Goal: Entertainment & Leisure: Browse casually

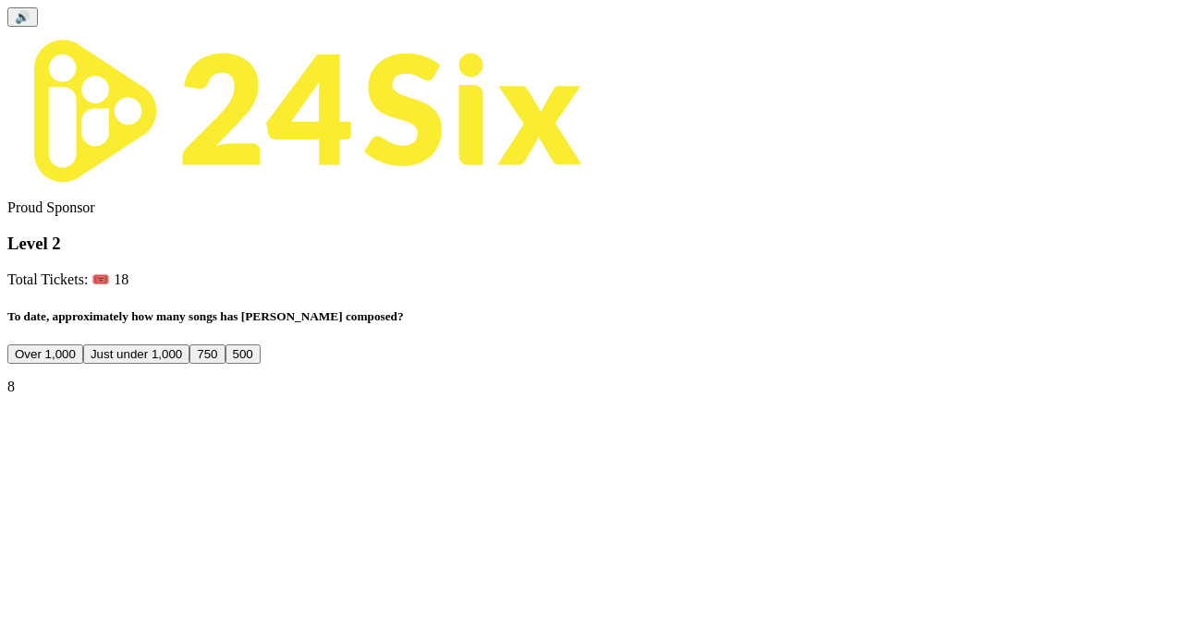
click at [83, 345] on button "Over 1,000" at bounding box center [45, 354] width 76 height 19
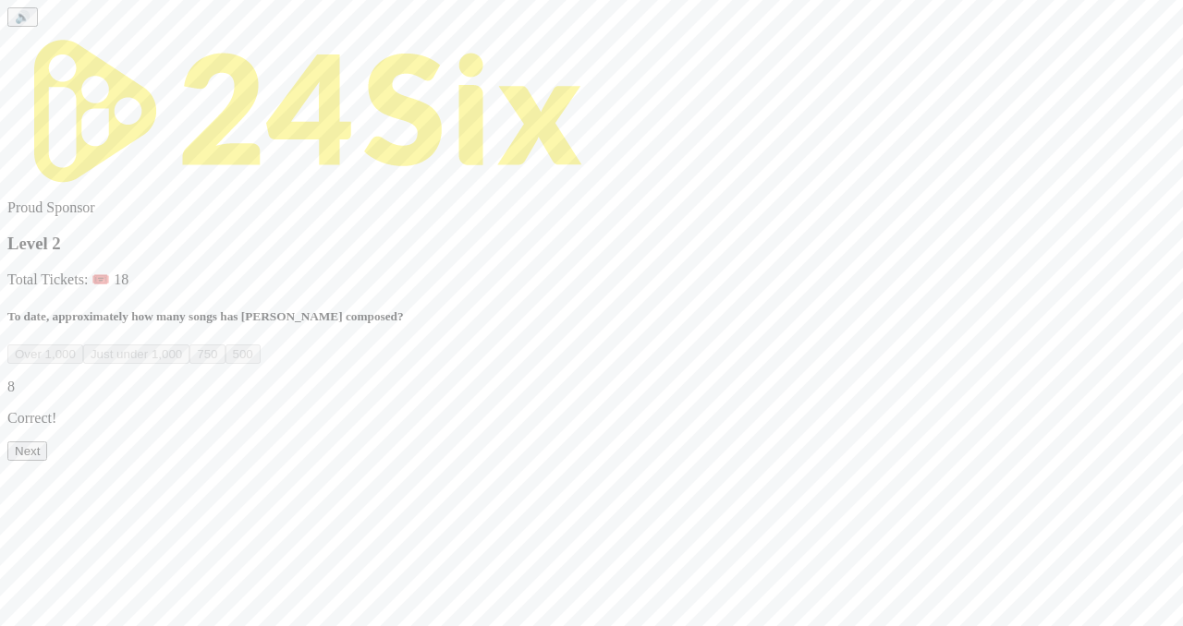
scroll to position [43, 0]
click at [47, 461] on button "Next" at bounding box center [27, 451] width 40 height 19
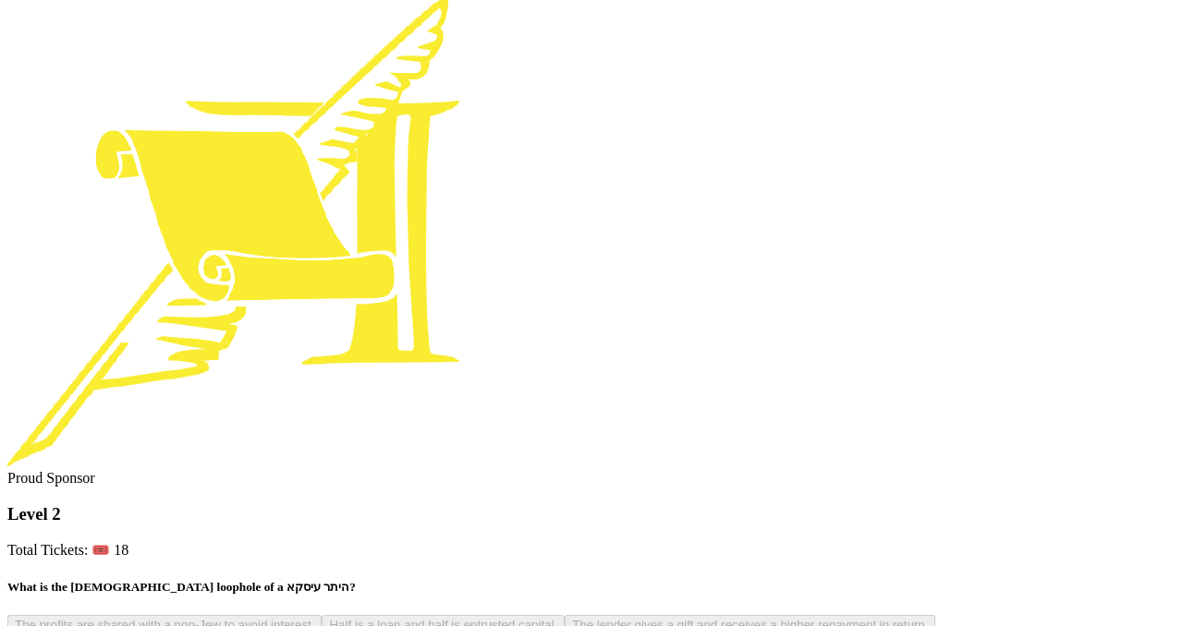
scroll to position [39, 0]
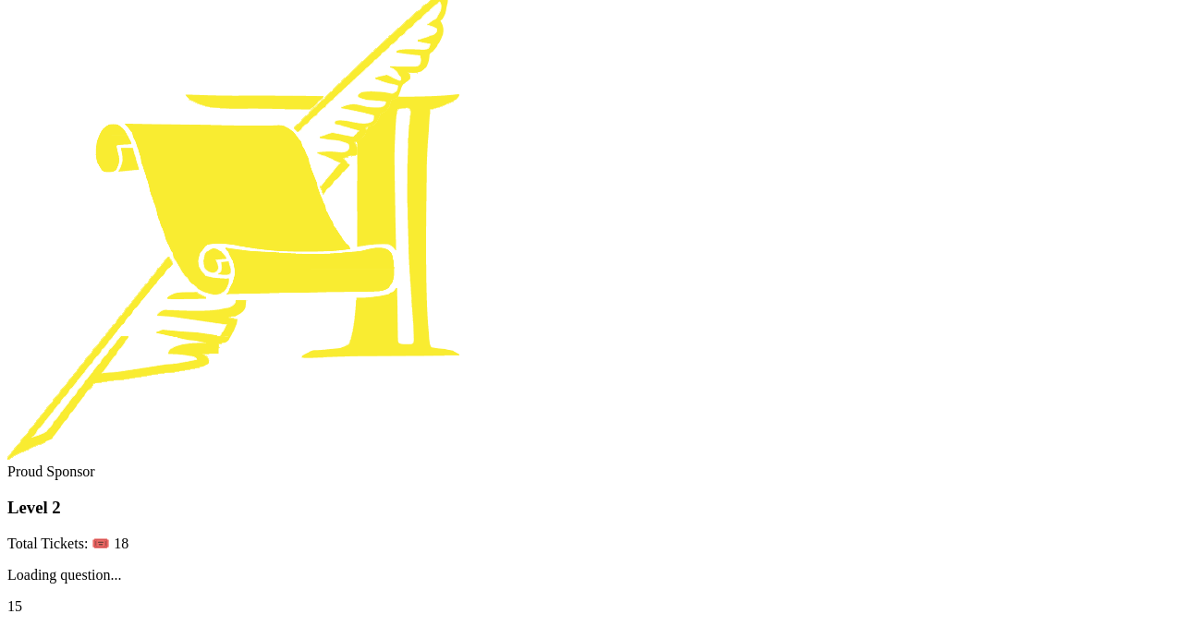
scroll to position [0, 0]
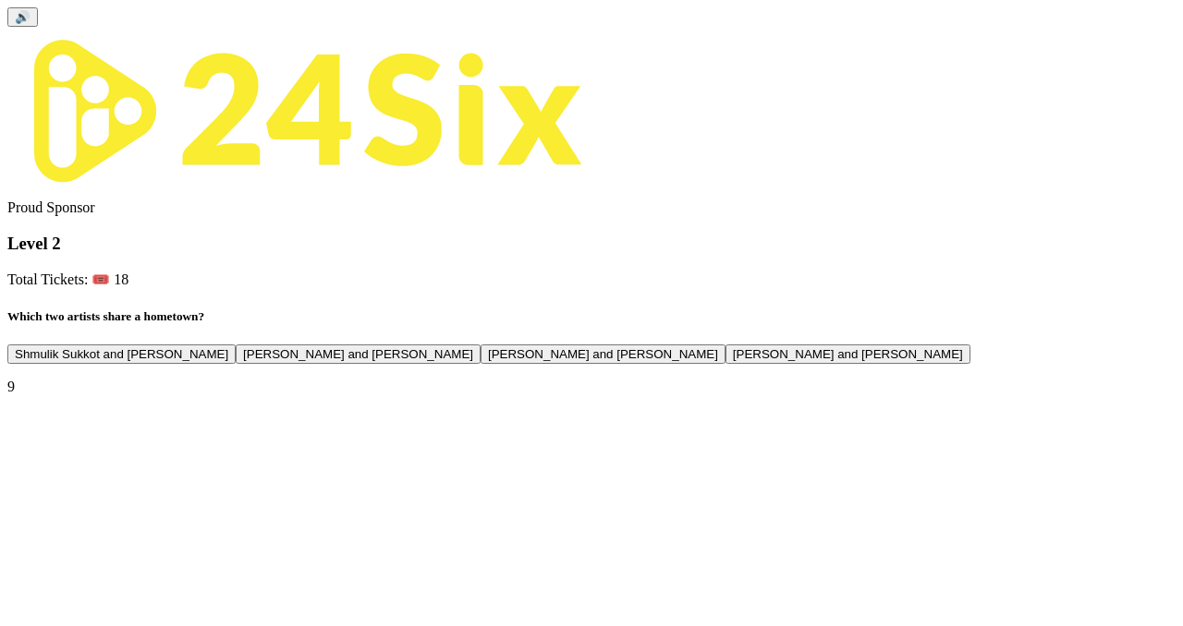
click at [725, 364] on button "Dovi Meisels and Lipa Shmeltzer" at bounding box center [847, 354] width 245 height 19
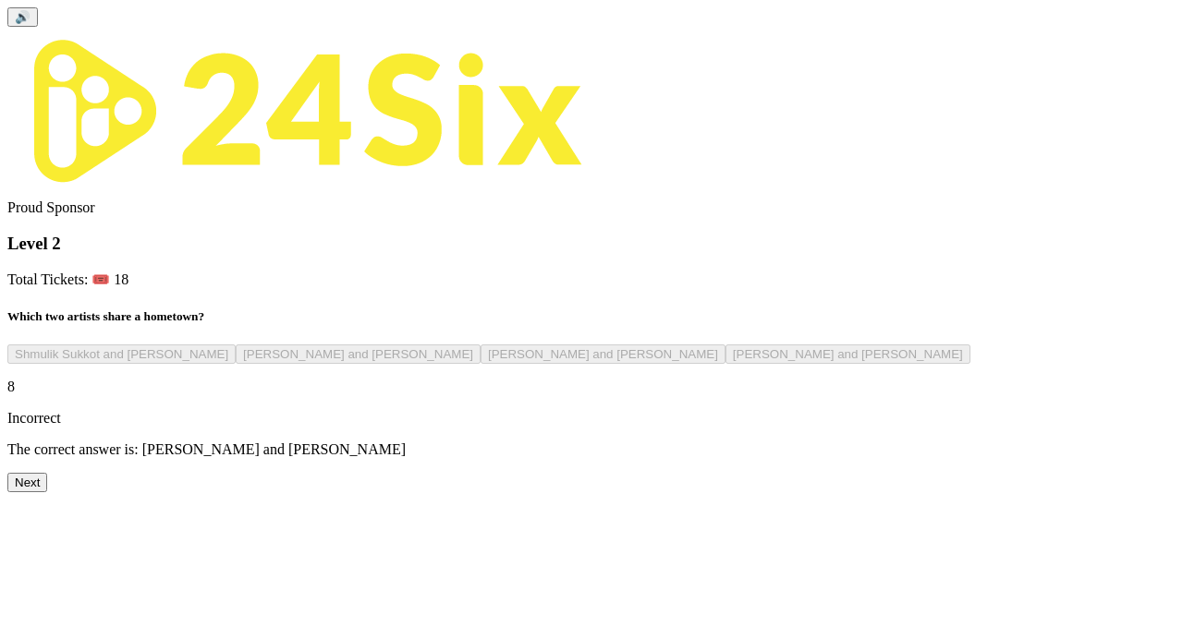
scroll to position [29, 0]
click at [47, 492] on button "Next" at bounding box center [27, 482] width 40 height 19
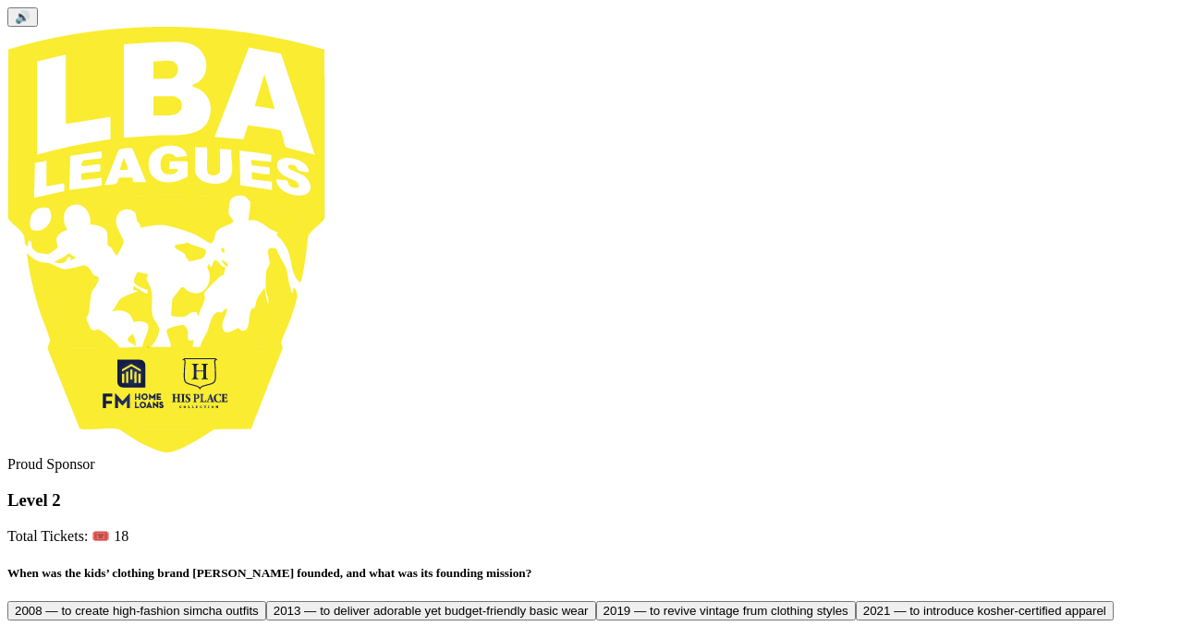
click at [596, 602] on button "2013 — to deliver adorable yet budget-friendly basic wear" at bounding box center [431, 611] width 330 height 19
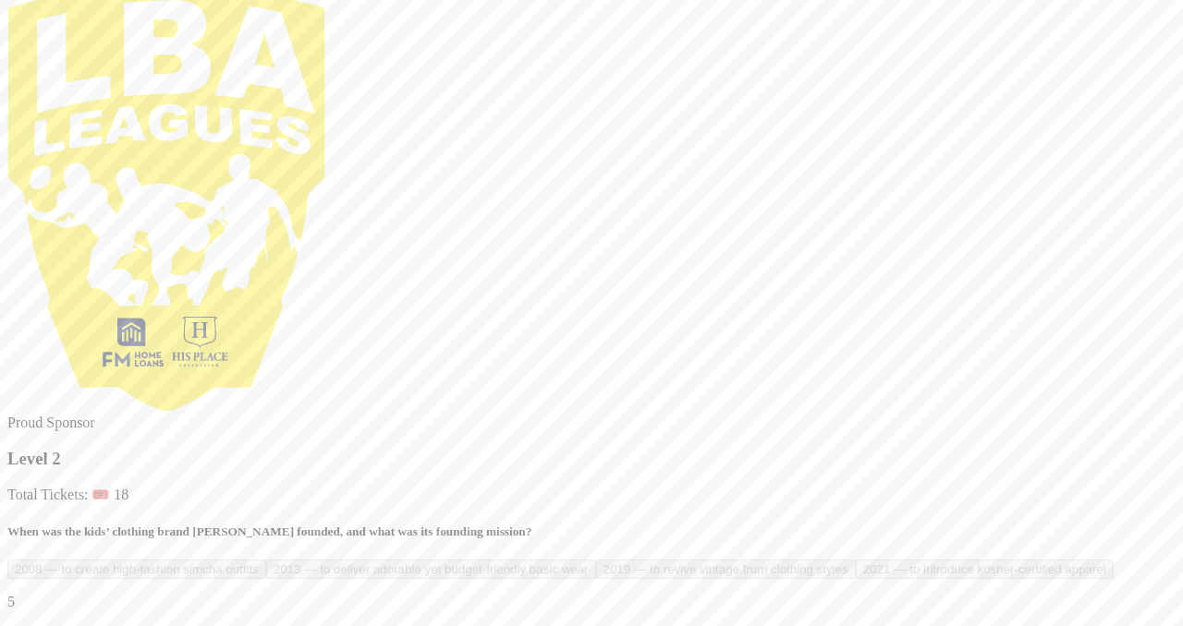
scroll to position [60, 0]
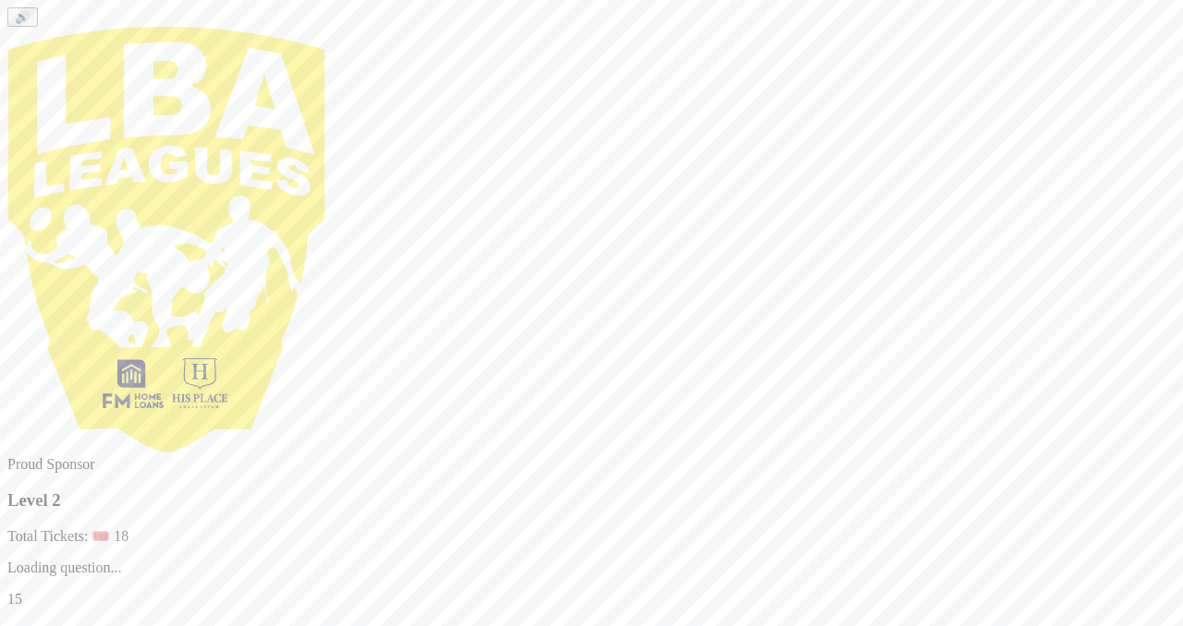
scroll to position [0, 0]
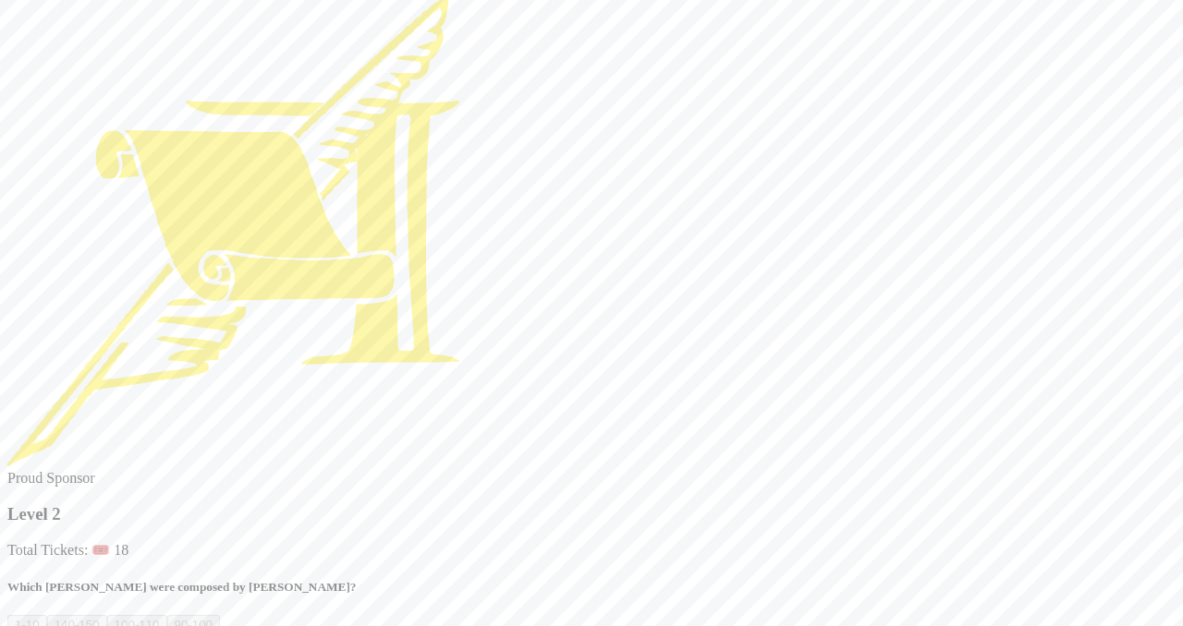
scroll to position [47, 0]
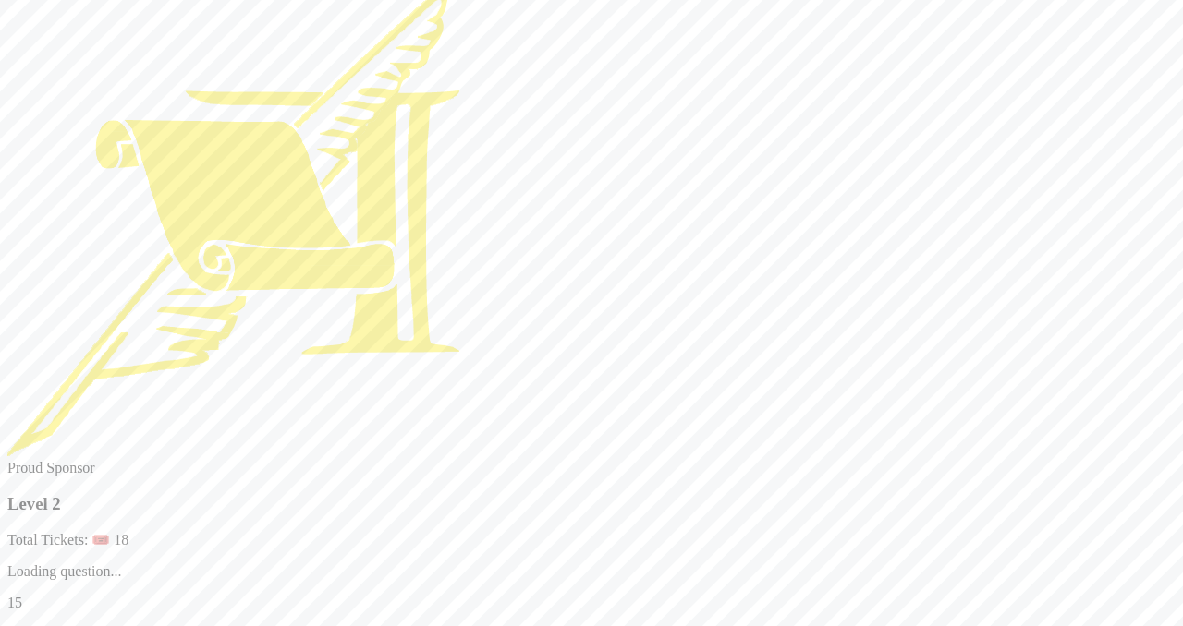
scroll to position [0, 0]
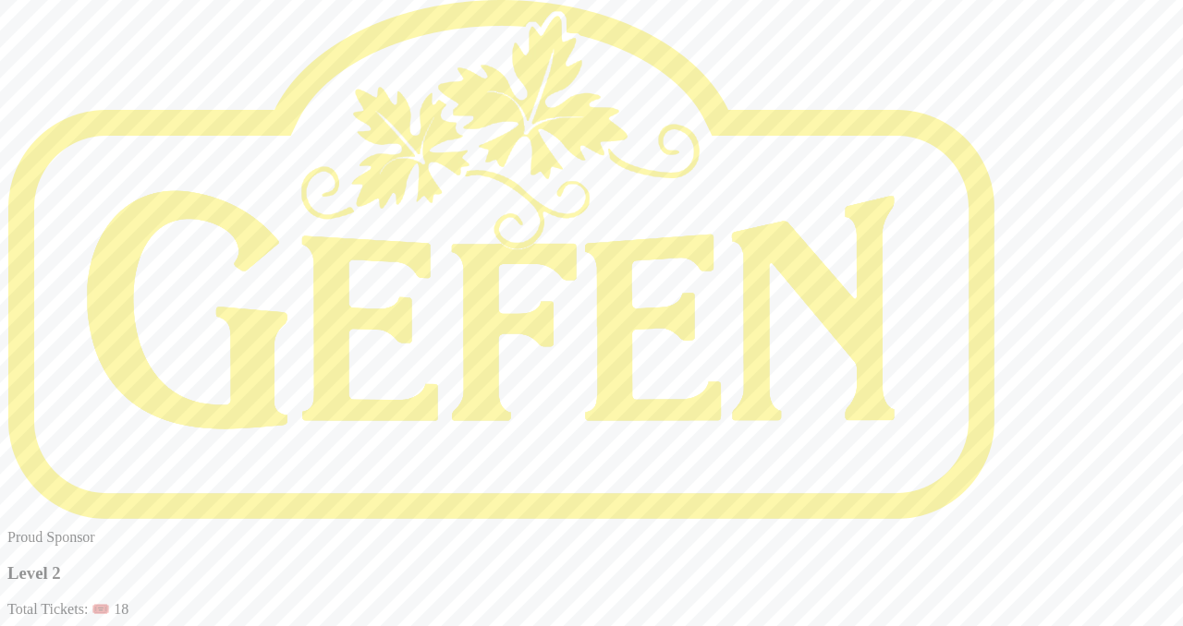
scroll to position [47, 0]
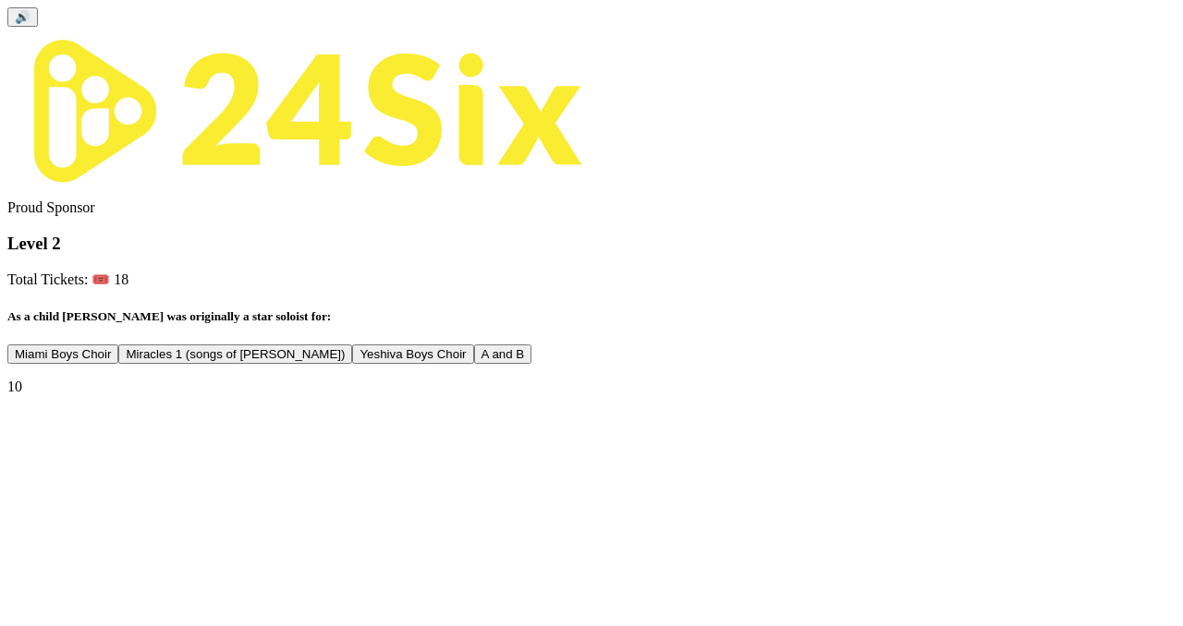
click at [532, 364] on button "A and B" at bounding box center [503, 354] width 58 height 19
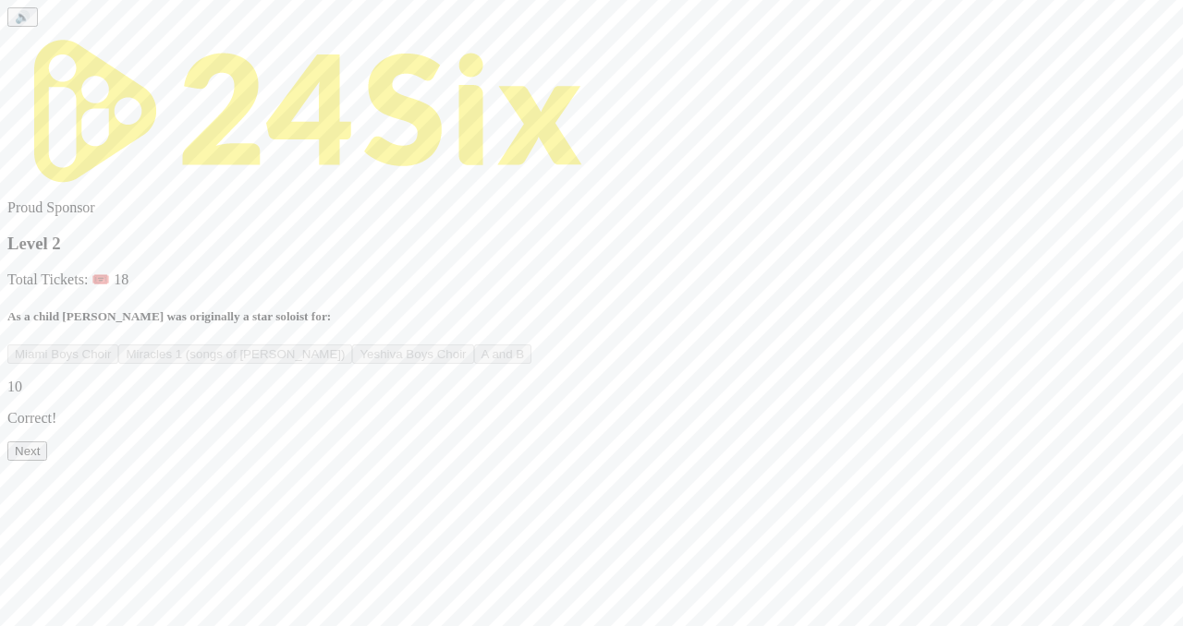
scroll to position [43, 0]
click at [47, 461] on button "Next" at bounding box center [27, 451] width 40 height 19
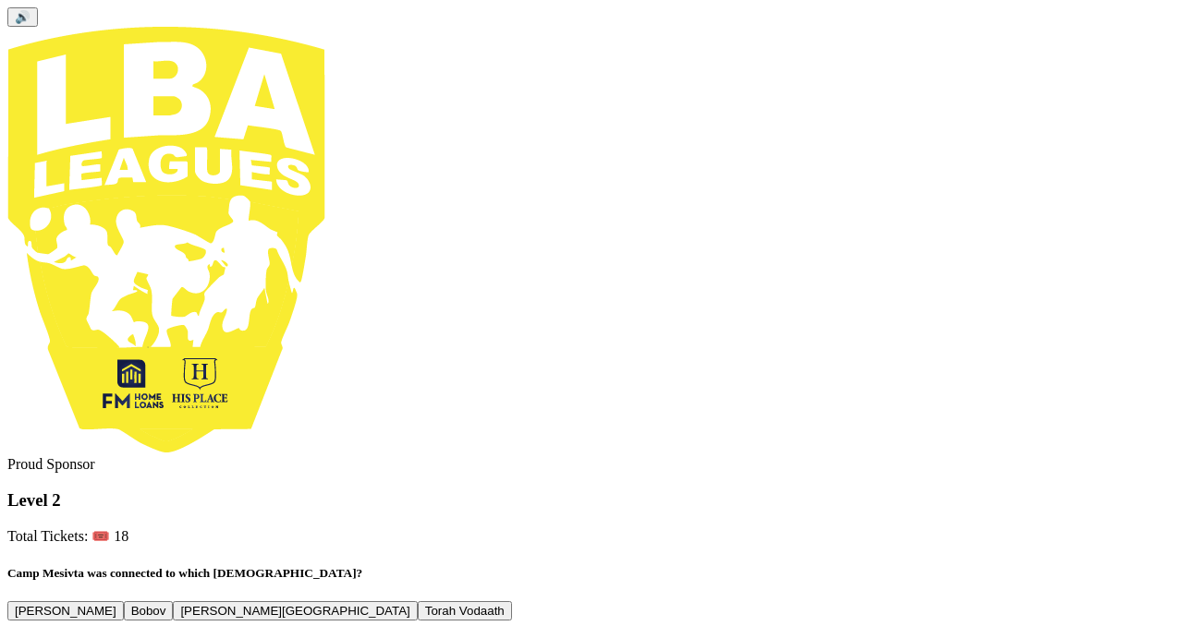
click at [512, 602] on button "Torah Vodaath" at bounding box center [465, 611] width 94 height 19
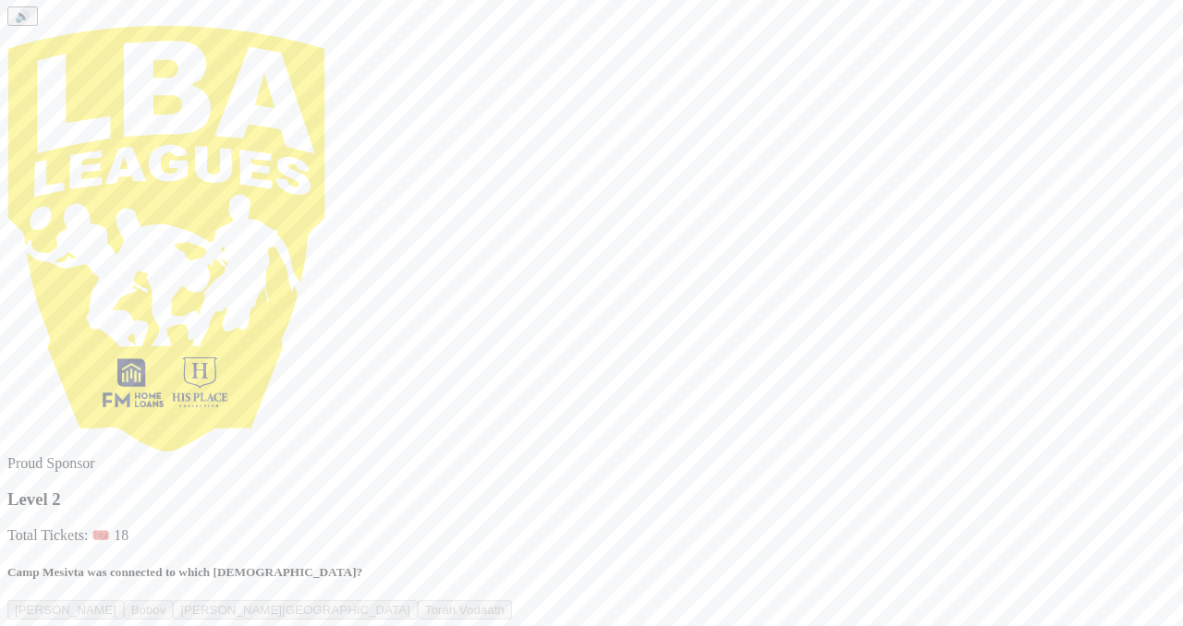
scroll to position [47, 0]
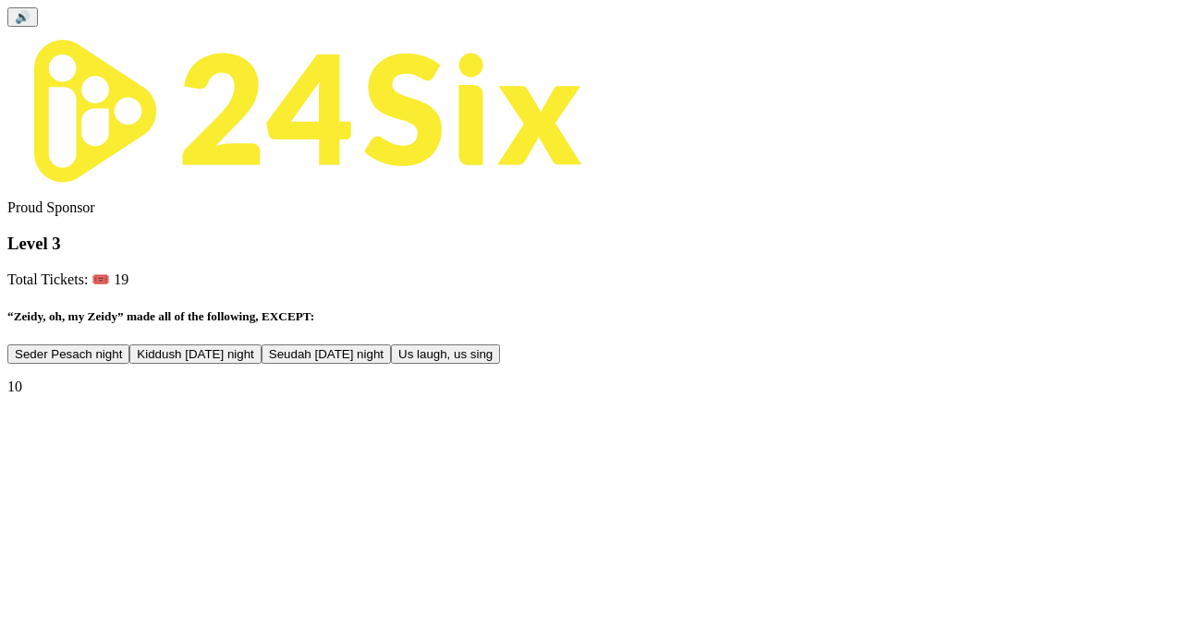
click at [391, 364] on button "Seudah Friday night" at bounding box center [325, 354] width 129 height 19
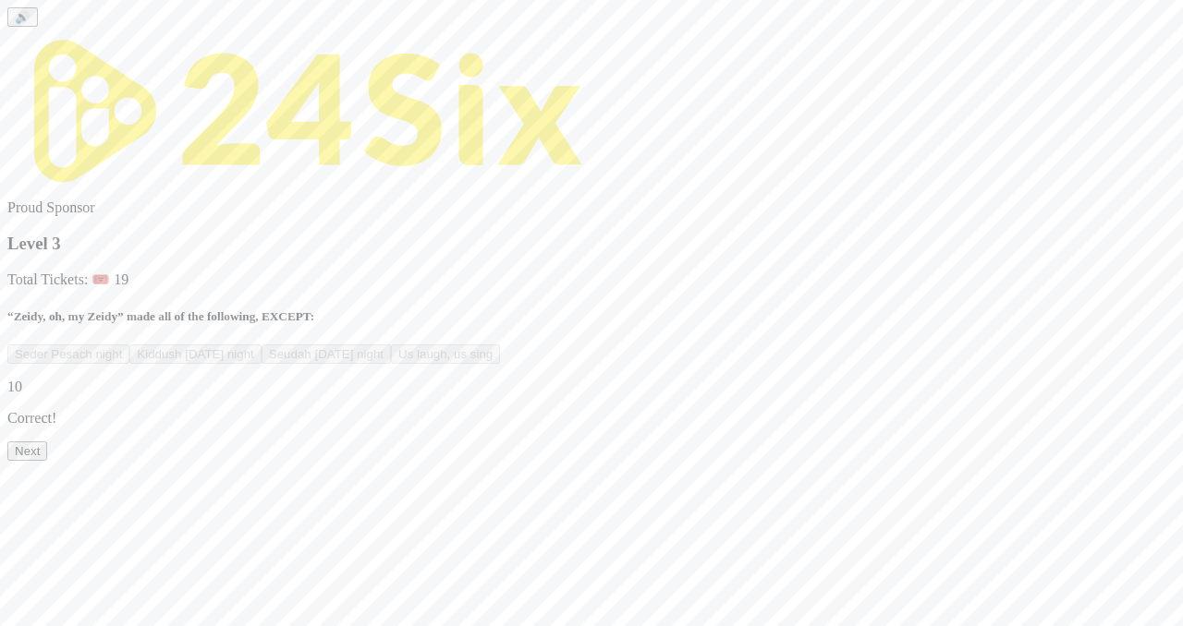
scroll to position [43, 0]
click at [47, 461] on button "Next" at bounding box center [27, 451] width 40 height 19
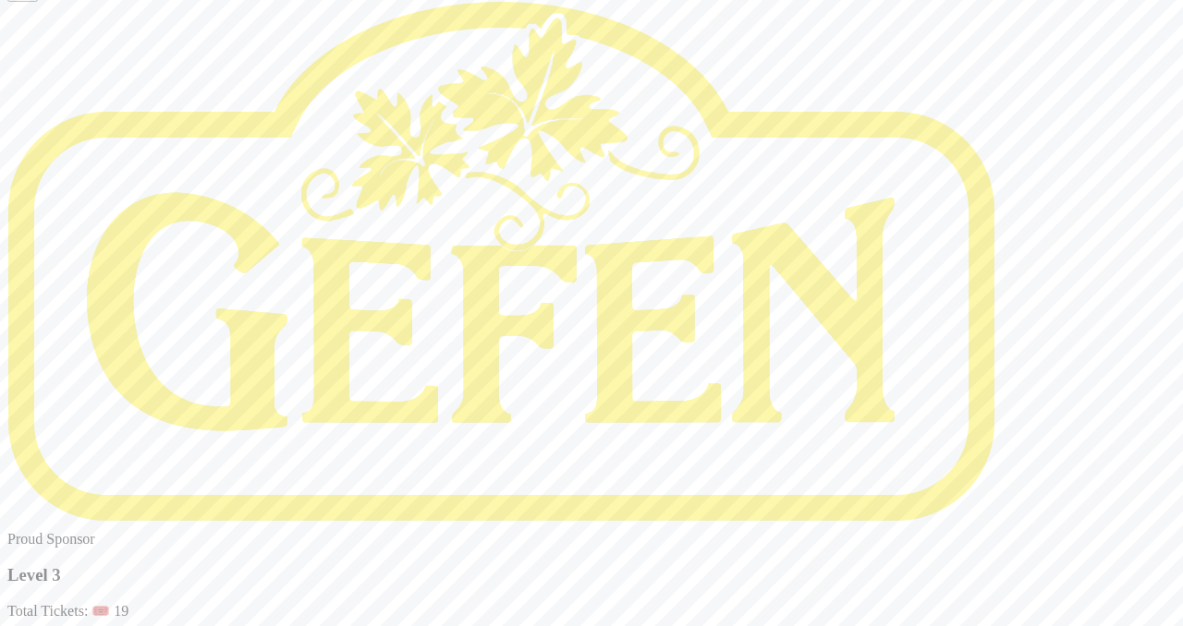
scroll to position [47, 0]
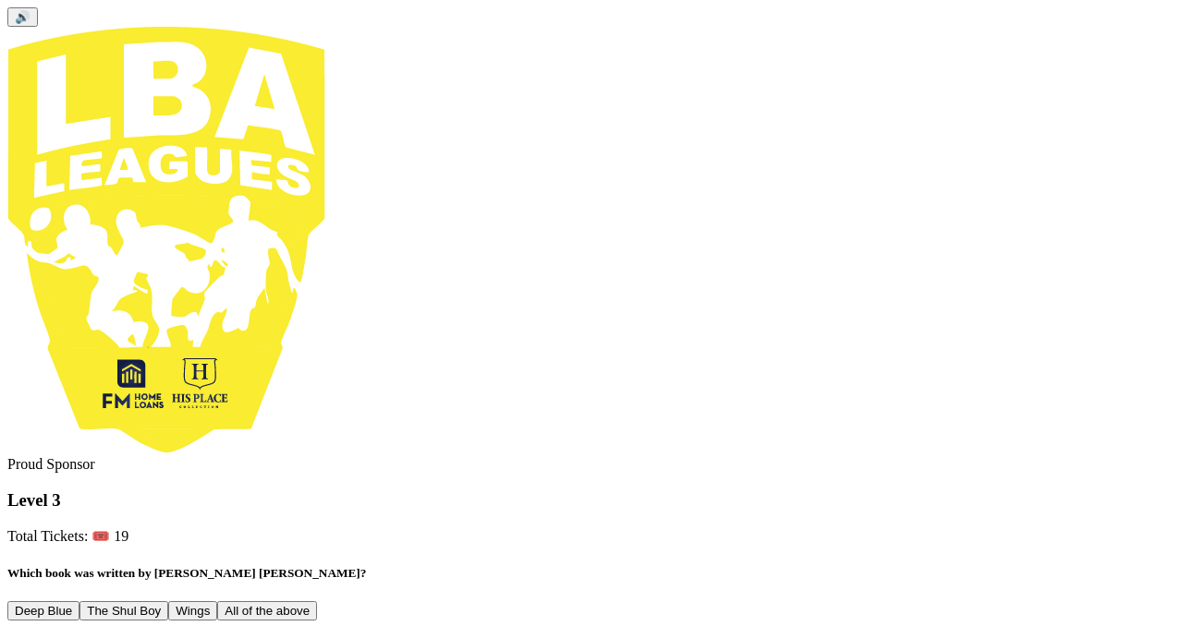
click at [317, 602] on button "All of the above" at bounding box center [267, 611] width 100 height 19
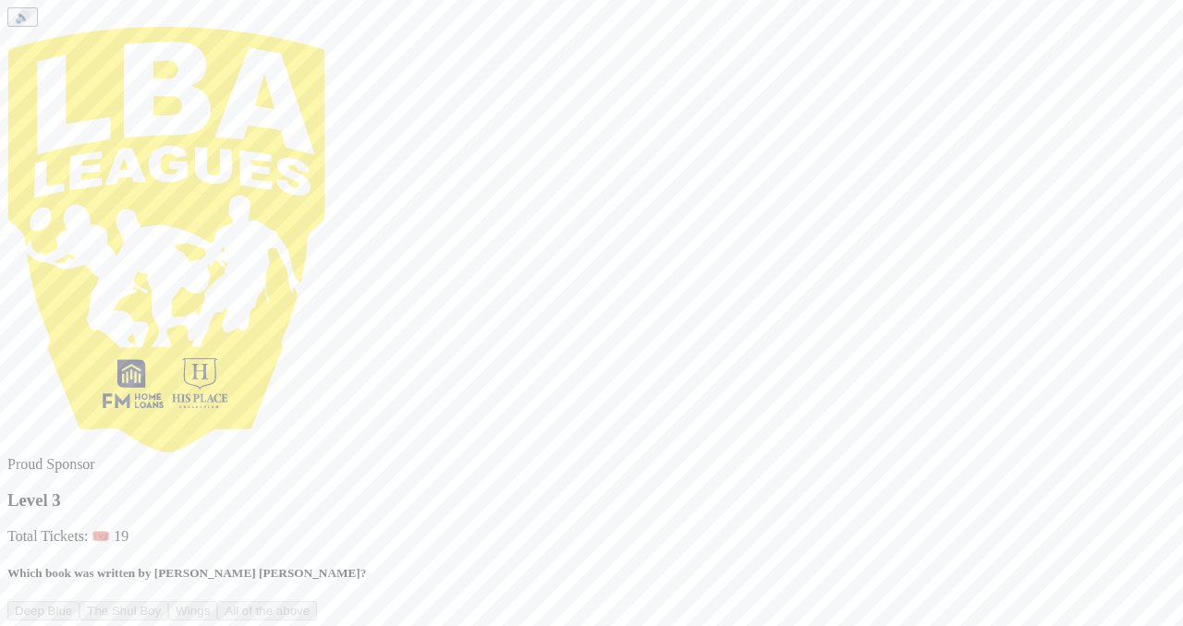
scroll to position [47, 0]
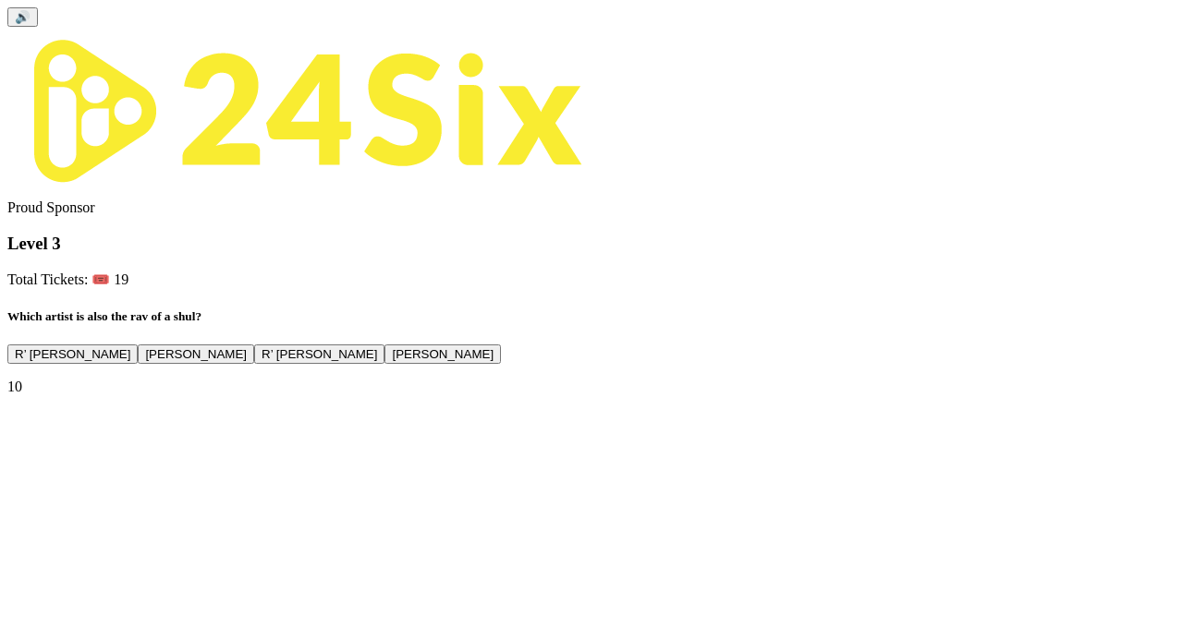
click at [384, 364] on button "R’ Shloimy Taussig" at bounding box center [319, 354] width 130 height 19
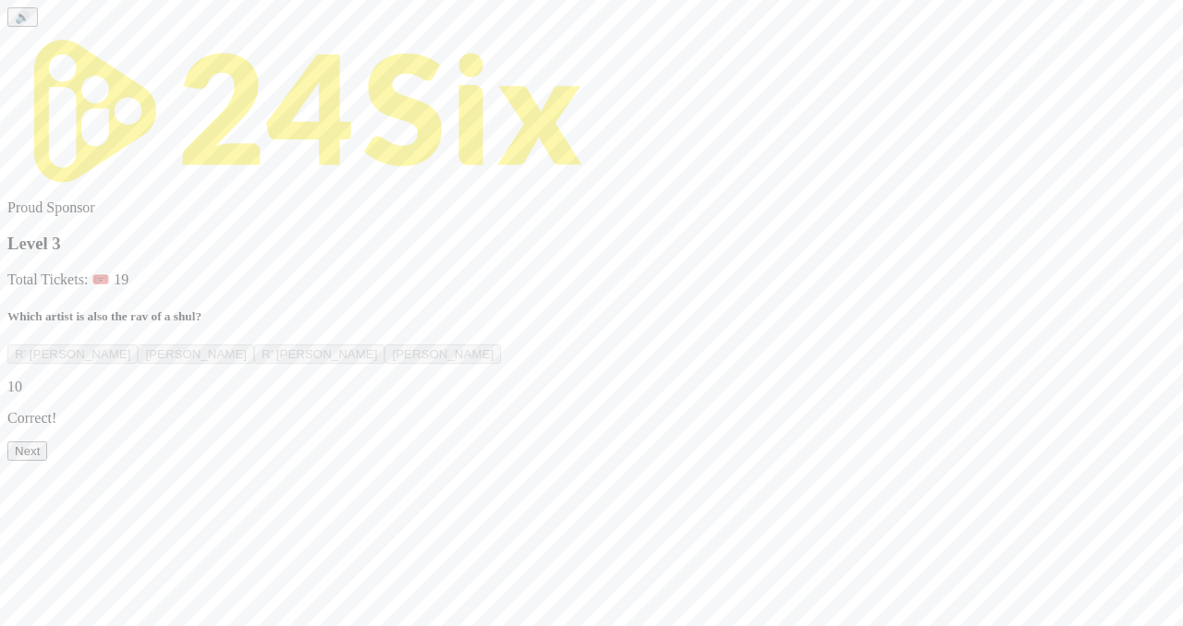
scroll to position [43, 0]
click at [47, 461] on button "Next" at bounding box center [27, 451] width 40 height 19
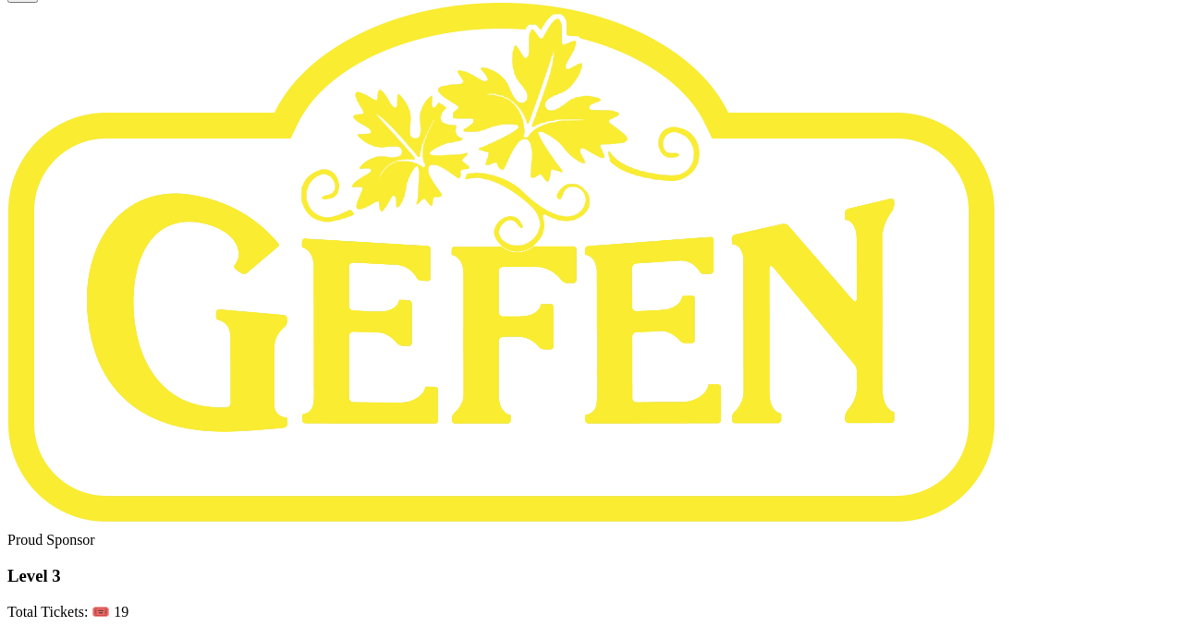
scroll to position [31, 0]
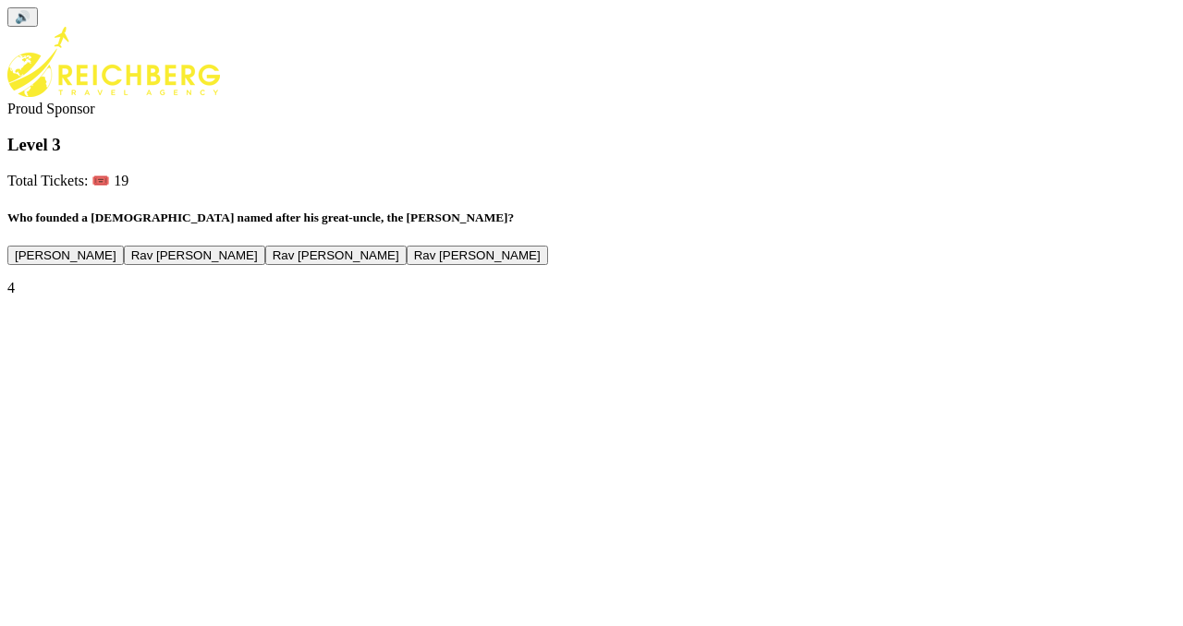
click at [124, 265] on button "Rav Dovid Leibowitz" at bounding box center [65, 255] width 116 height 19
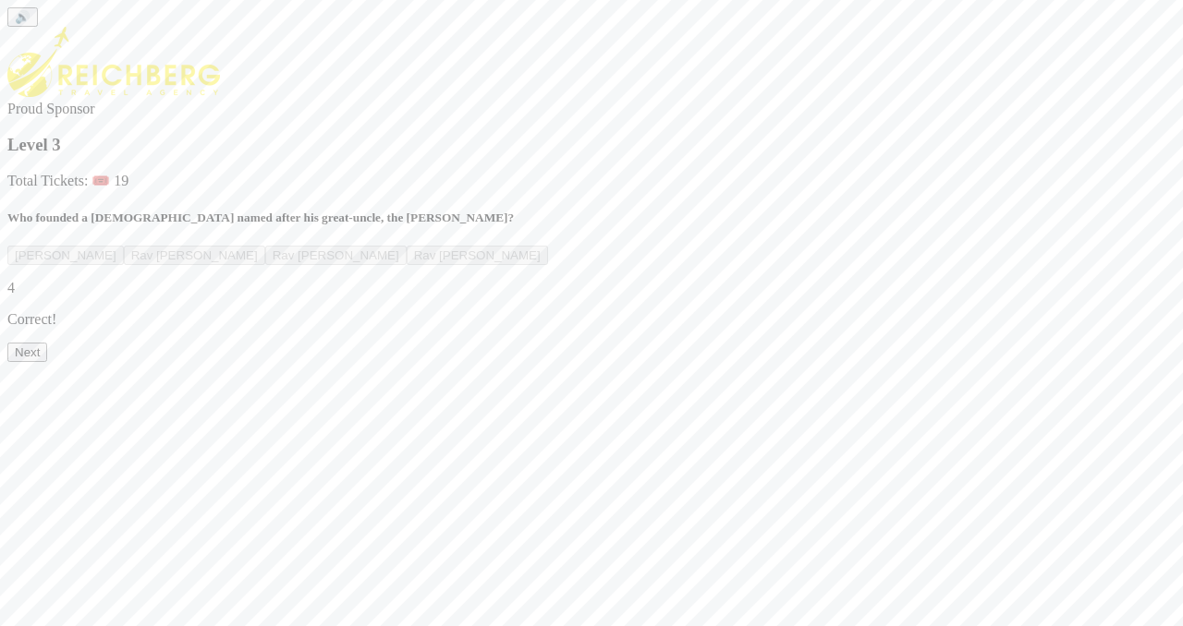
scroll to position [47, 0]
click at [47, 362] on button "Next" at bounding box center [27, 352] width 40 height 19
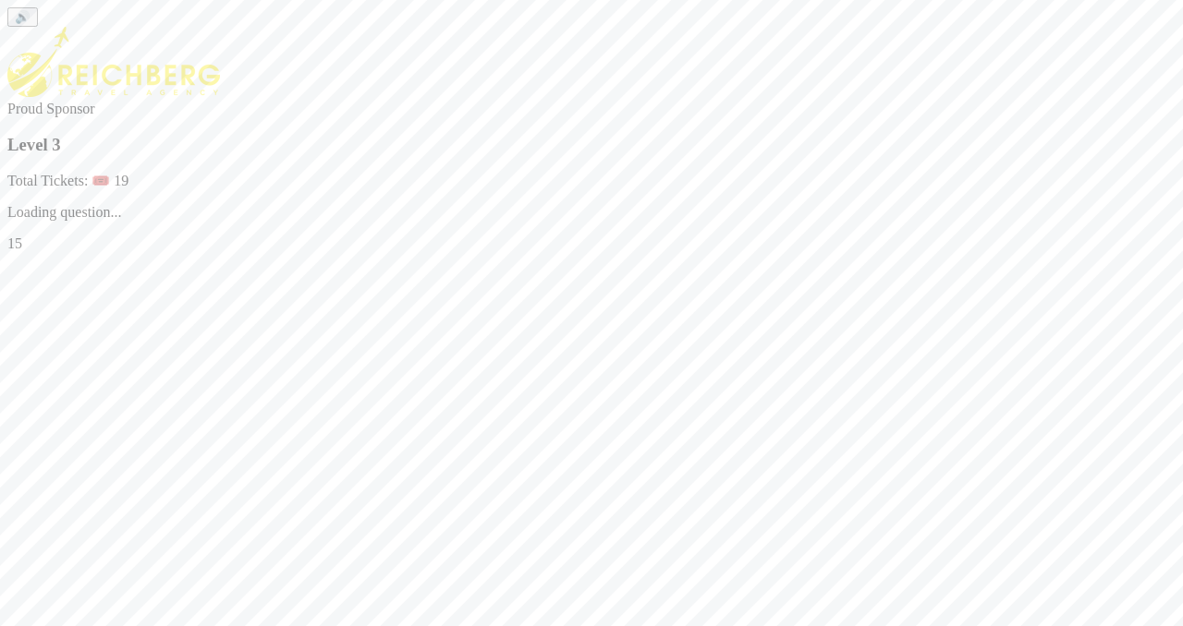
scroll to position [0, 0]
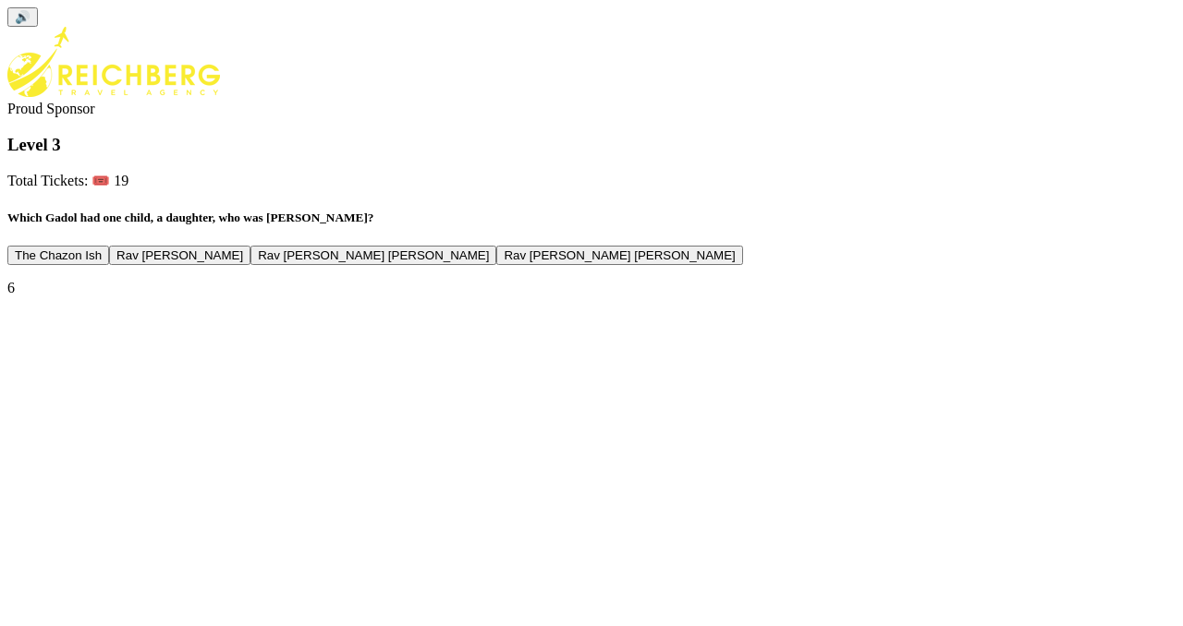
click at [496, 265] on button "Rav Chaim Ozer Grodzinski" at bounding box center [373, 255] width 246 height 19
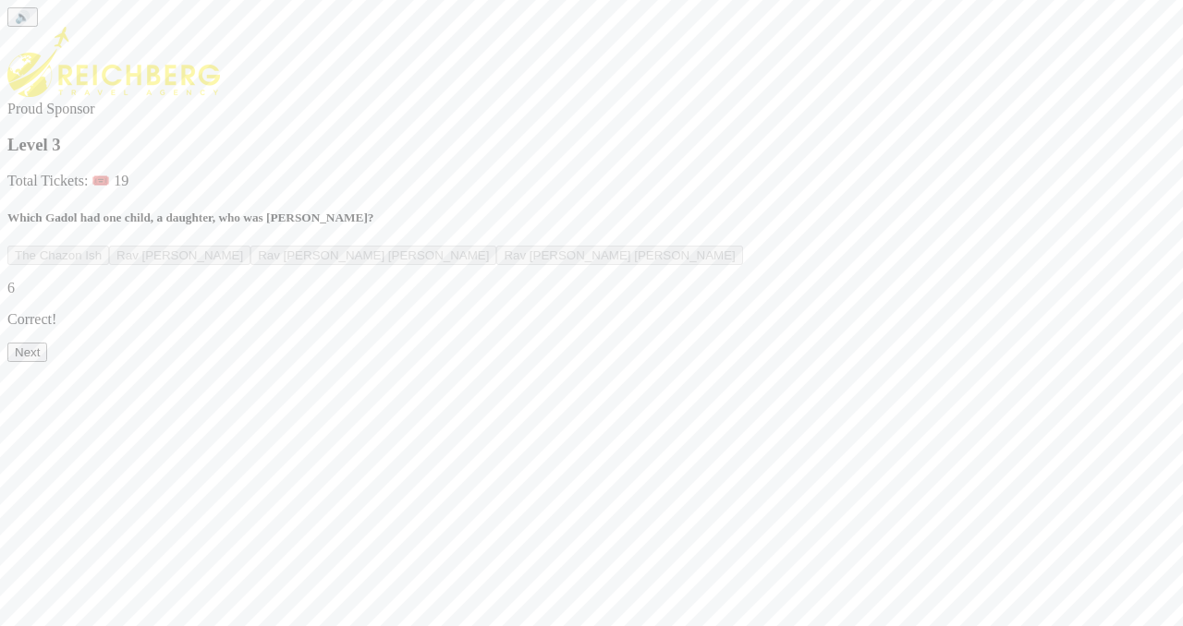
scroll to position [47, 0]
click at [47, 362] on button "Next" at bounding box center [27, 352] width 40 height 19
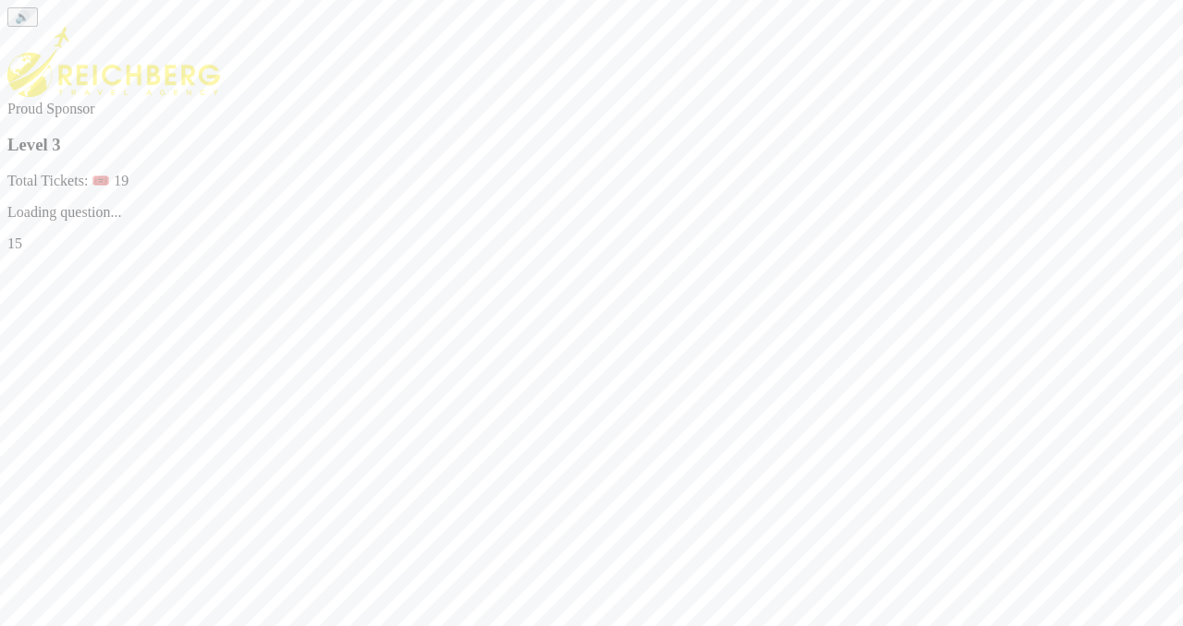
scroll to position [0, 0]
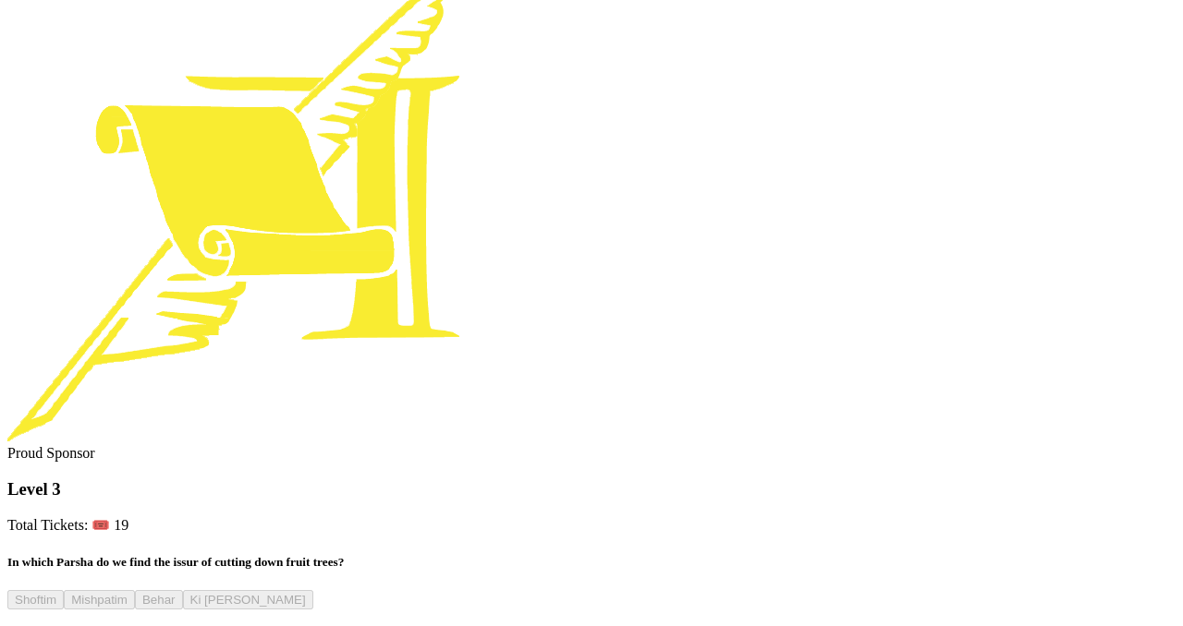
scroll to position [57, 0]
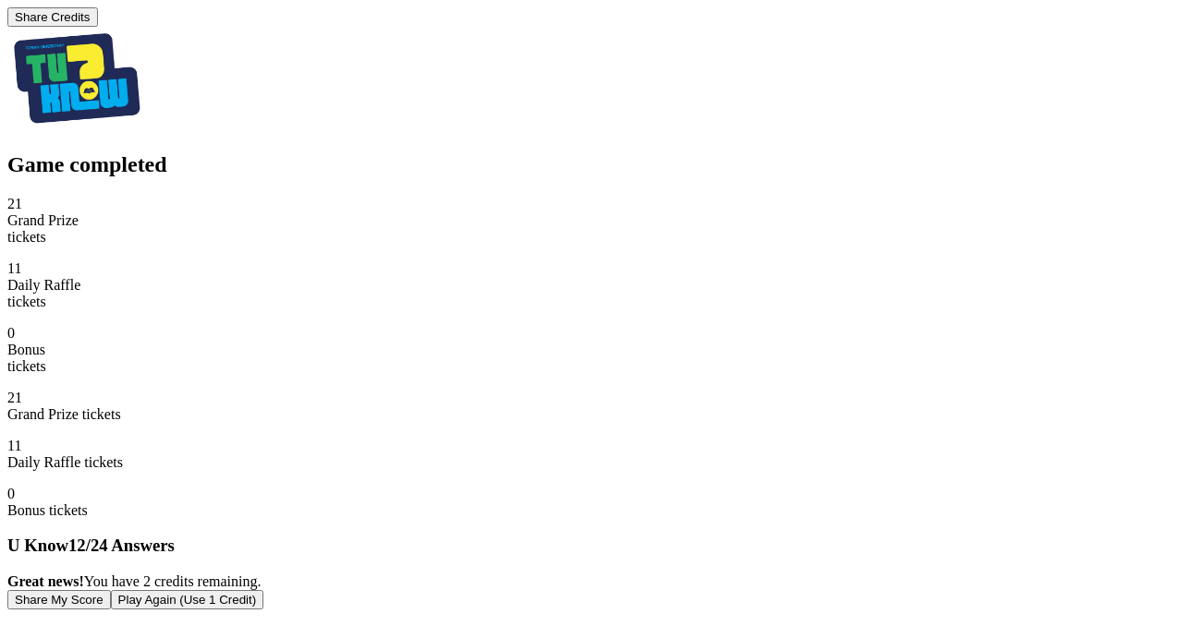
scroll to position [16, 0]
click at [264, 590] on button "Play Again (Use 1 Credit)" at bounding box center [187, 599] width 153 height 19
click at [264, 592] on button "Play Again (Use 1 Credit)" at bounding box center [187, 599] width 153 height 19
click at [111, 590] on button "Share My Score" at bounding box center [58, 599] width 103 height 19
click at [264, 591] on button "Play Again (Use 1 Credit)" at bounding box center [187, 599] width 153 height 19
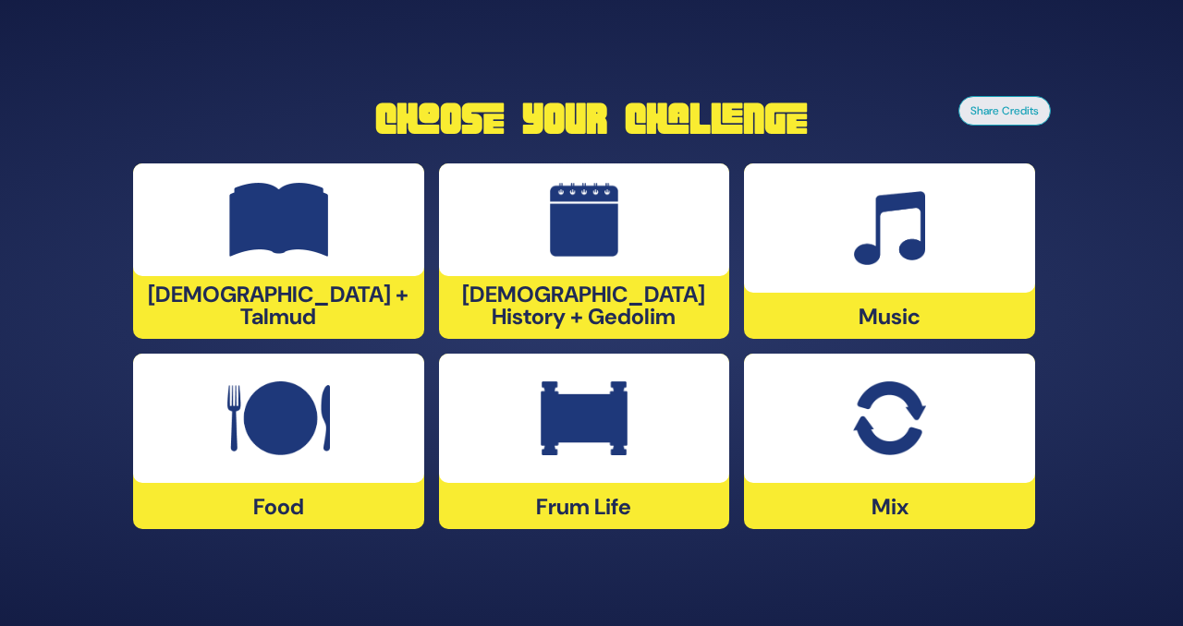
click at [643, 455] on div at bounding box center [584, 418] width 291 height 129
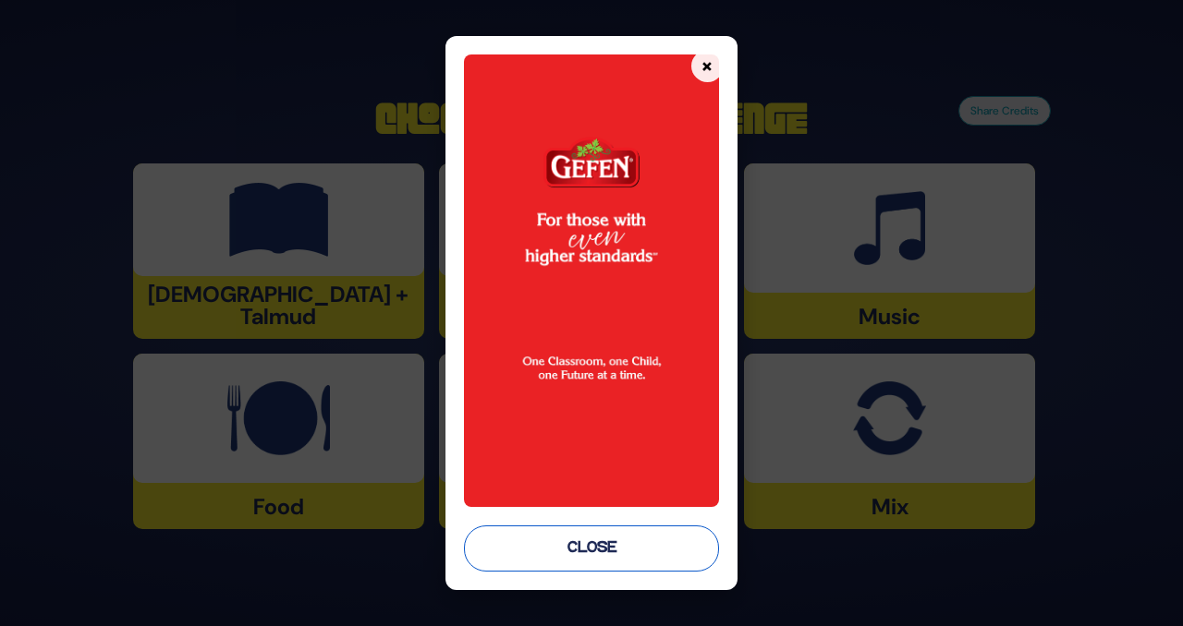
click at [578, 556] on button "Close" at bounding box center [591, 549] width 255 height 46
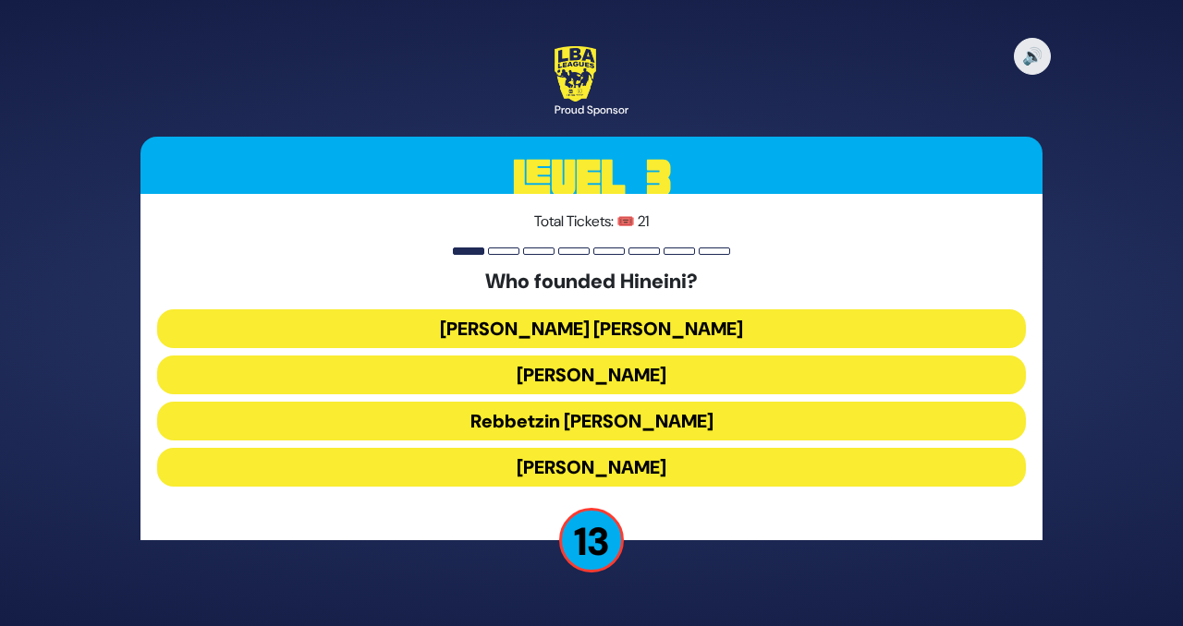
click at [714, 386] on button "Rebbetzin Esther Jungreis" at bounding box center [591, 375] width 869 height 39
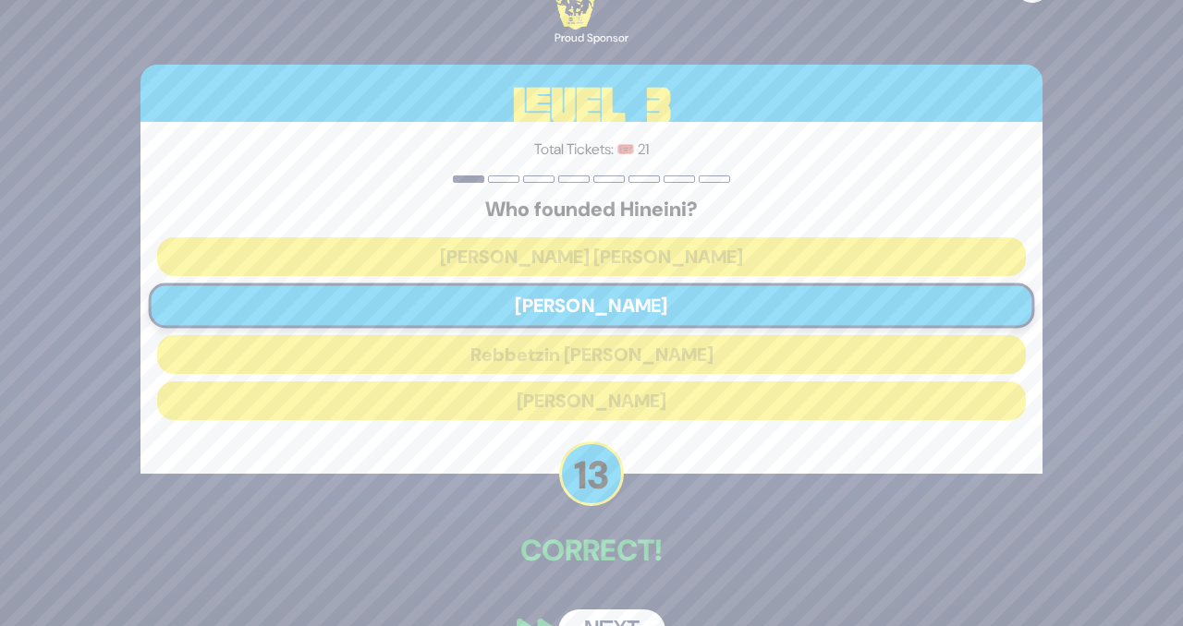
scroll to position [24, 0]
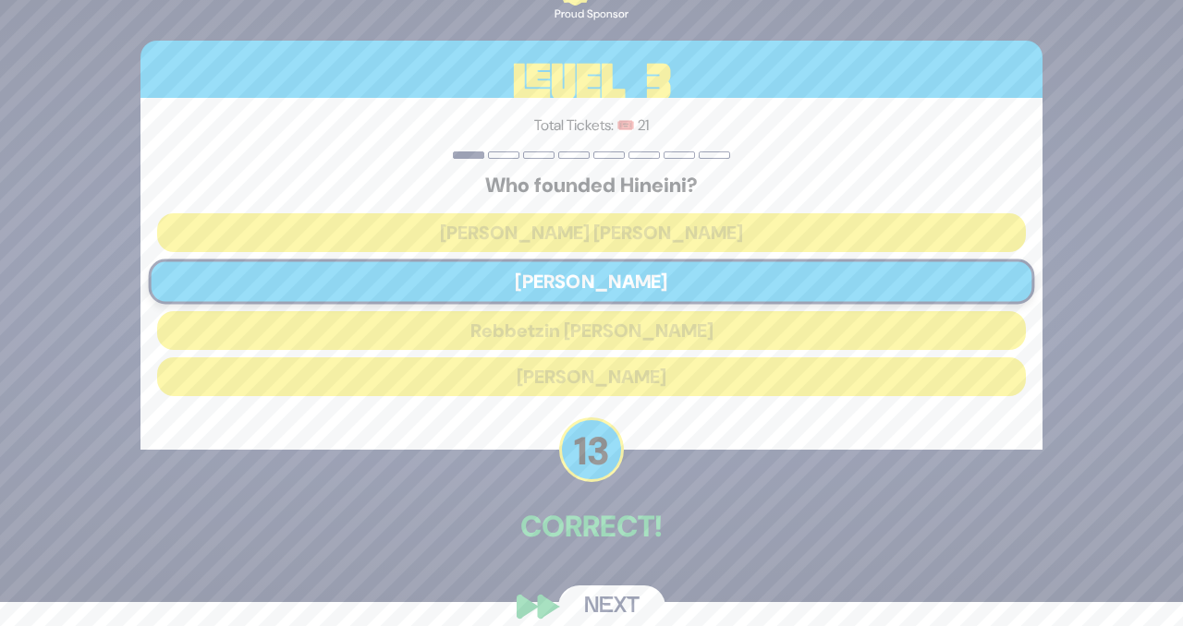
click at [604, 608] on button "Next" at bounding box center [611, 607] width 107 height 43
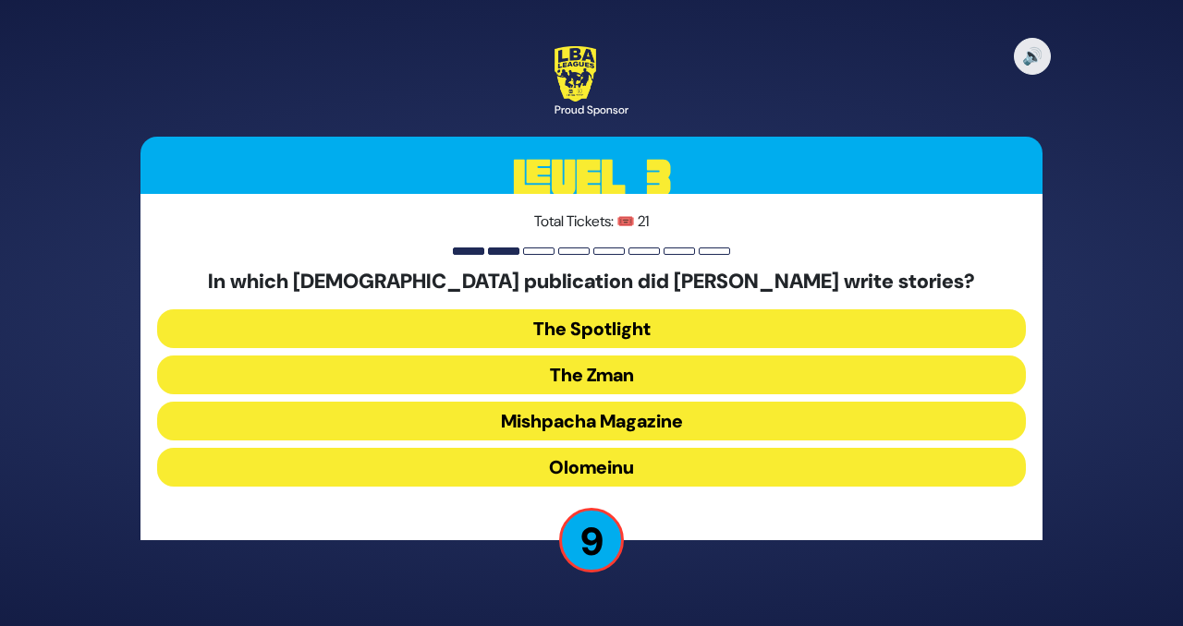
click at [656, 468] on button "Olomeinu" at bounding box center [591, 467] width 869 height 39
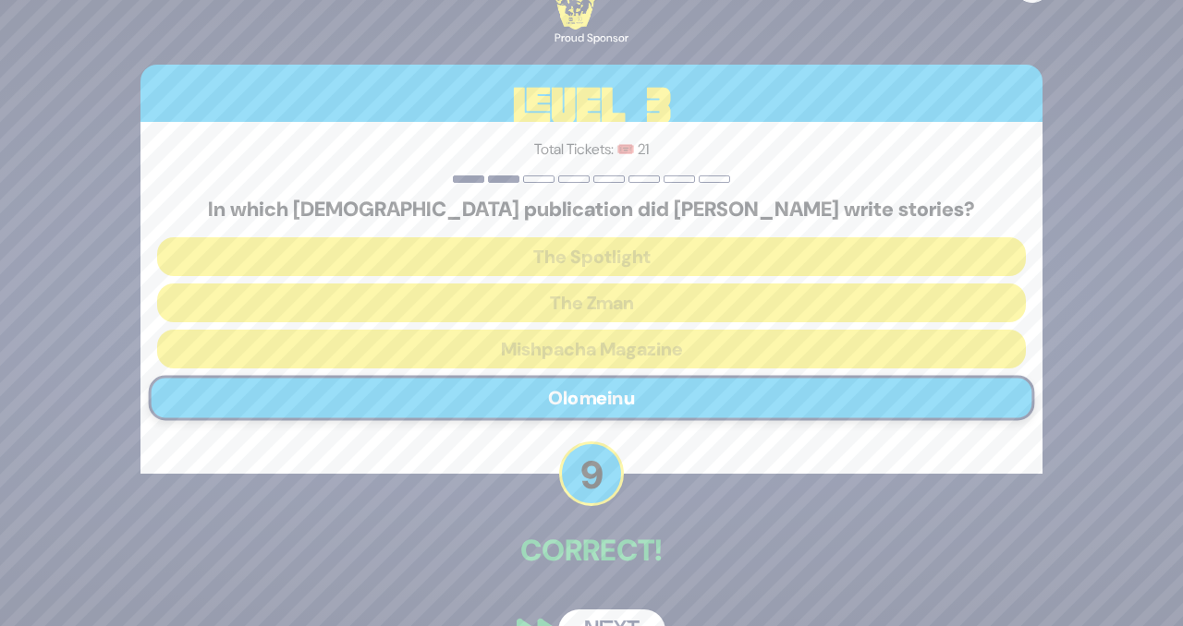
scroll to position [47, 0]
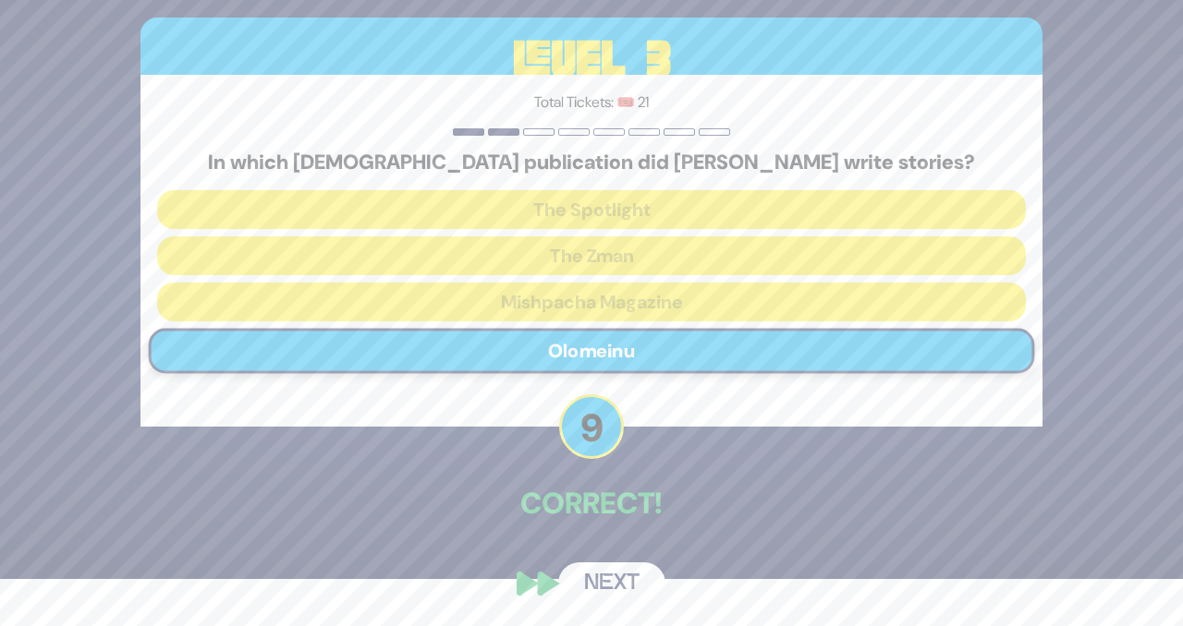
click at [645, 587] on button "Next" at bounding box center [611, 584] width 107 height 43
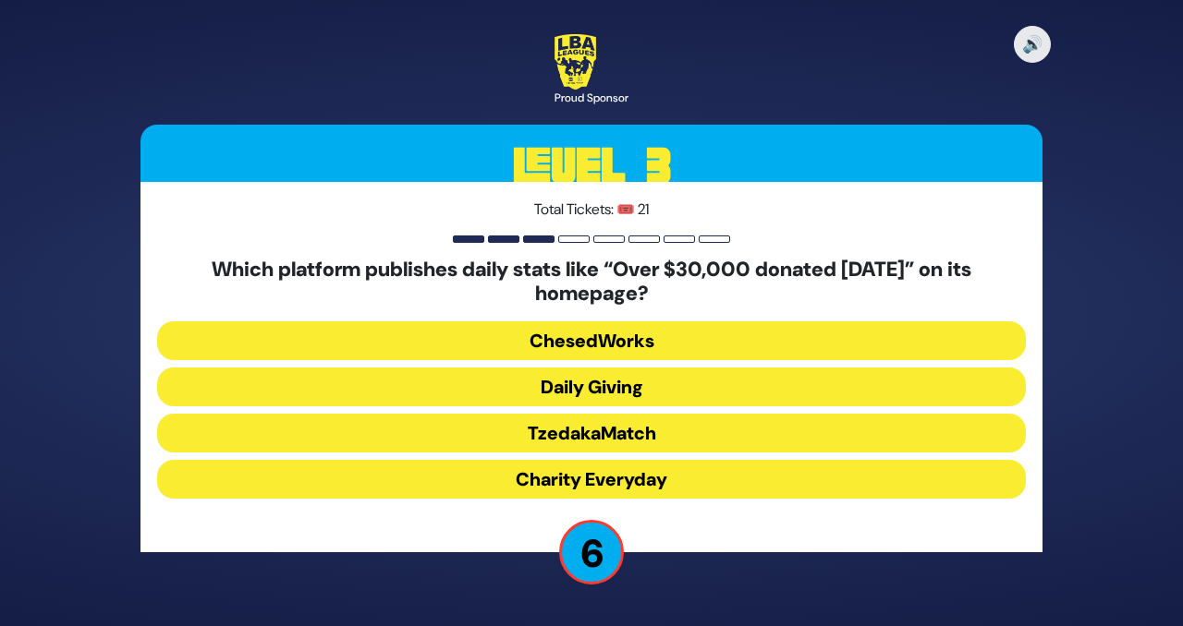
click at [626, 395] on button "Daily Giving" at bounding box center [591, 387] width 869 height 39
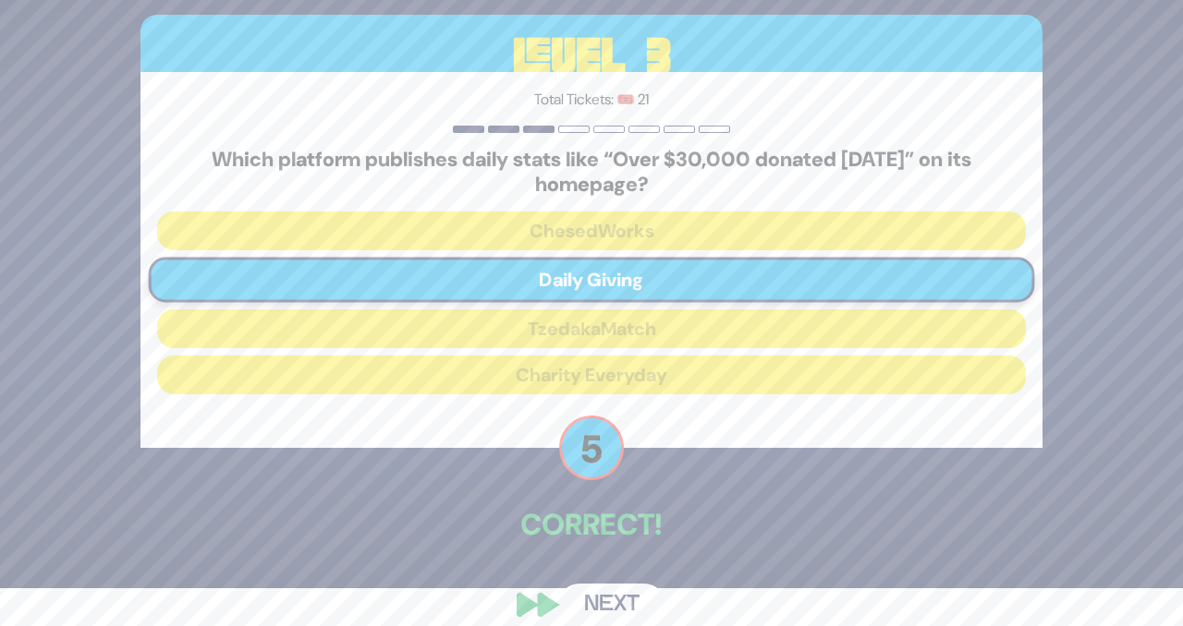
scroll to position [60, 0]
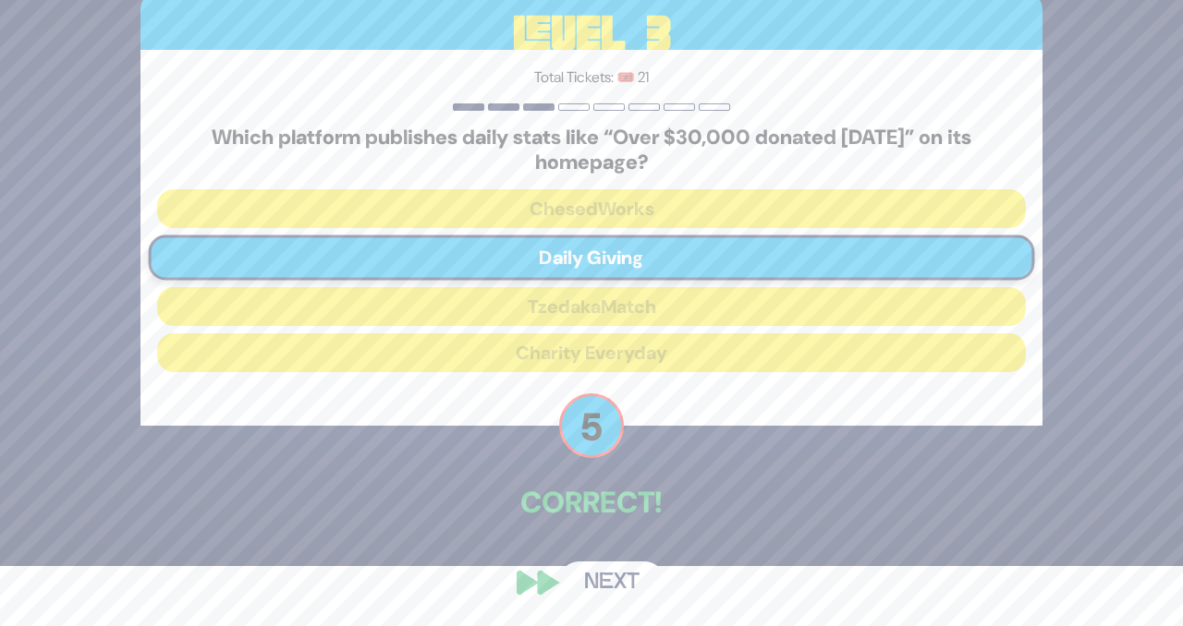
click at [614, 582] on button "Next" at bounding box center [611, 583] width 107 height 43
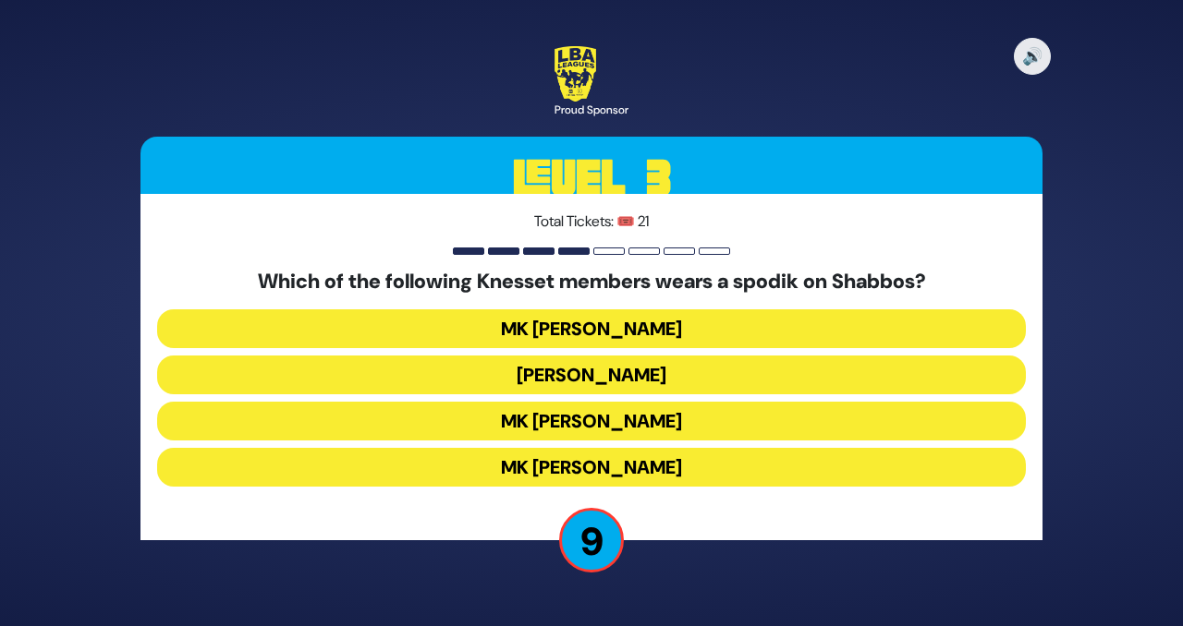
click at [650, 331] on button "MK Betzalel Smotrich" at bounding box center [591, 329] width 869 height 39
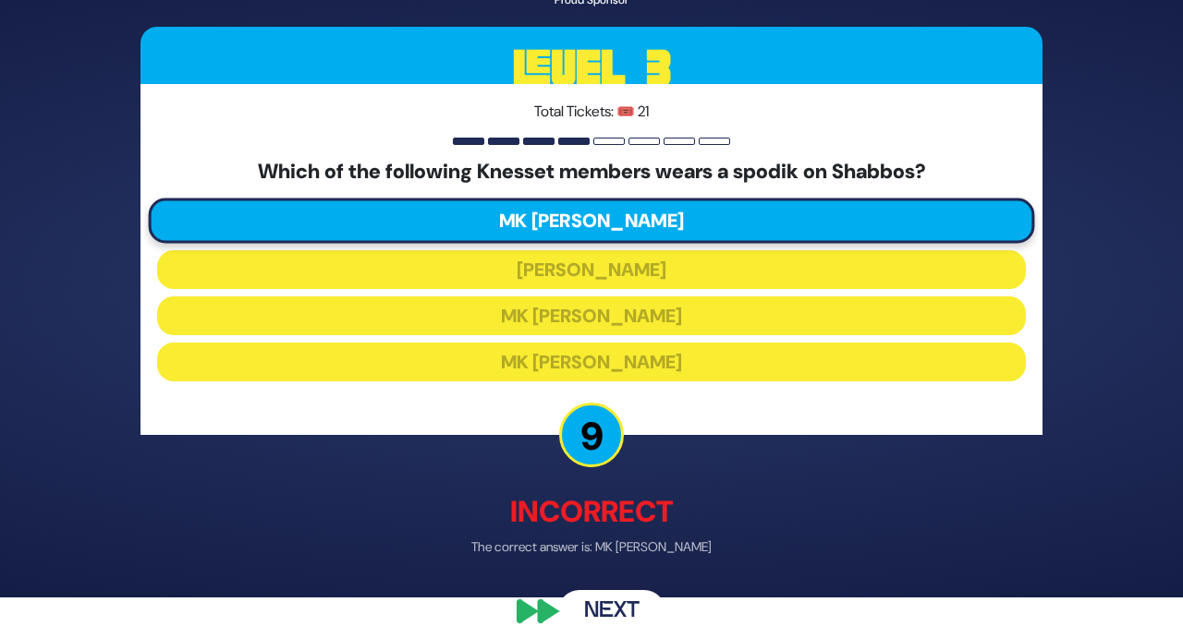
scroll to position [32, 0]
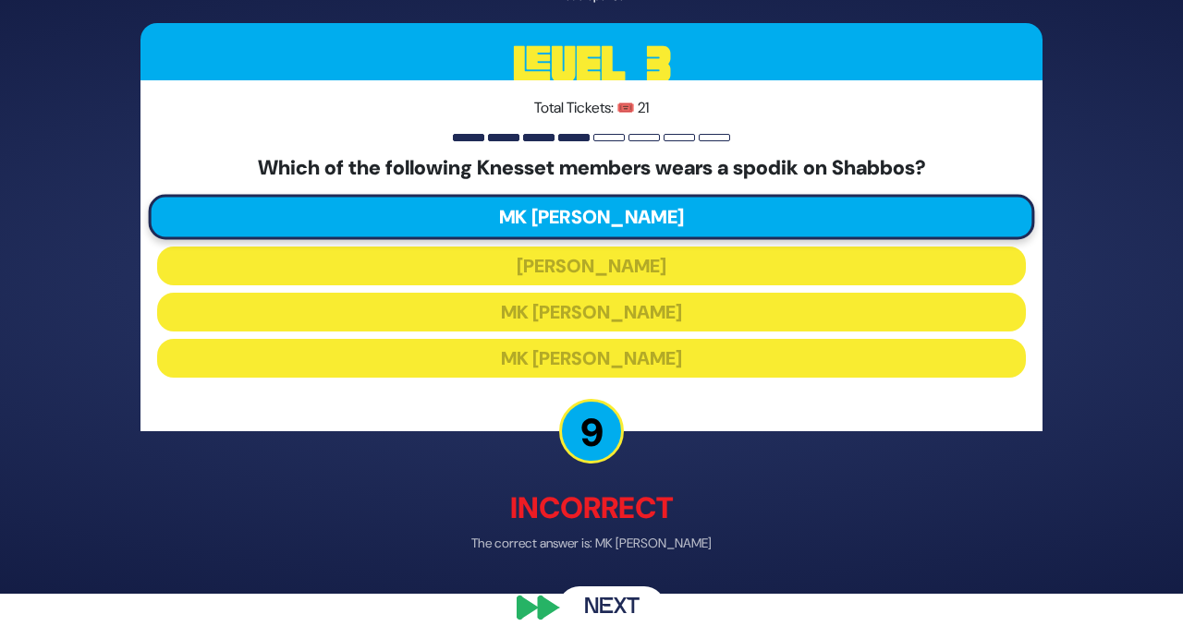
click at [627, 604] on button "Next" at bounding box center [611, 608] width 107 height 43
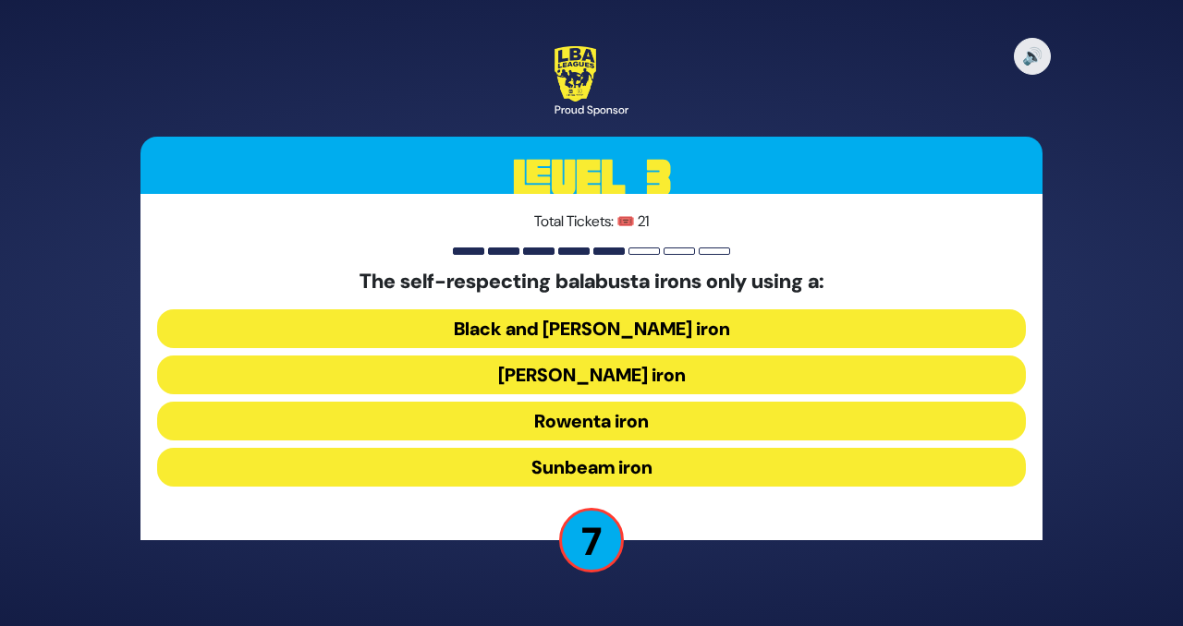
click at [653, 331] on button "Black and Decker iron" at bounding box center [591, 329] width 869 height 39
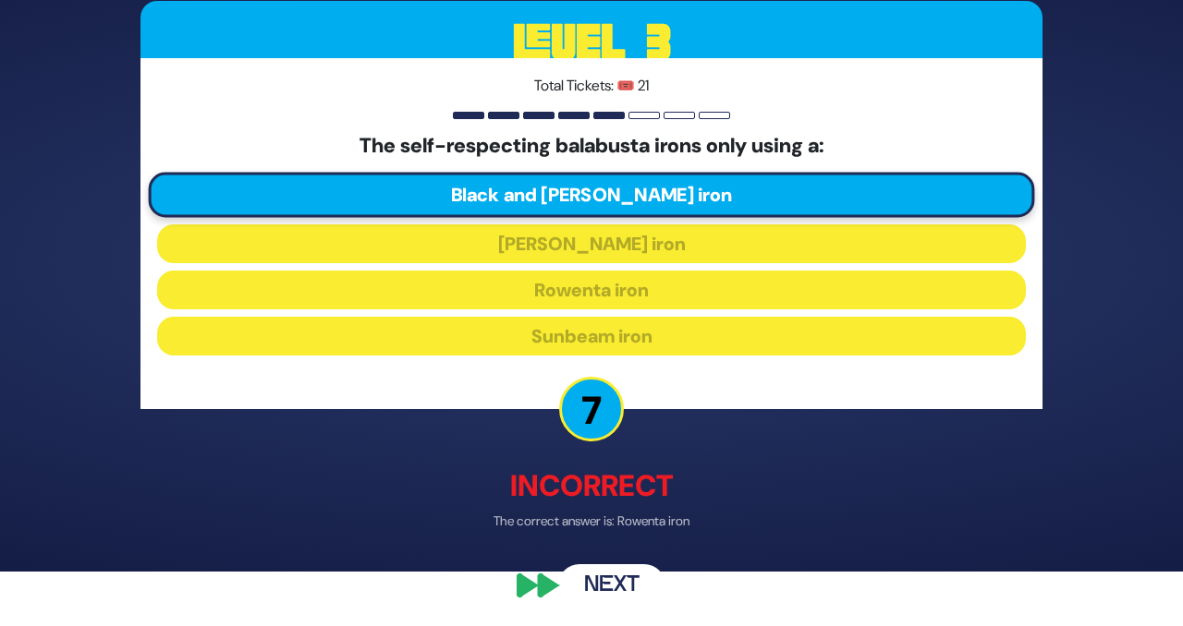
scroll to position [57, 0]
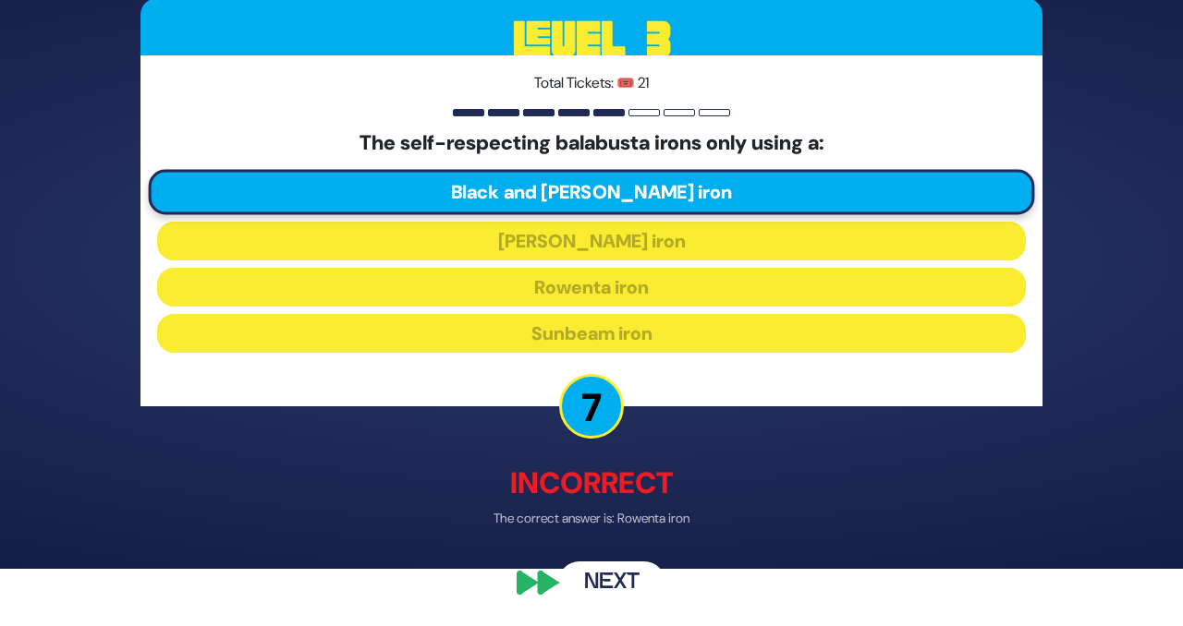
click at [607, 586] on button "Next" at bounding box center [611, 583] width 107 height 43
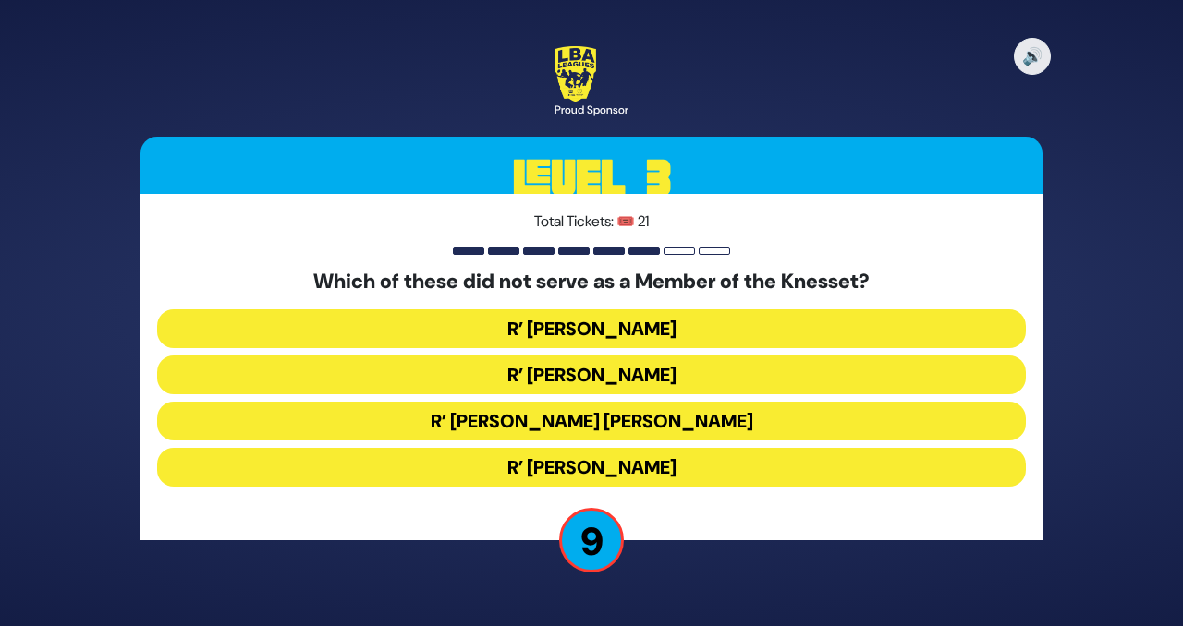
click at [666, 427] on button "R’ Avraham Yosef Leizerson" at bounding box center [591, 421] width 869 height 39
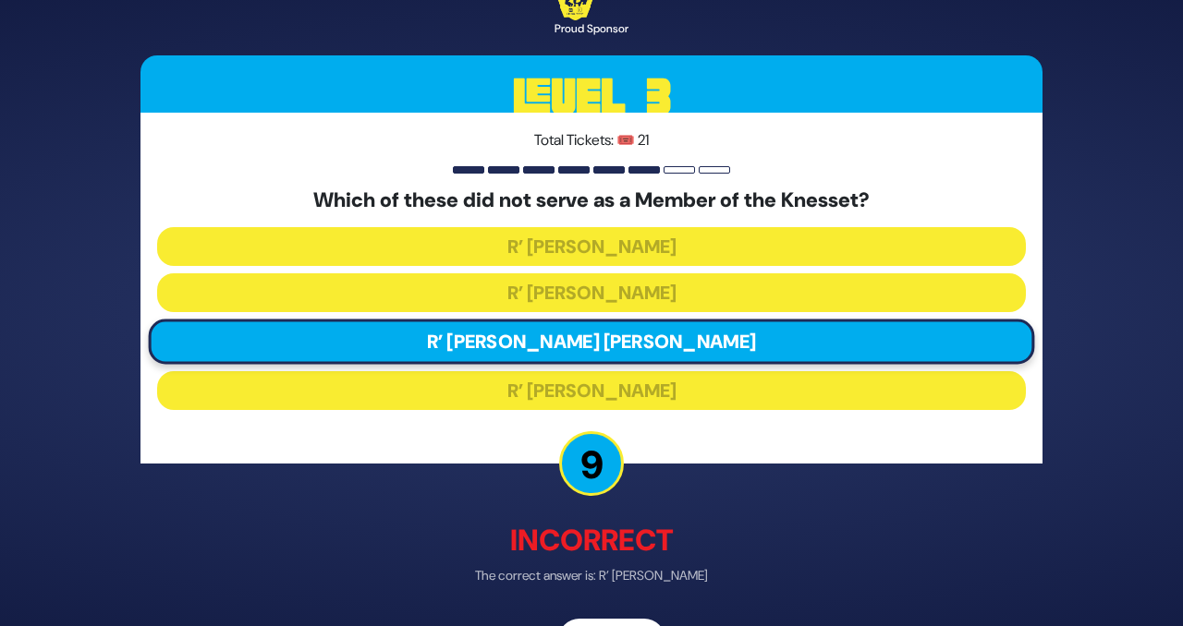
scroll to position [57, 0]
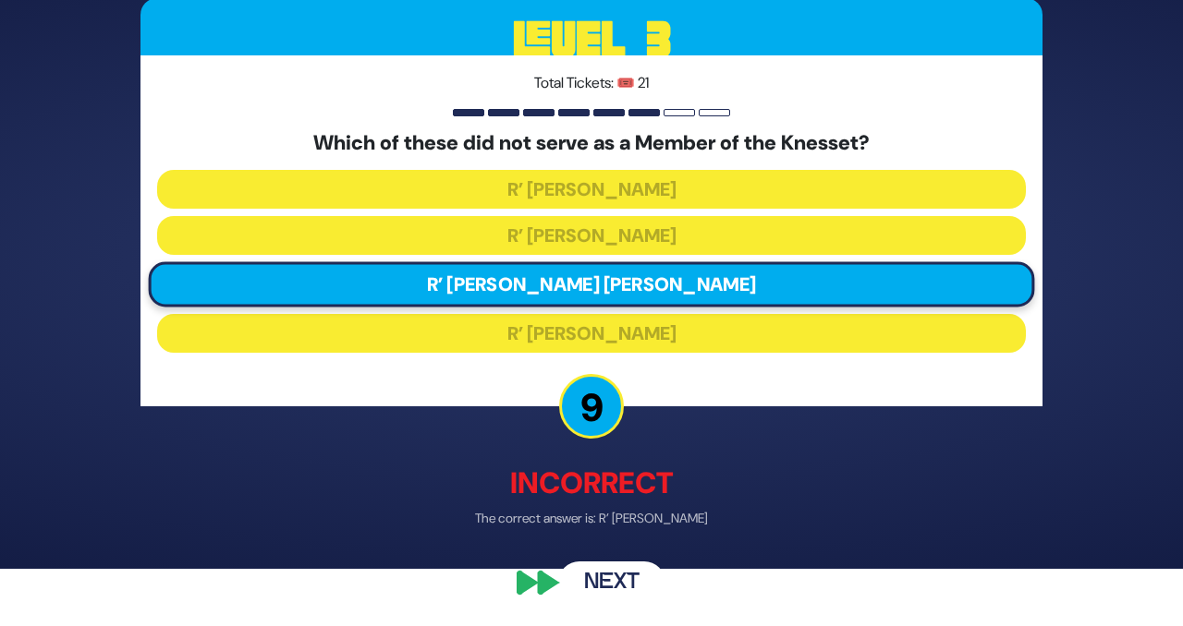
click at [621, 585] on button "Next" at bounding box center [611, 583] width 107 height 43
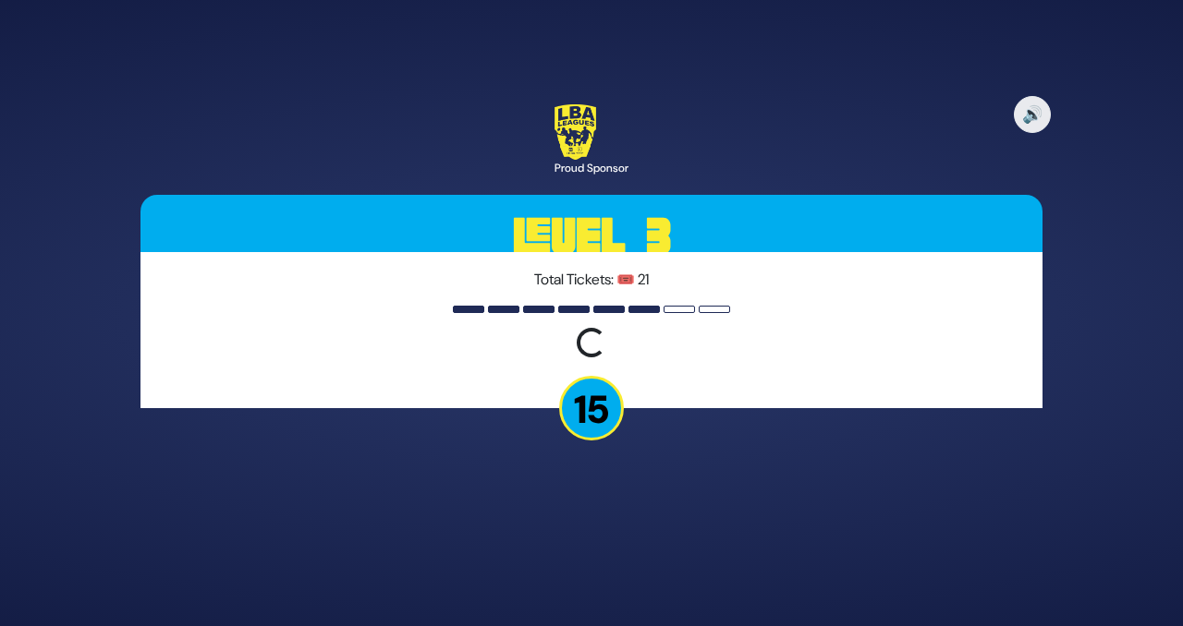
scroll to position [0, 0]
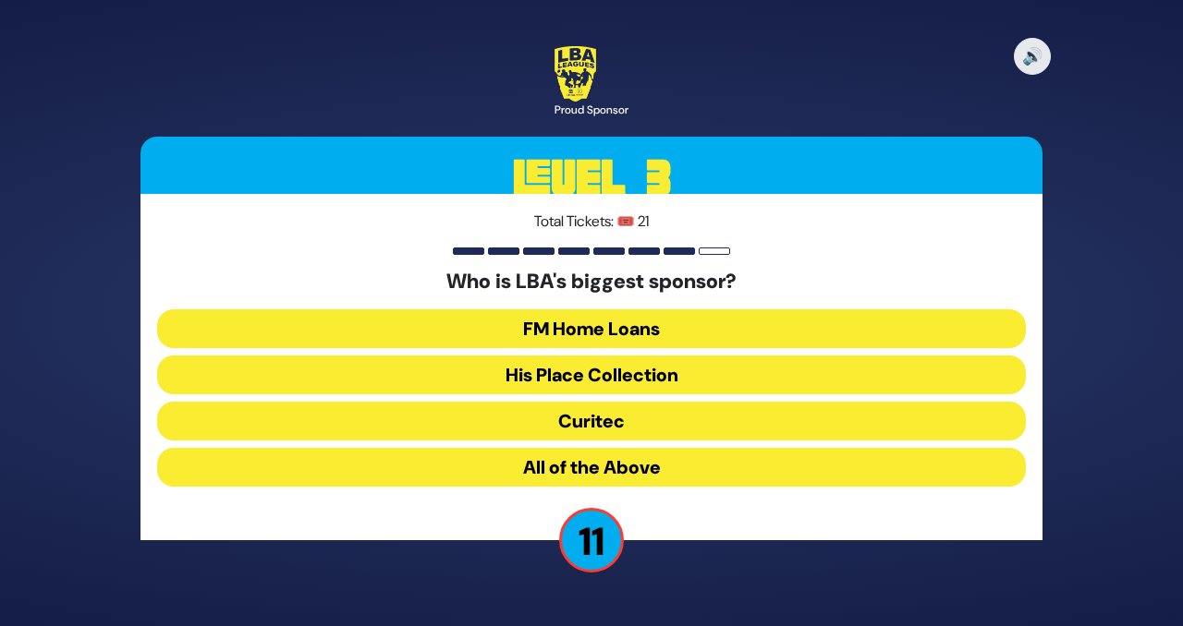
click at [622, 469] on button "All of the Above" at bounding box center [591, 467] width 869 height 39
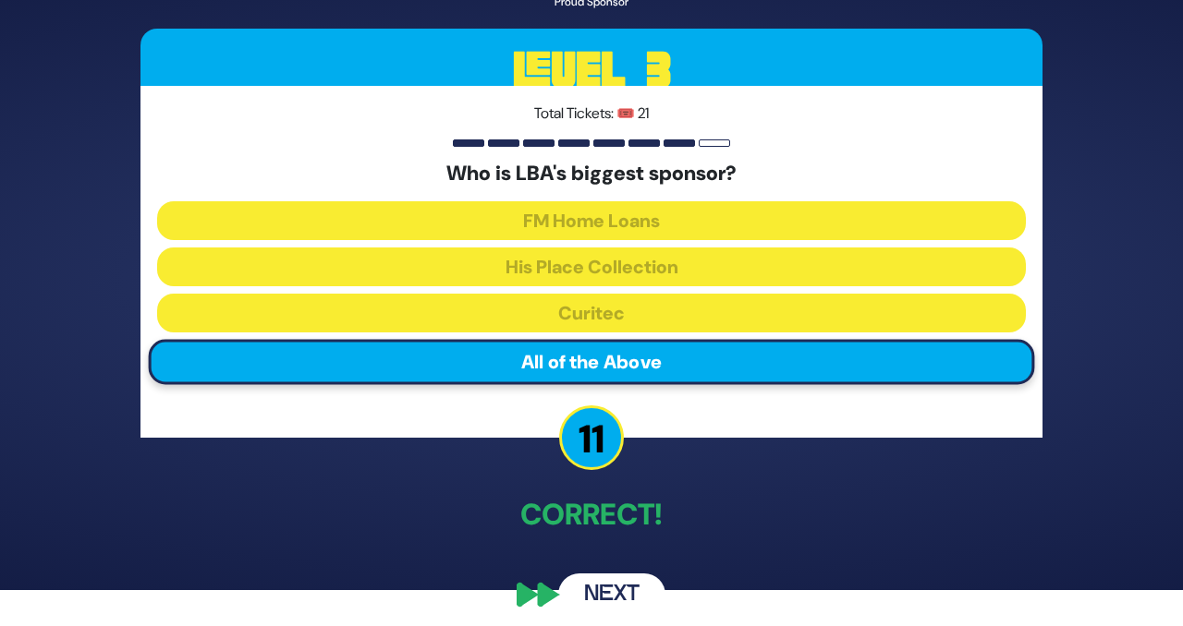
scroll to position [47, 0]
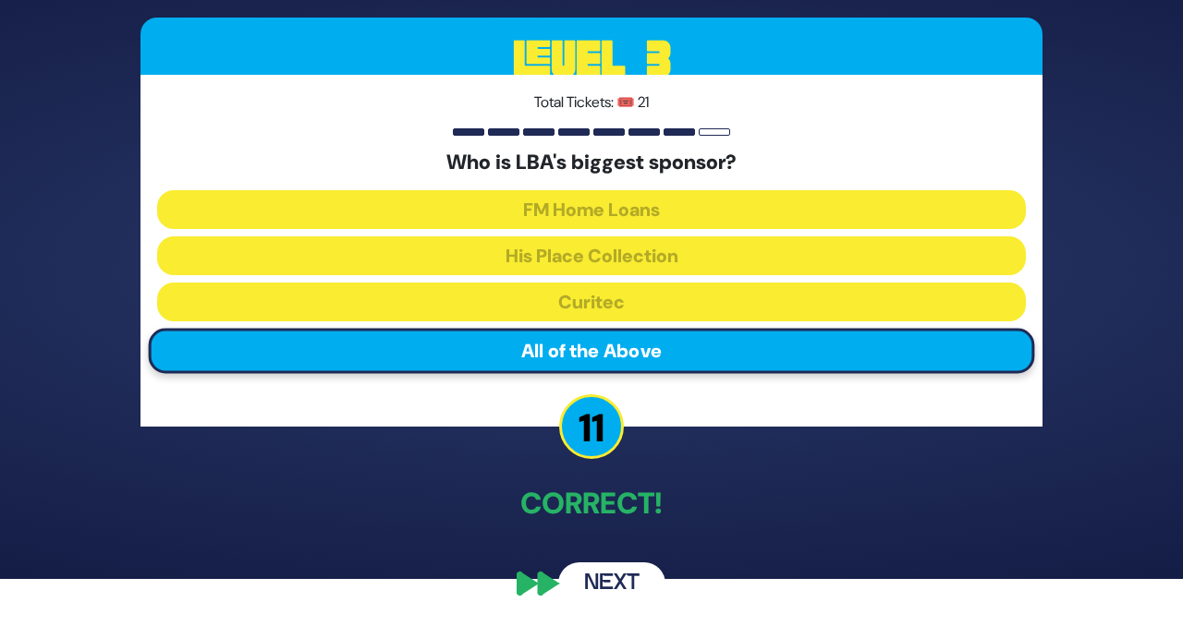
click at [611, 588] on button "Next" at bounding box center [611, 584] width 107 height 43
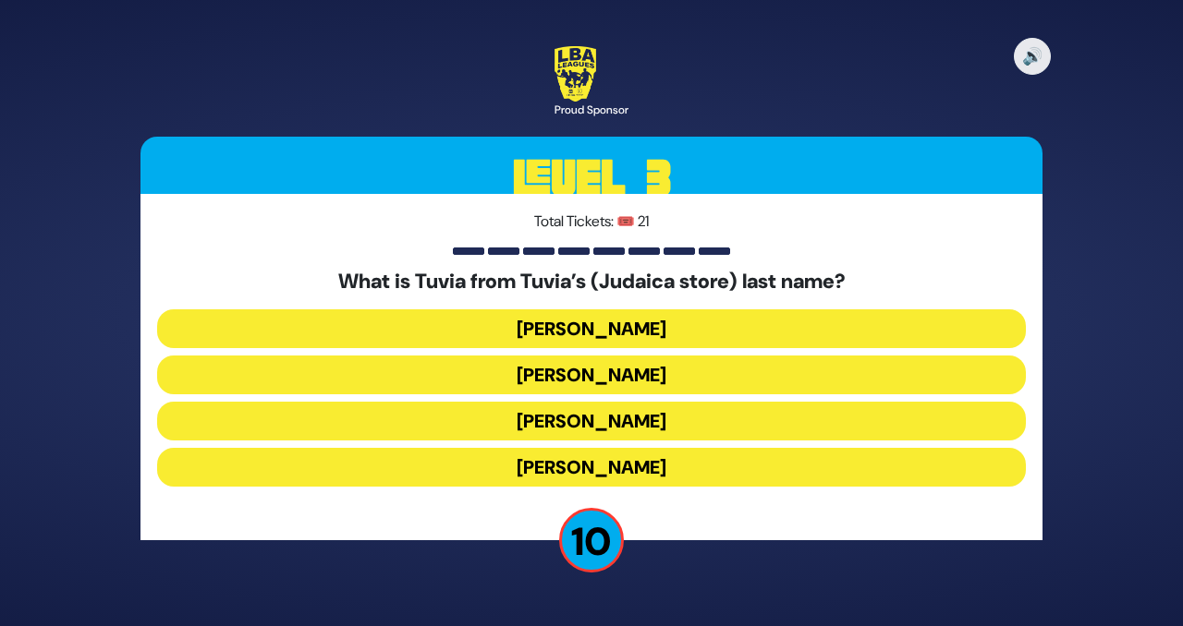
click at [648, 320] on button "Friedman" at bounding box center [591, 329] width 869 height 39
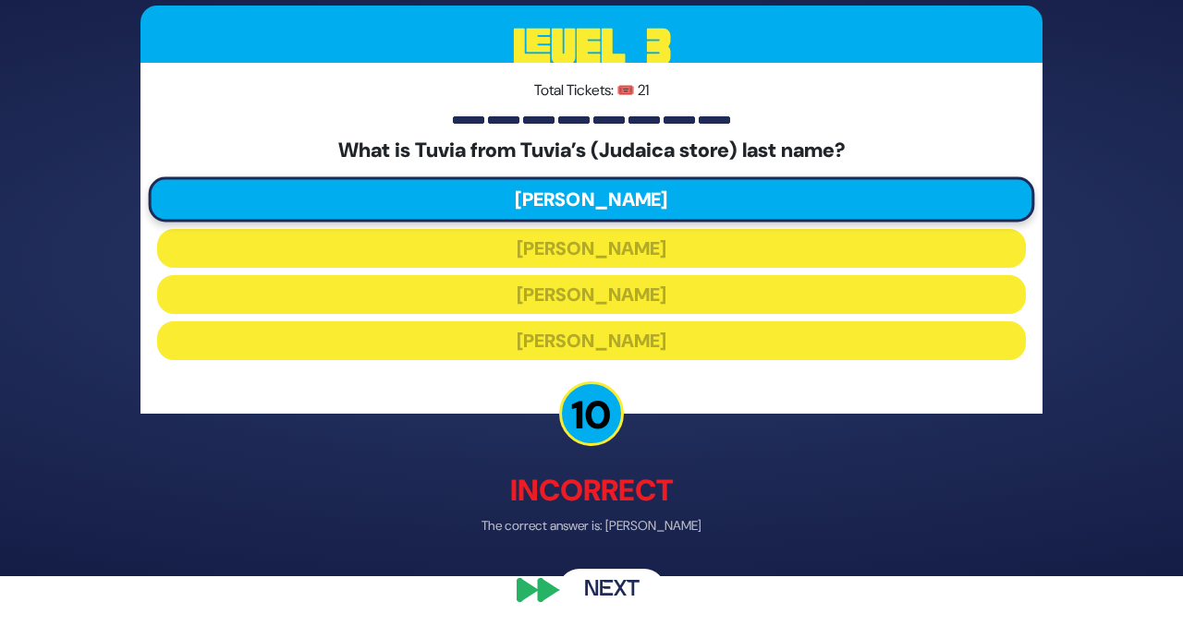
scroll to position [52, 0]
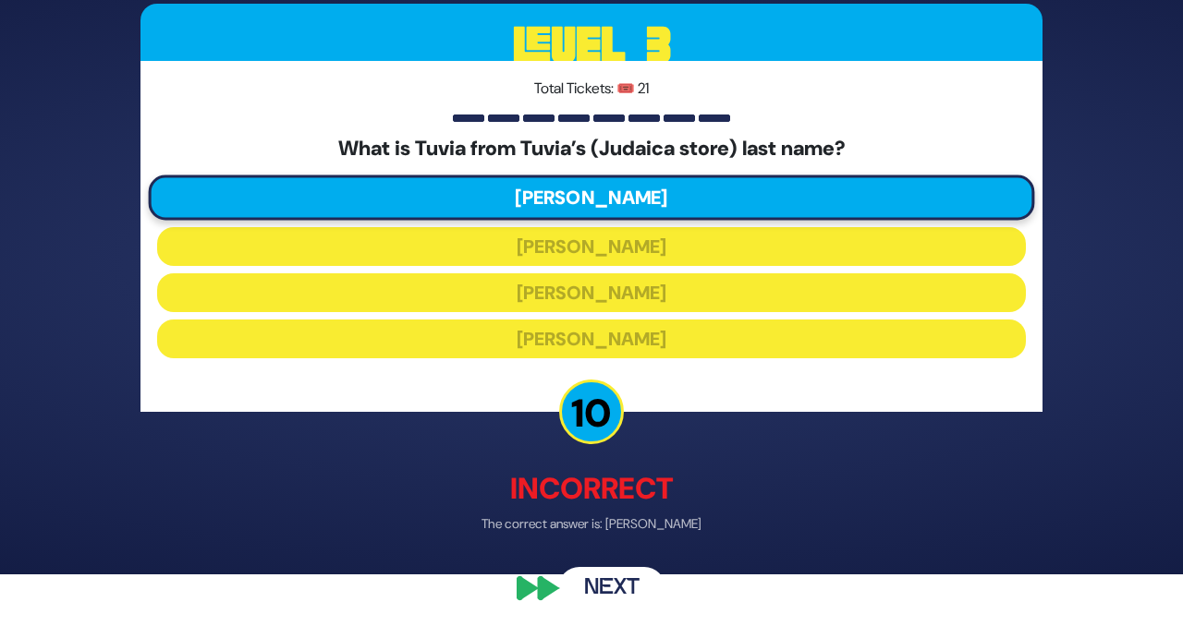
click at [609, 587] on button "Next" at bounding box center [611, 588] width 107 height 43
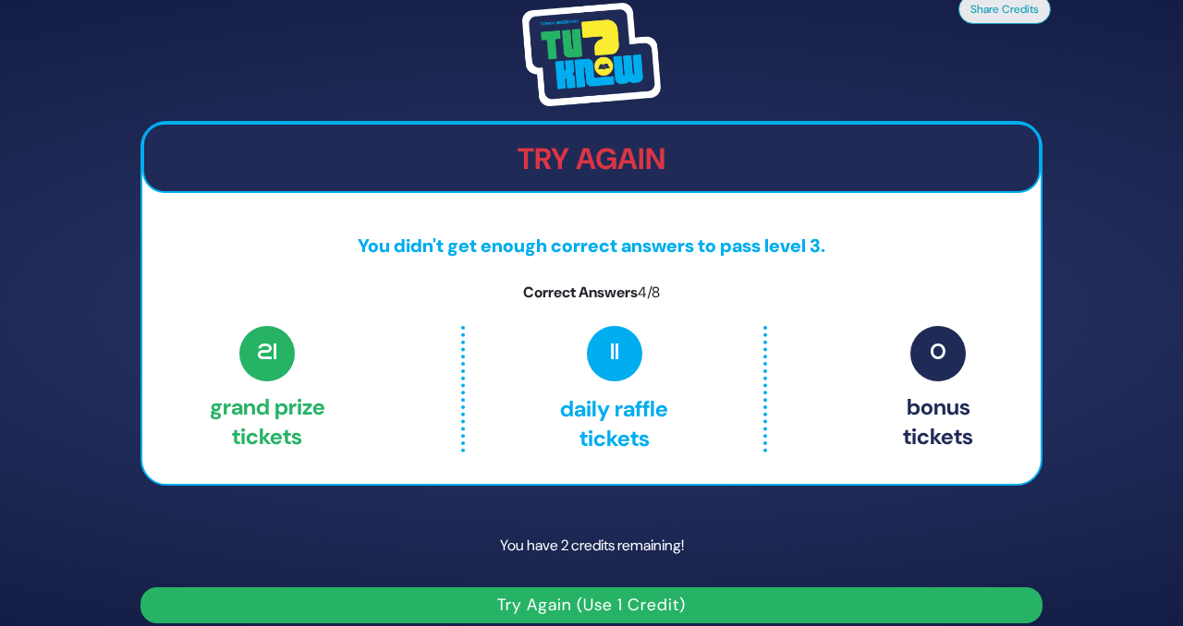
scroll to position [19, 0]
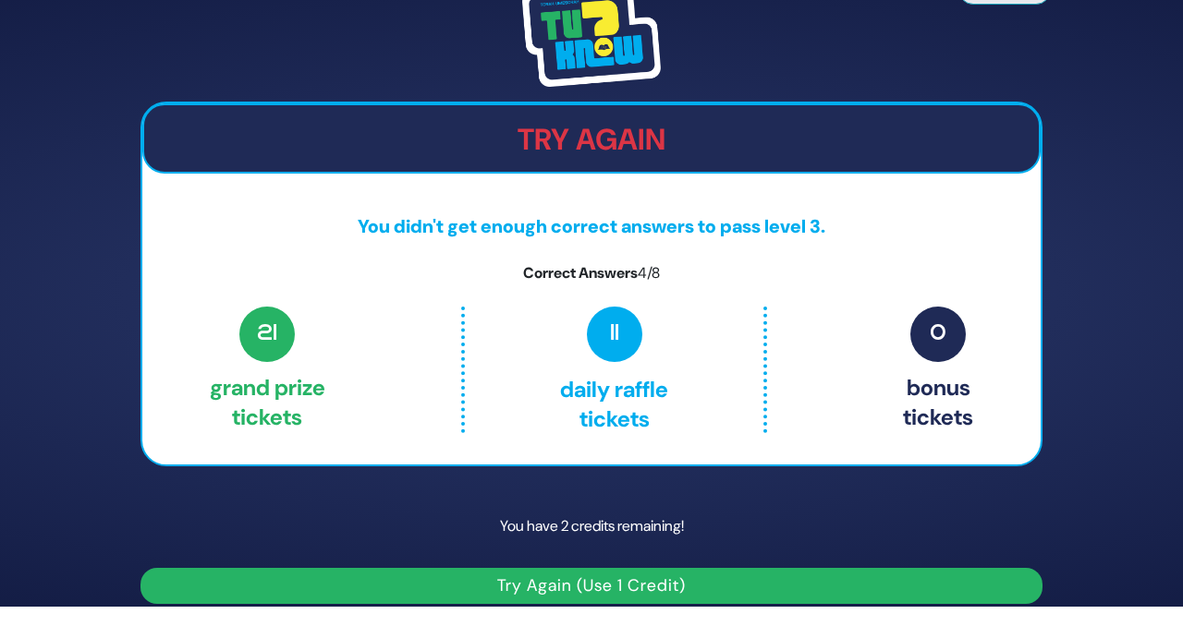
click at [559, 587] on button "Try Again (Use 1 Credit)" at bounding box center [591, 586] width 902 height 36
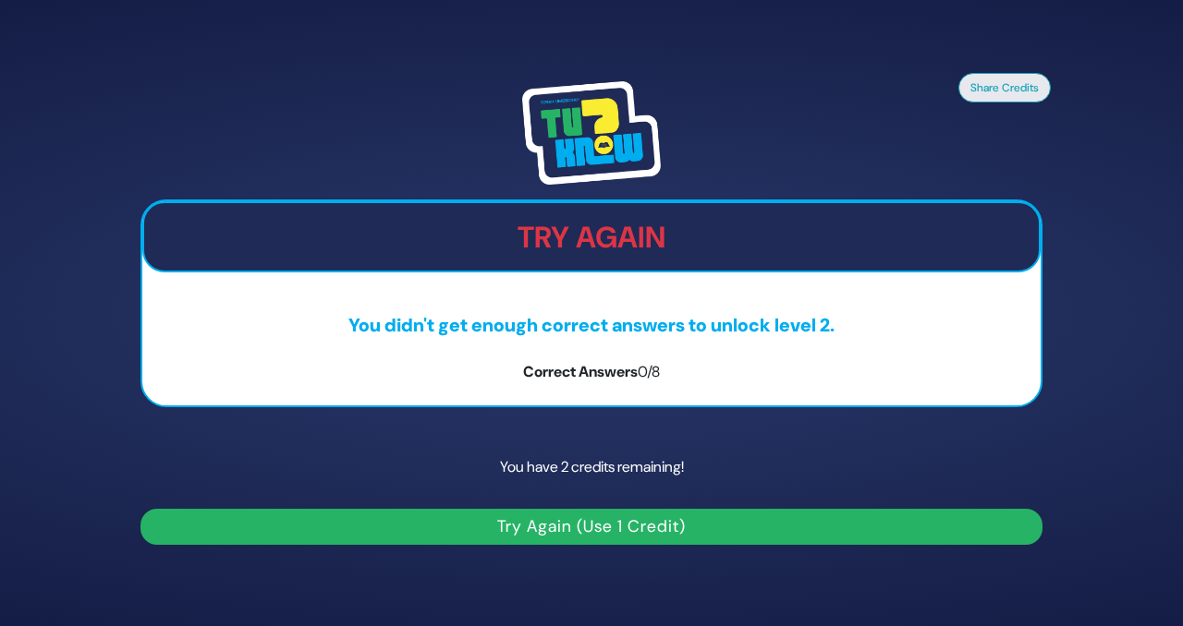
click at [597, 525] on button "Try Again (Use 1 Credit)" at bounding box center [591, 527] width 902 height 36
click at [617, 527] on button "Try Again (Use 1 Credit)" at bounding box center [591, 527] width 902 height 36
click at [610, 530] on button "Try Again (Use 1 Credit)" at bounding box center [591, 527] width 902 height 36
click at [565, 537] on button "Try Again (Use 1 Credit)" at bounding box center [591, 527] width 902 height 36
click at [467, 526] on button "Try Again (Use 1 Credit)" at bounding box center [591, 527] width 902 height 36
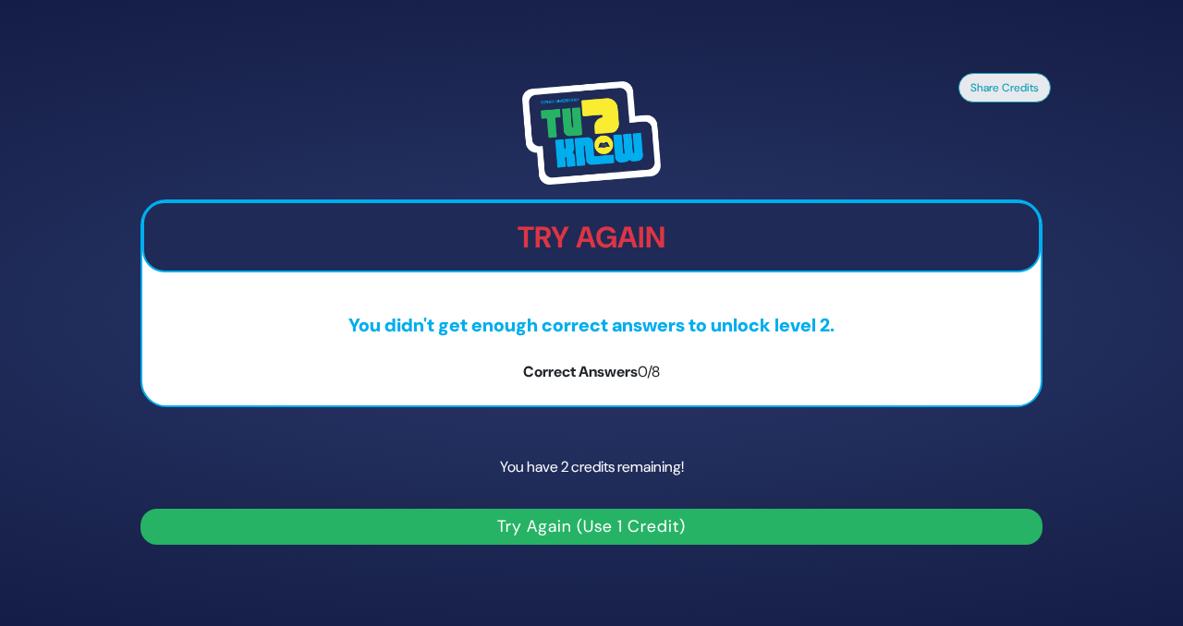
click at [593, 378] on p "Correct Answers 0/8" at bounding box center [591, 372] width 898 height 22
click at [556, 533] on button "Try Again (Use 1 Credit)" at bounding box center [591, 527] width 902 height 36
click at [529, 507] on div "You have 2 credits remaining! Try Again (Use 1 Credit)" at bounding box center [591, 493] width 902 height 104
click at [513, 537] on button "Try Again (Use 1 Credit)" at bounding box center [591, 527] width 902 height 36
click at [1005, 76] on button "Share Credits" at bounding box center [1004, 87] width 92 height 30
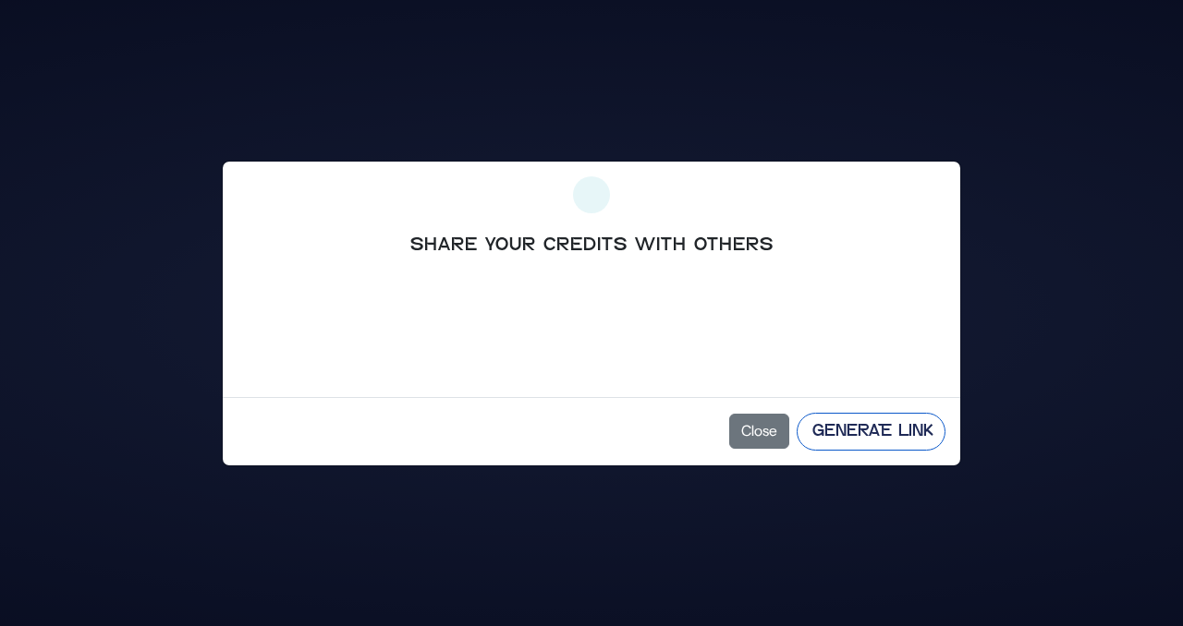
click at [822, 433] on button "Generate Link" at bounding box center [870, 432] width 149 height 38
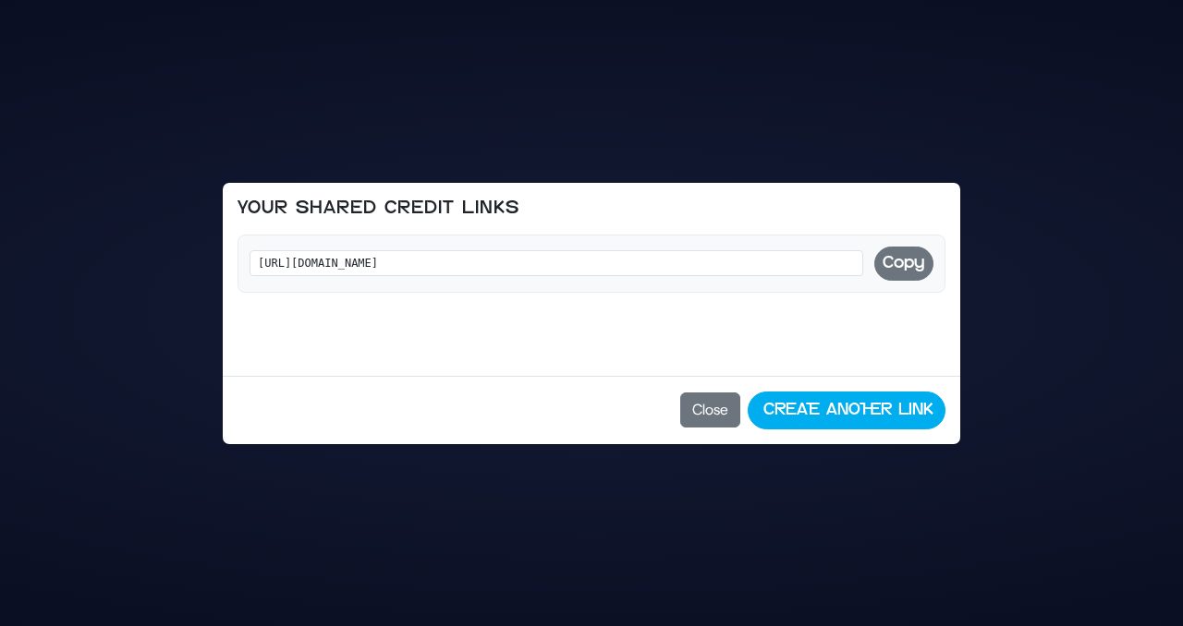
click at [895, 264] on button "Copy" at bounding box center [903, 264] width 59 height 34
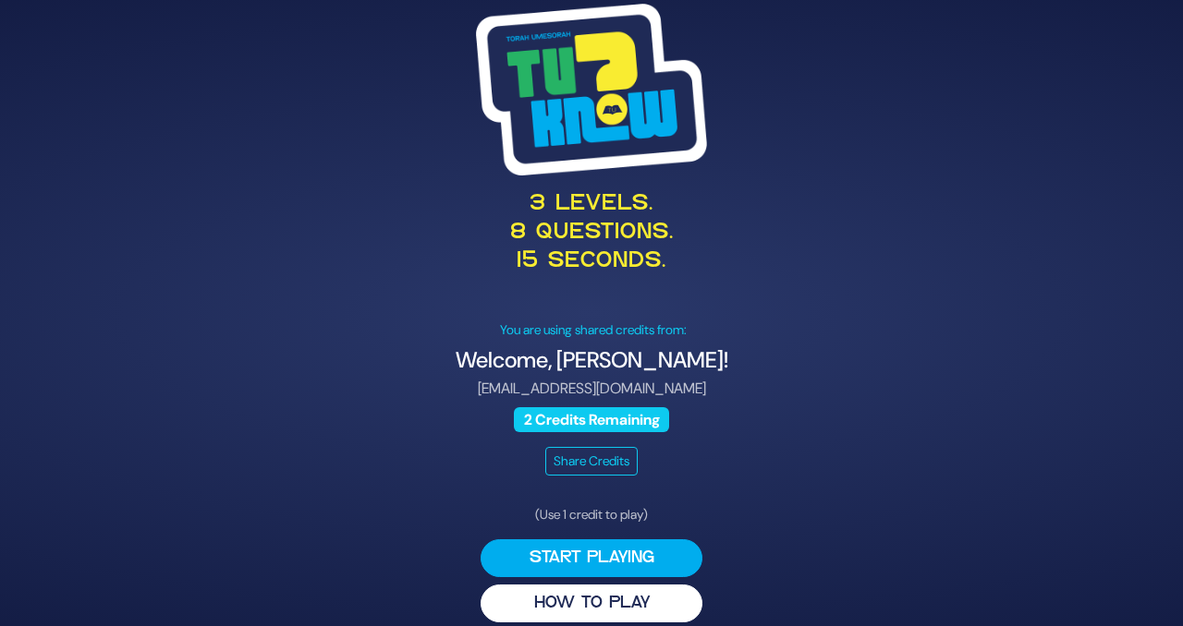
scroll to position [18, 0]
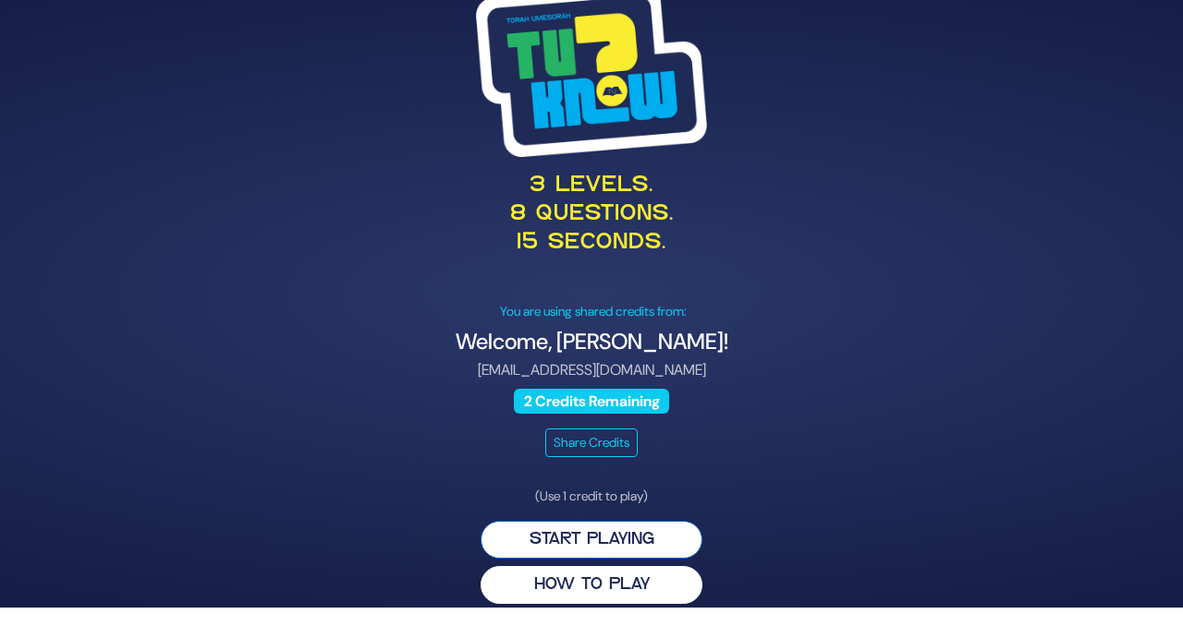
click at [591, 539] on button "Start Playing" at bounding box center [591, 540] width 222 height 38
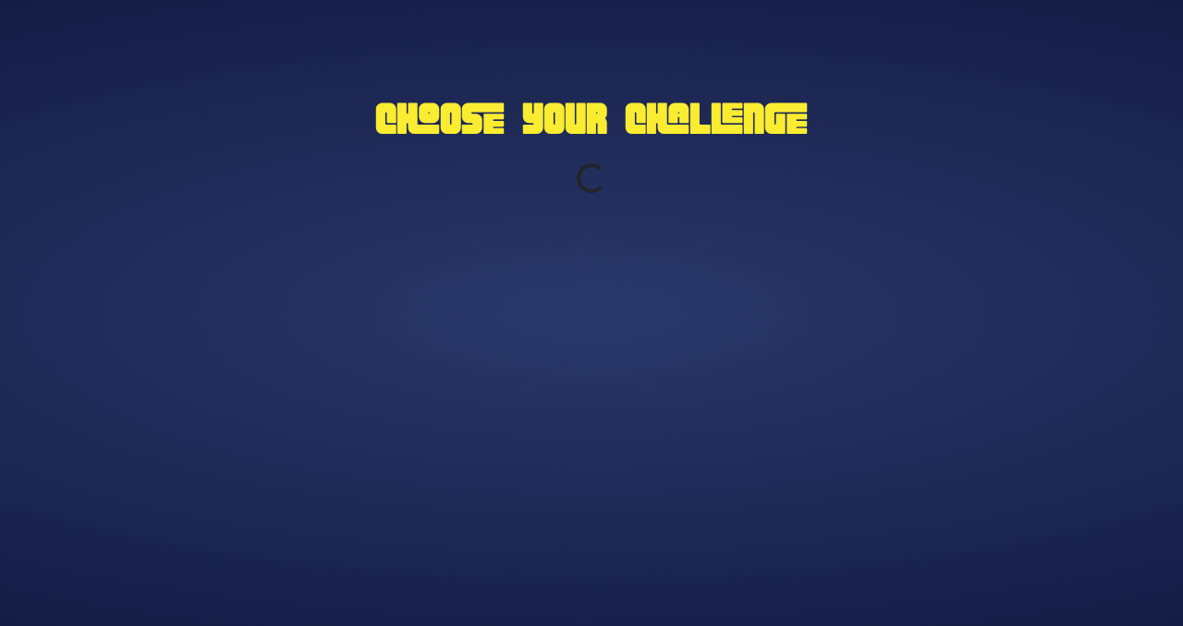
scroll to position [0, 0]
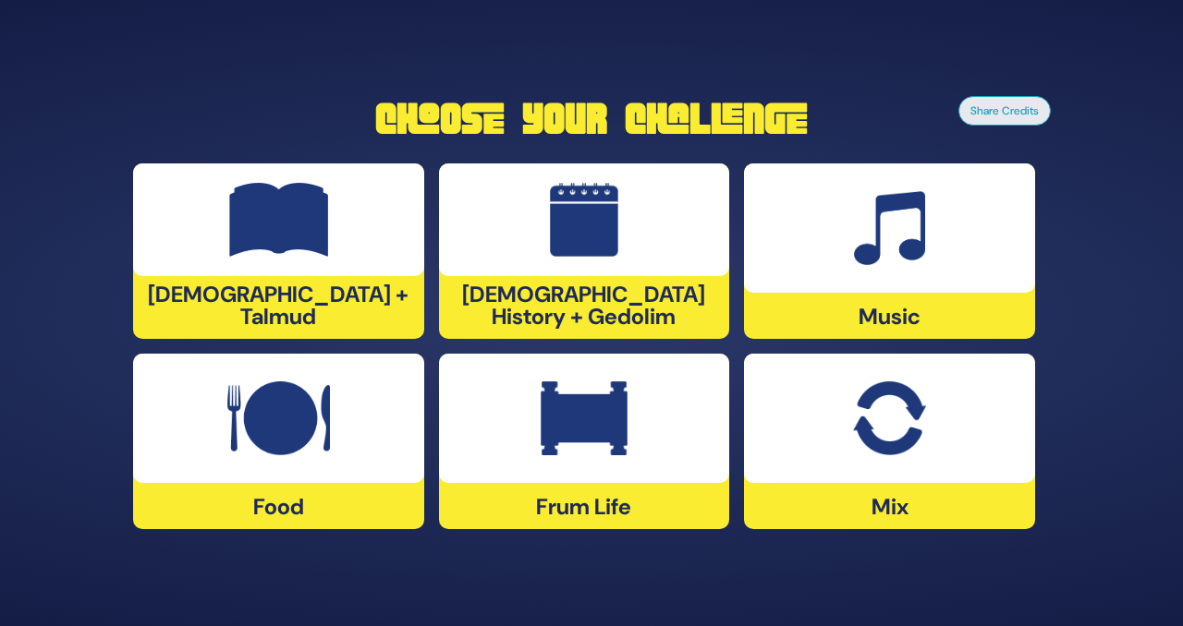
click at [897, 440] on img at bounding box center [889, 419] width 72 height 74
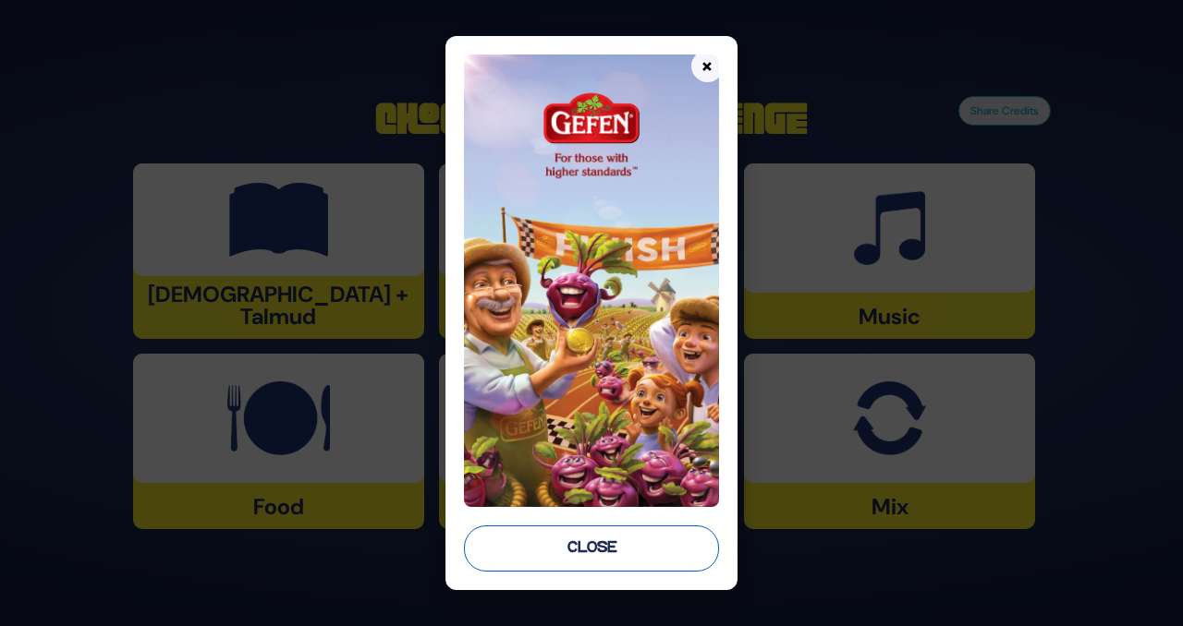
click at [648, 536] on button "Close" at bounding box center [591, 549] width 255 height 46
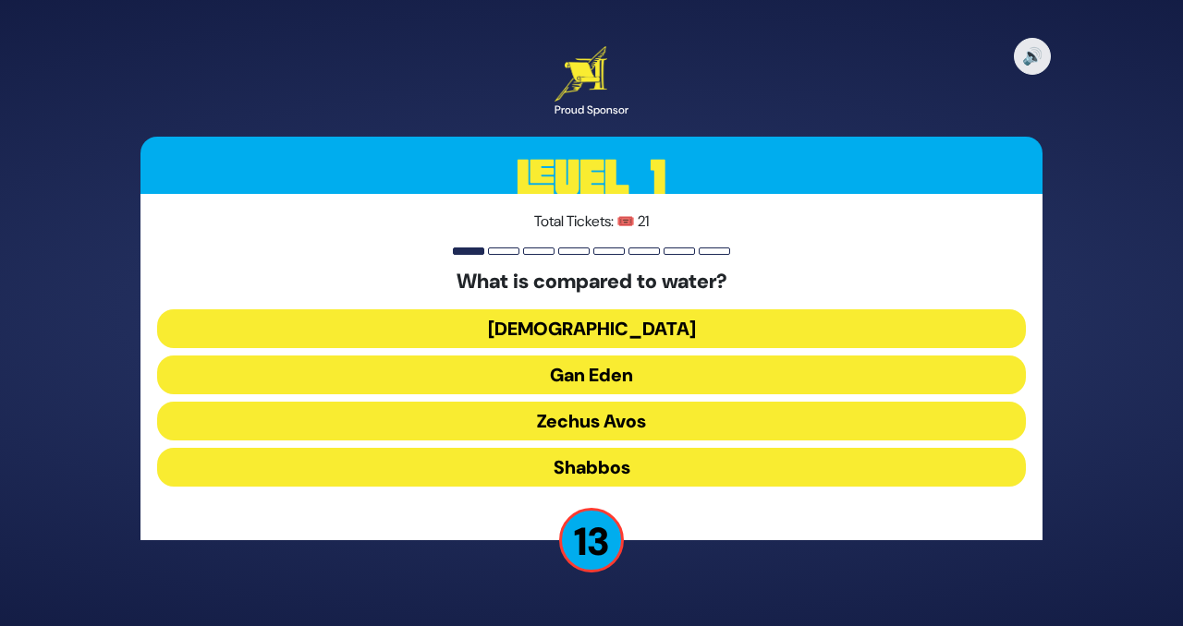
click at [705, 331] on button "Torah" at bounding box center [591, 329] width 869 height 39
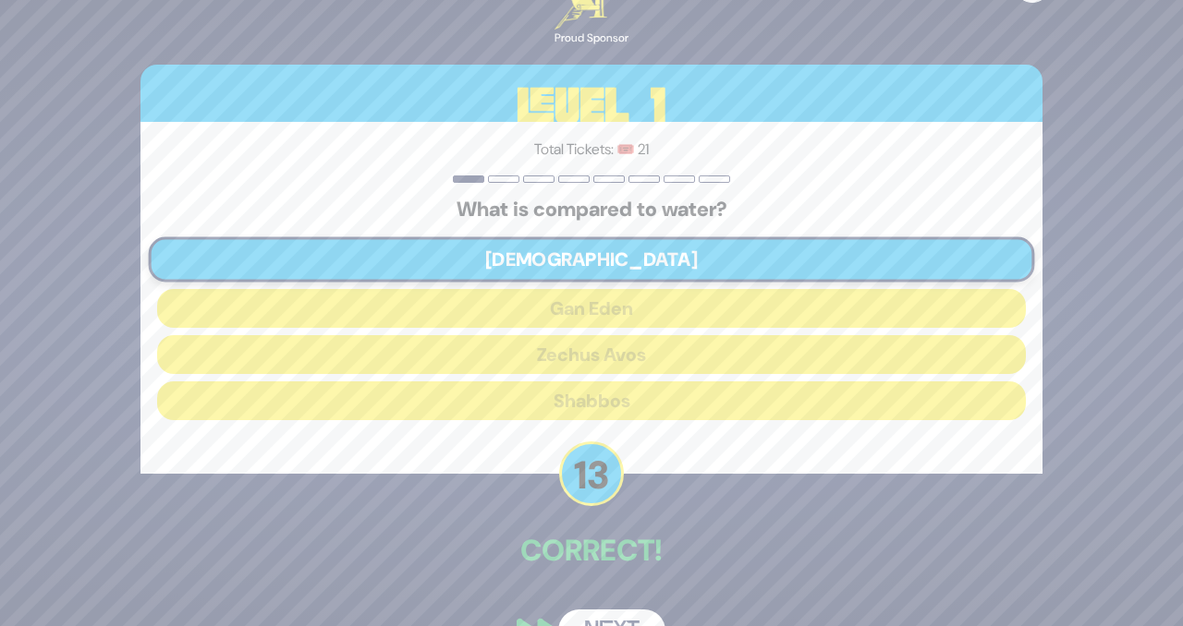
click at [607, 622] on button "Next" at bounding box center [611, 631] width 107 height 43
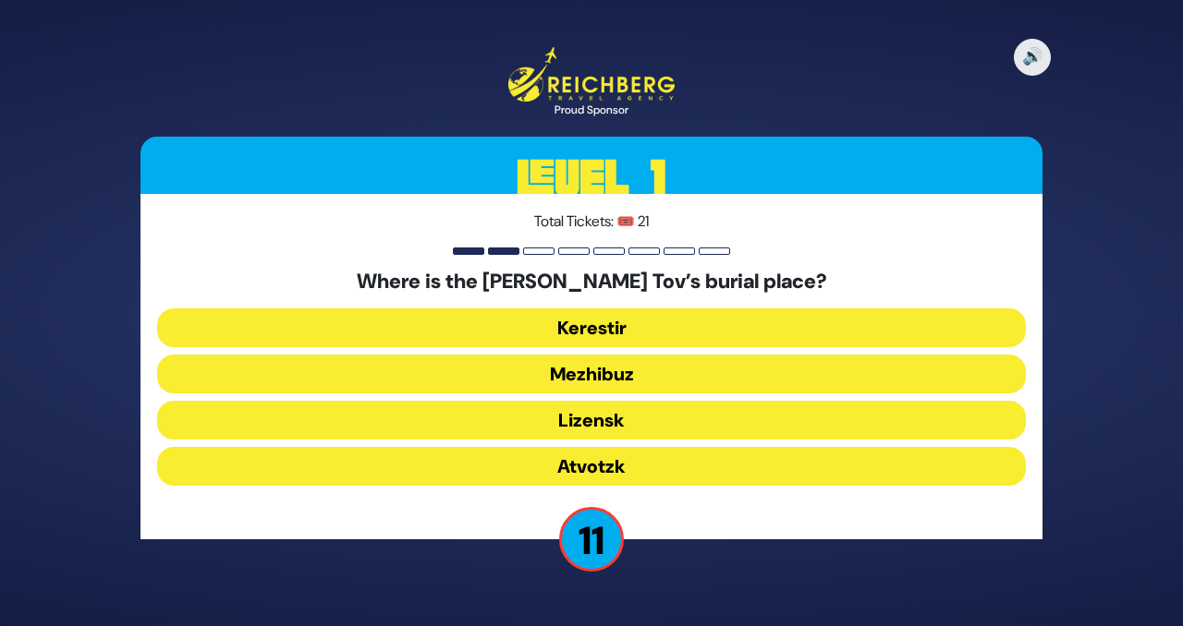
click at [628, 375] on button "Mezhibuz" at bounding box center [591, 374] width 869 height 39
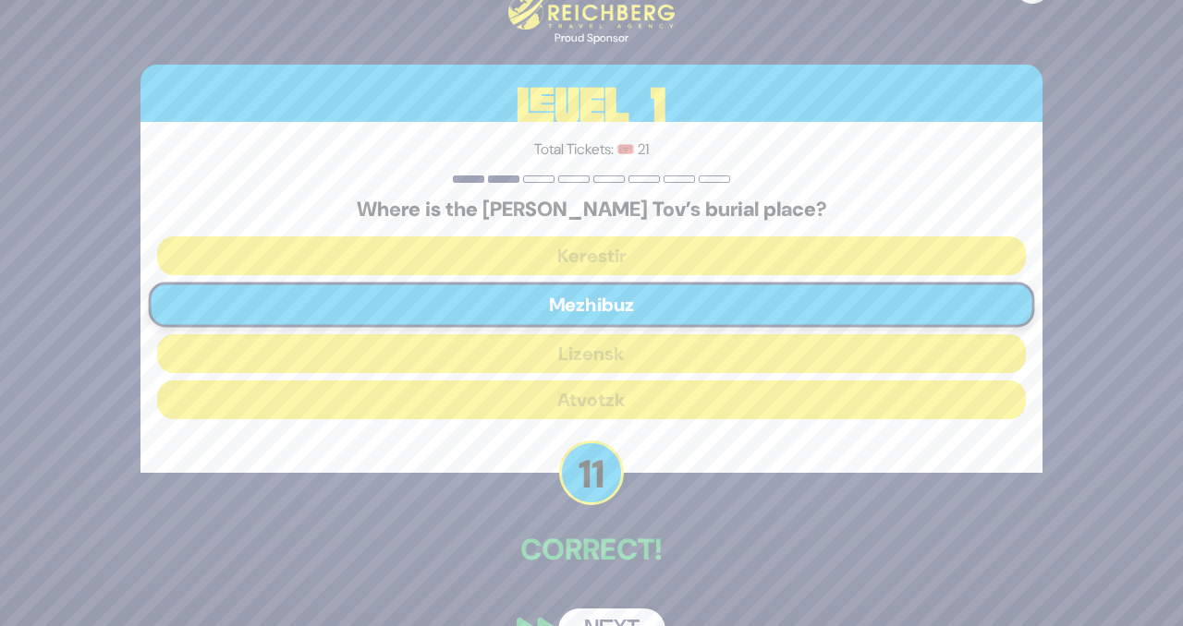
click at [609, 616] on button "Next" at bounding box center [611, 630] width 107 height 43
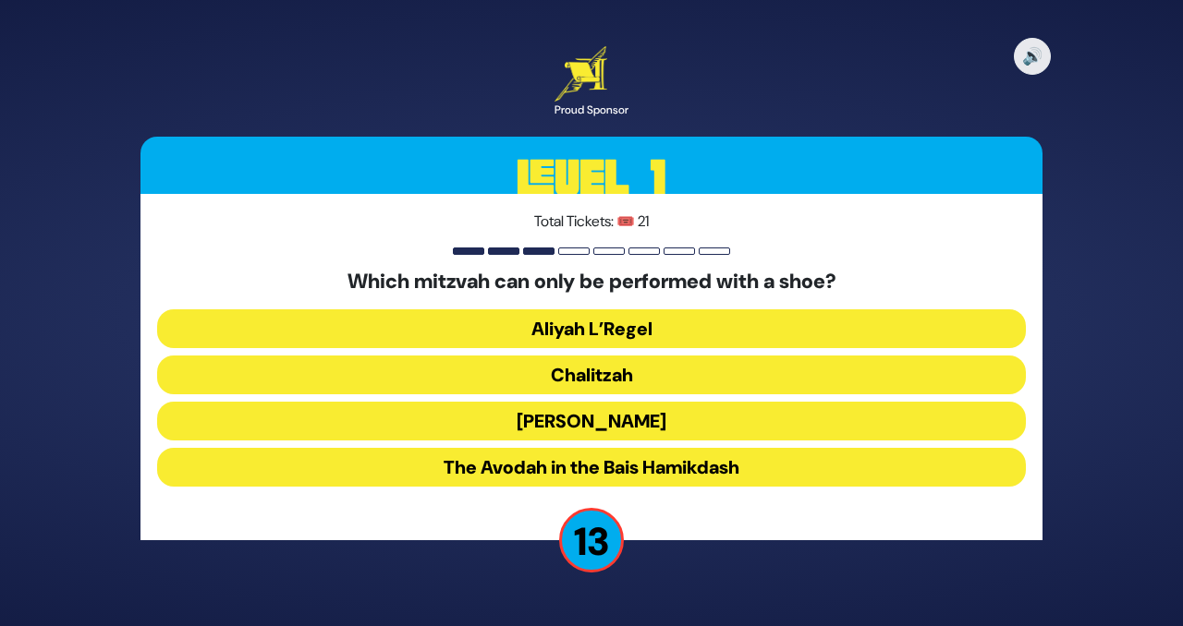
click at [665, 376] on button "Chalitzah" at bounding box center [591, 375] width 869 height 39
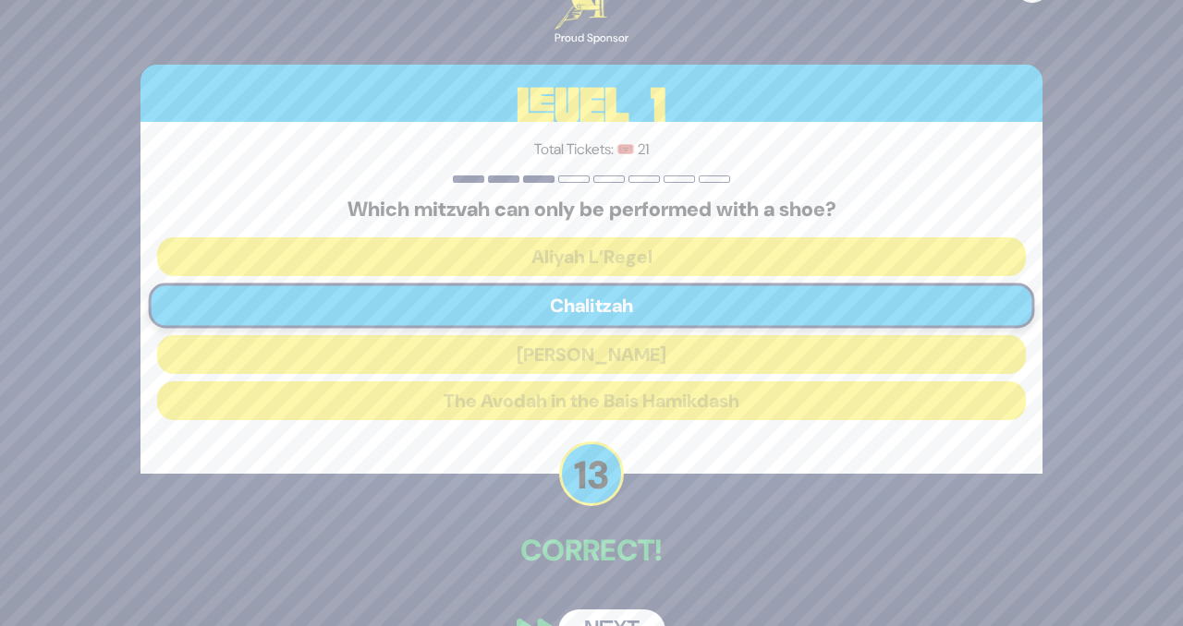
click at [624, 609] on div "🔊 Proud Sponsor Level 1 Total Tickets: 🎟️ 21 Which mitzvah can only be performe…" at bounding box center [591, 313] width 946 height 722
click at [607, 619] on button "Next" at bounding box center [611, 631] width 107 height 43
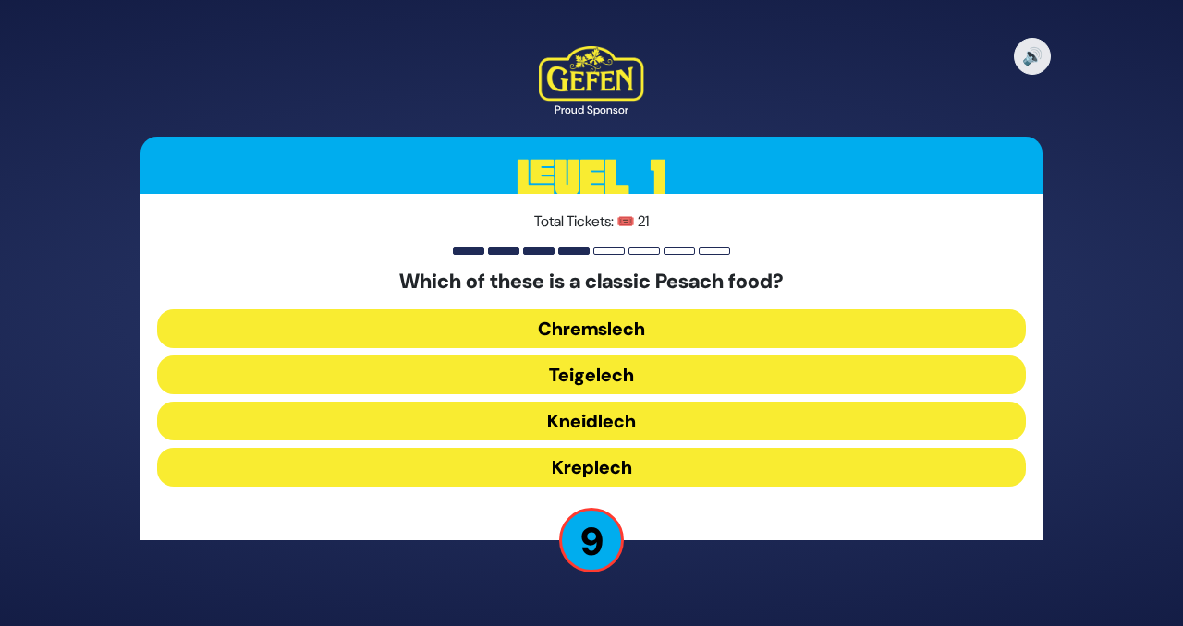
click at [628, 327] on button "Chremslech" at bounding box center [591, 329] width 869 height 39
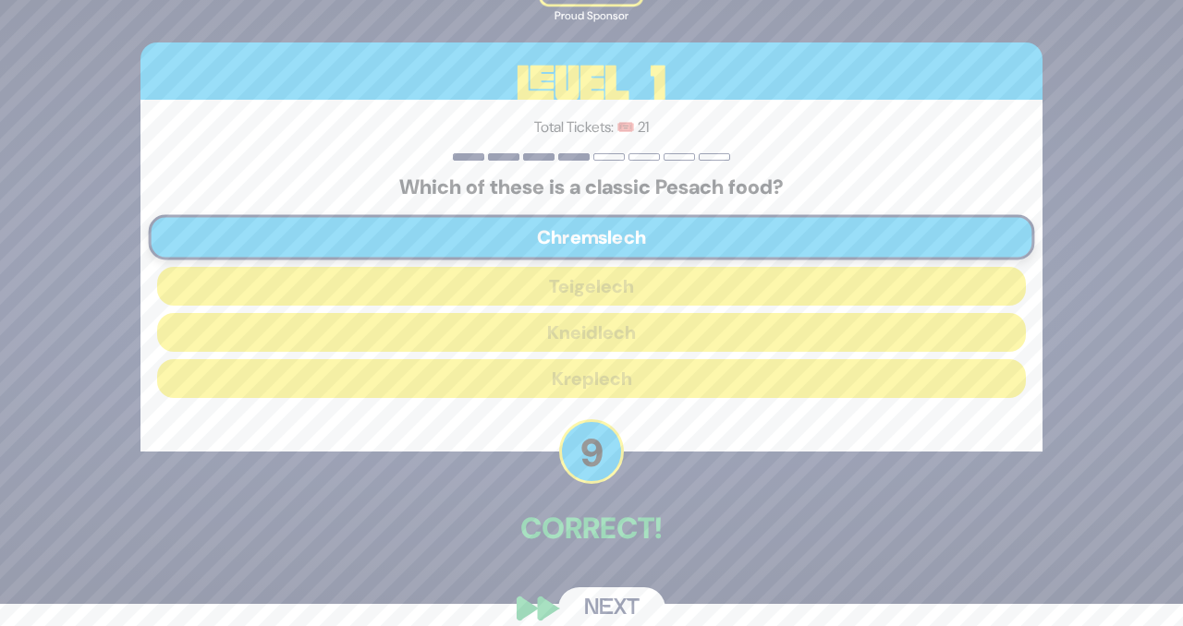
scroll to position [47, 0]
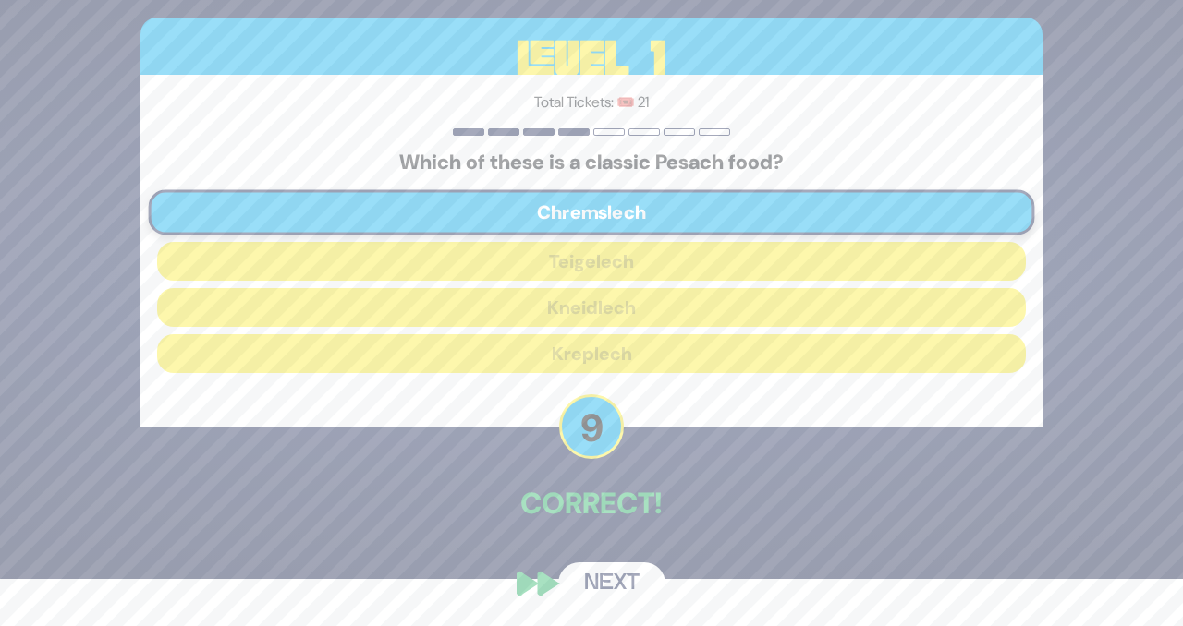
click at [623, 565] on button "Next" at bounding box center [611, 584] width 107 height 43
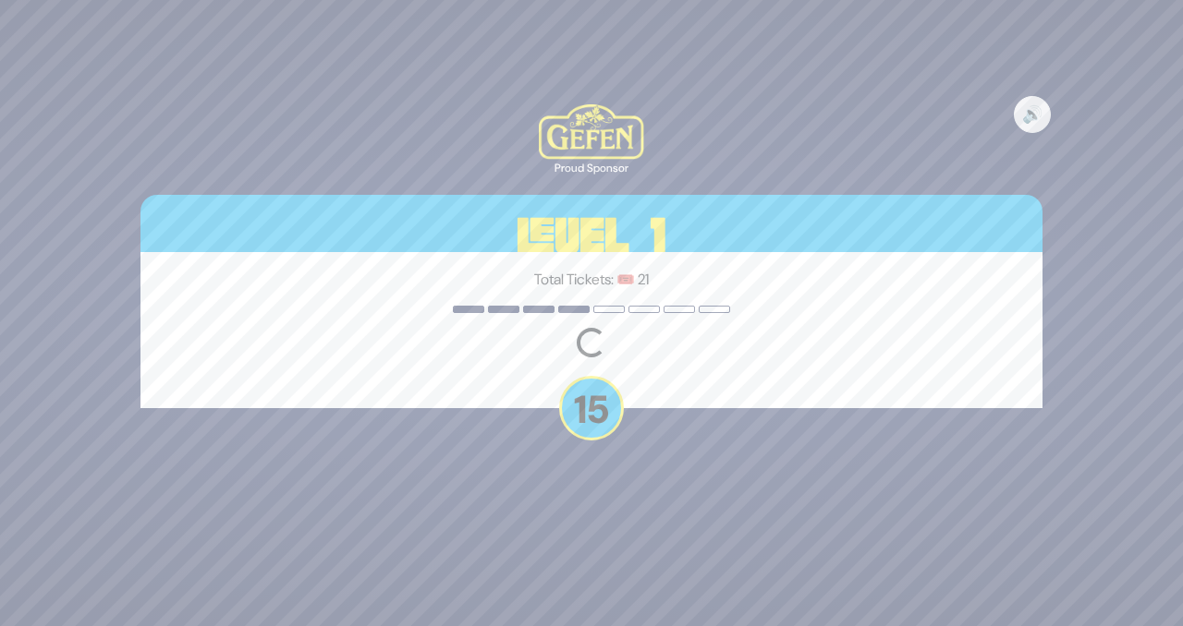
scroll to position [0, 0]
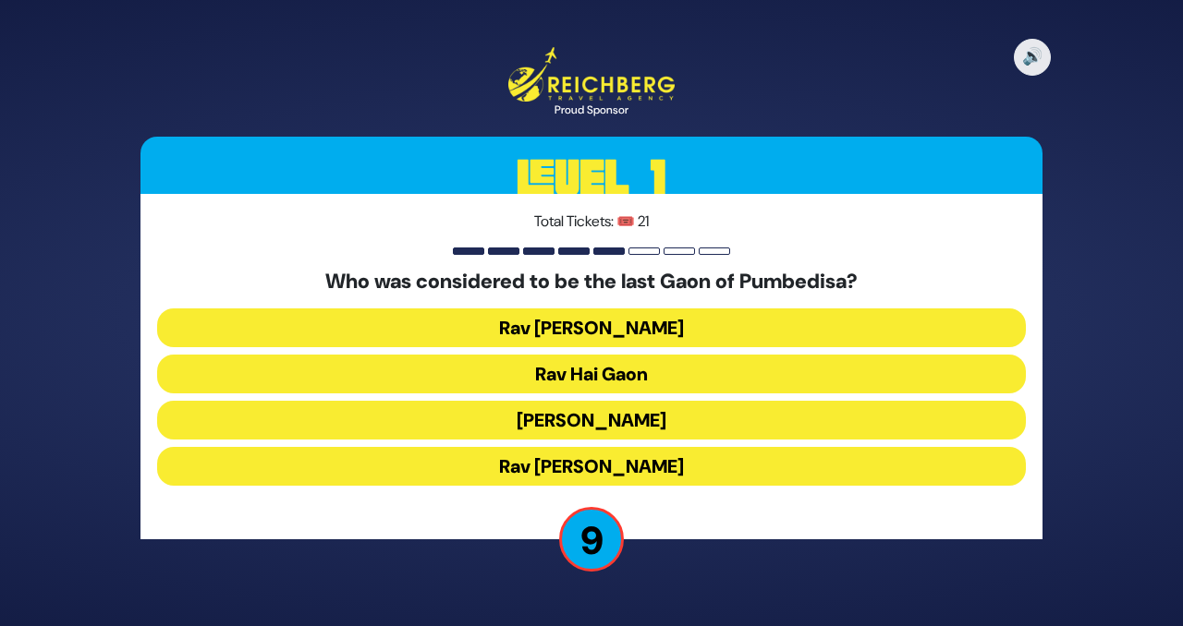
click at [647, 420] on button "Rav Saadia Gaon" at bounding box center [591, 420] width 869 height 39
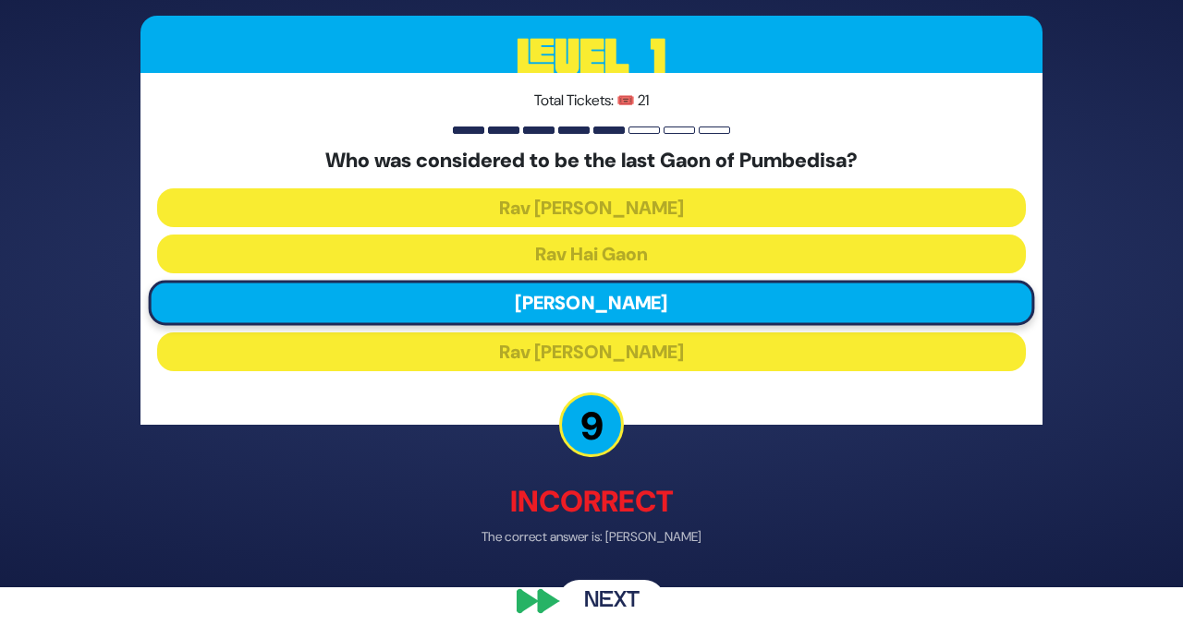
scroll to position [57, 0]
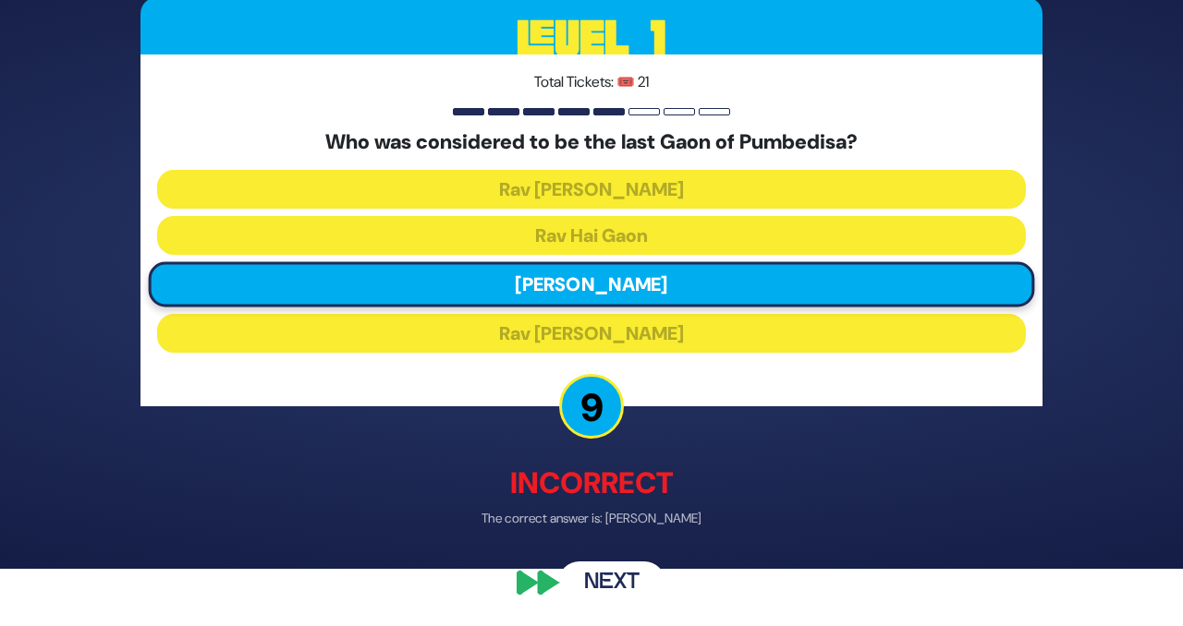
click at [621, 572] on button "Next" at bounding box center [611, 583] width 107 height 43
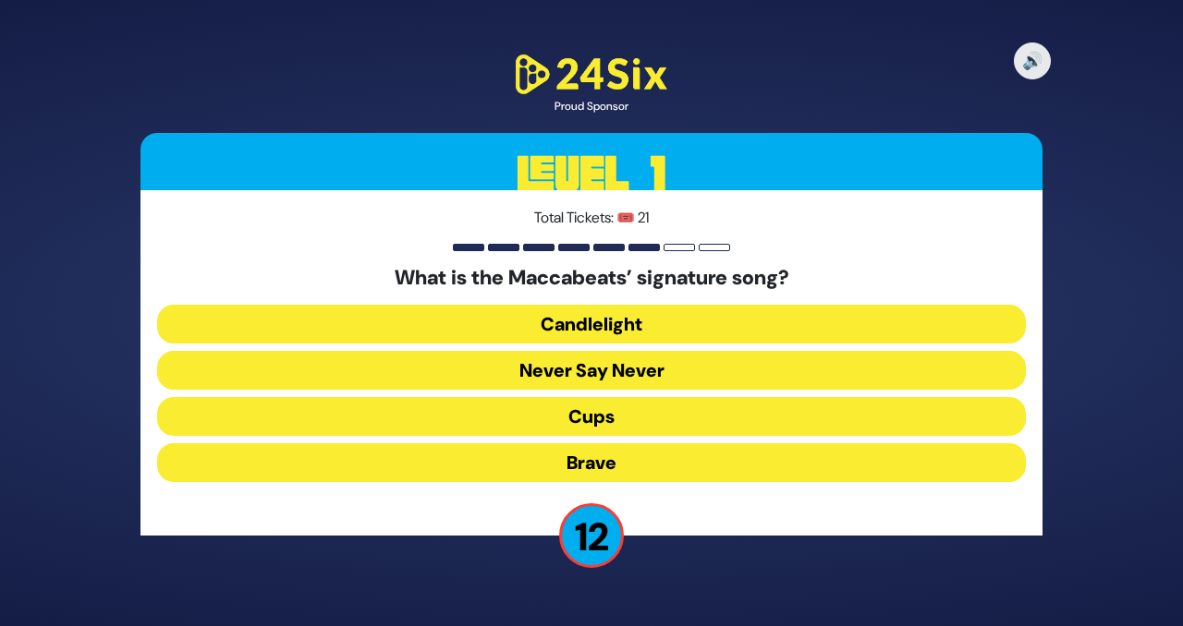
click at [706, 323] on button "Candlelight" at bounding box center [591, 324] width 869 height 39
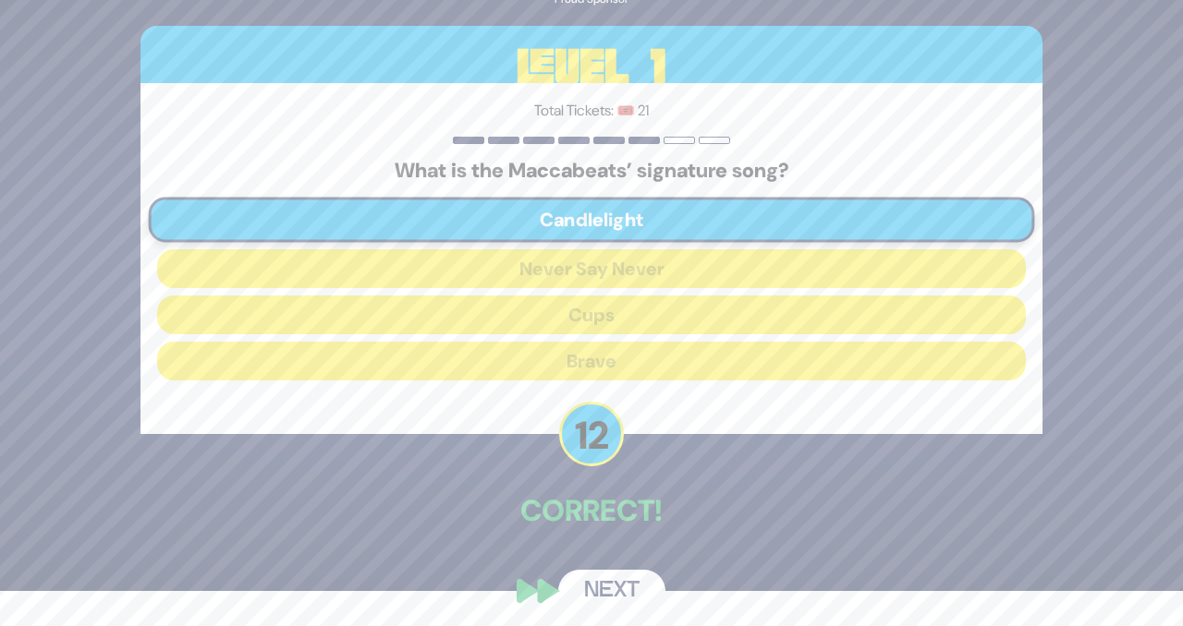
scroll to position [43, 0]
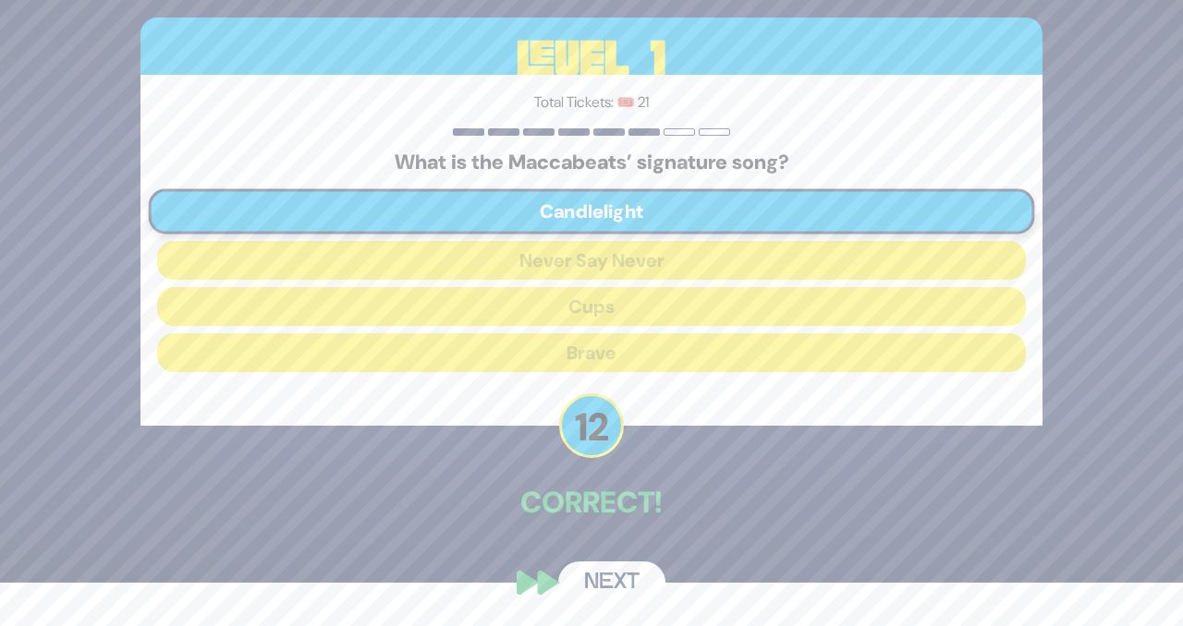
click at [606, 583] on button "Next" at bounding box center [611, 583] width 107 height 43
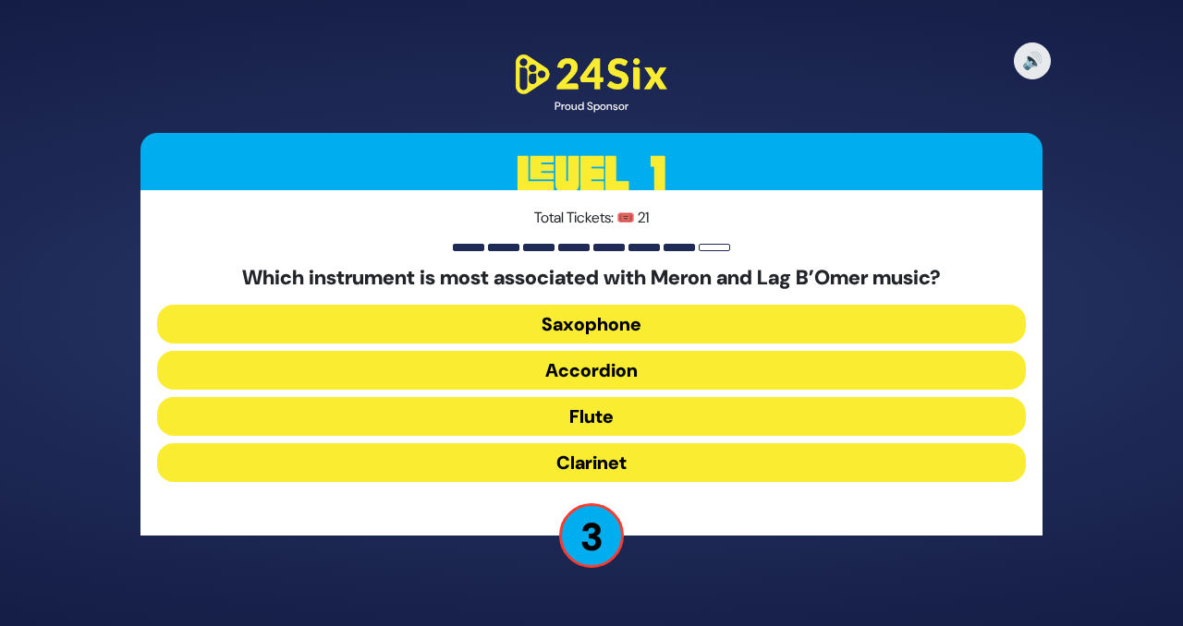
click at [638, 366] on button "Accordion" at bounding box center [591, 370] width 869 height 39
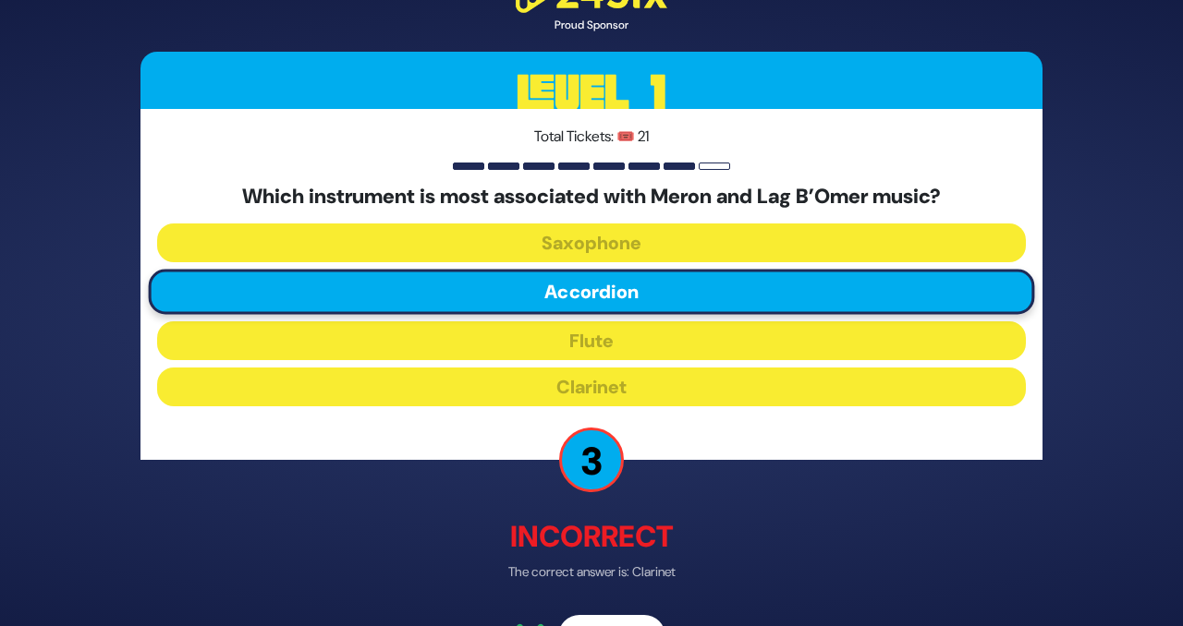
scroll to position [53, 0]
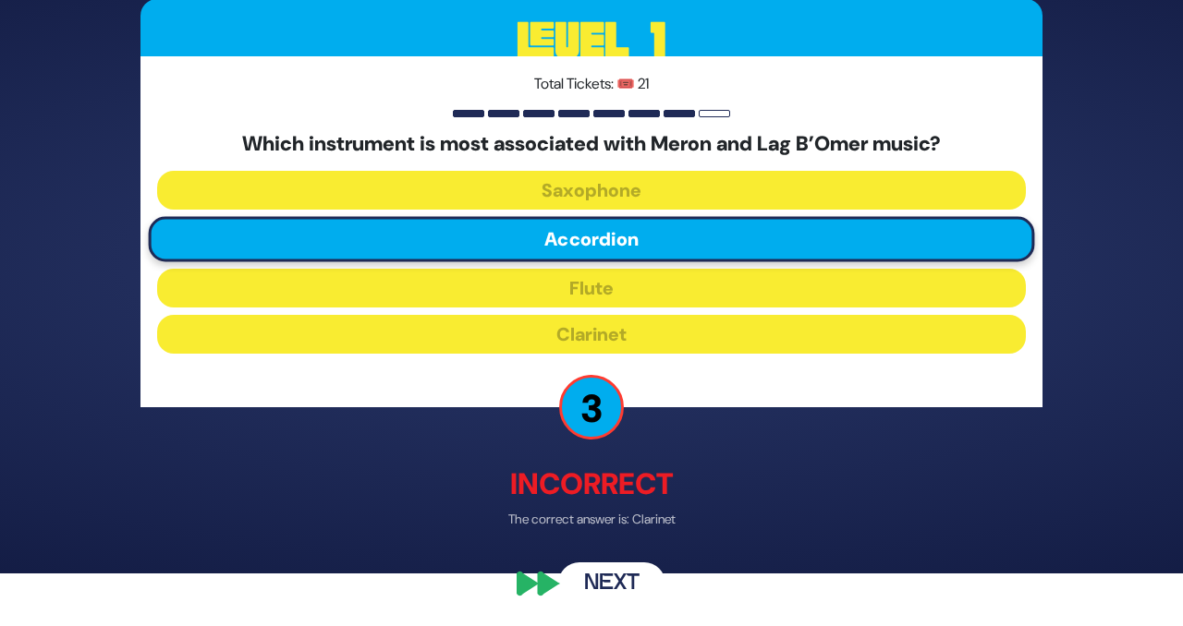
click at [625, 594] on button "Next" at bounding box center [611, 584] width 107 height 43
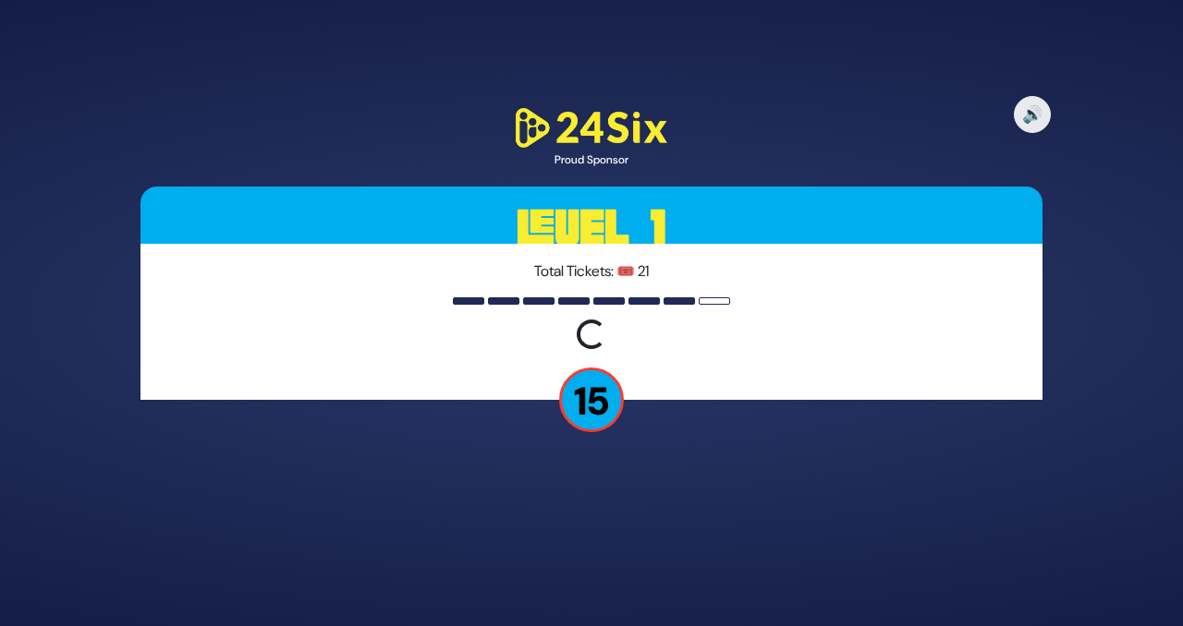
scroll to position [0, 0]
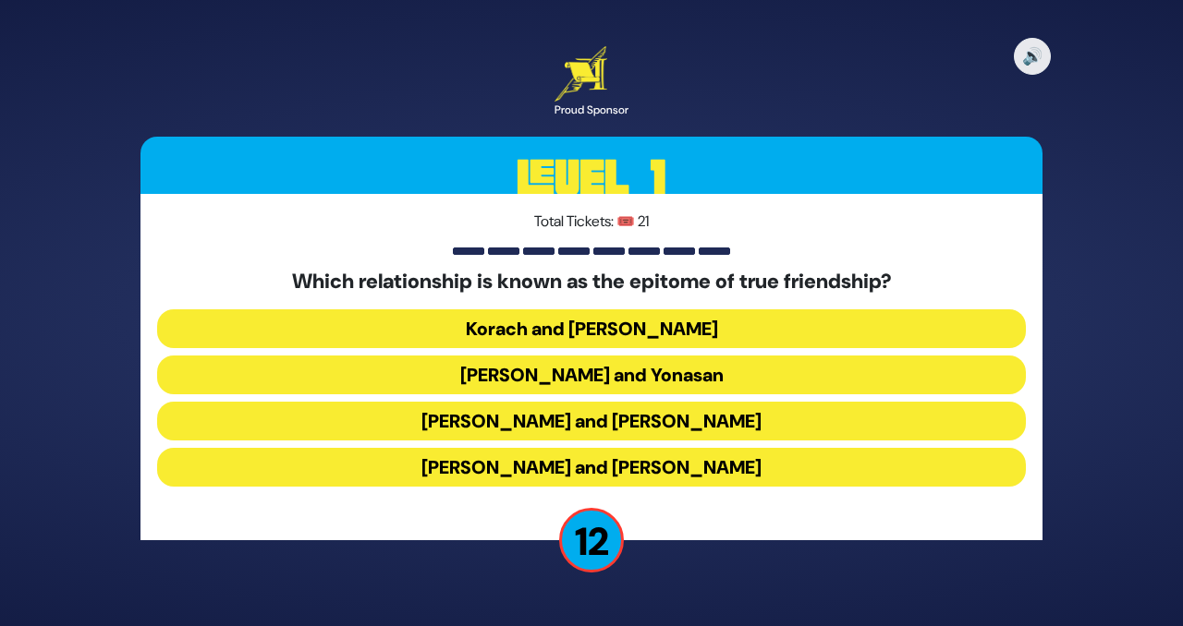
click at [623, 367] on button "Dovid and Yonasan" at bounding box center [591, 375] width 869 height 39
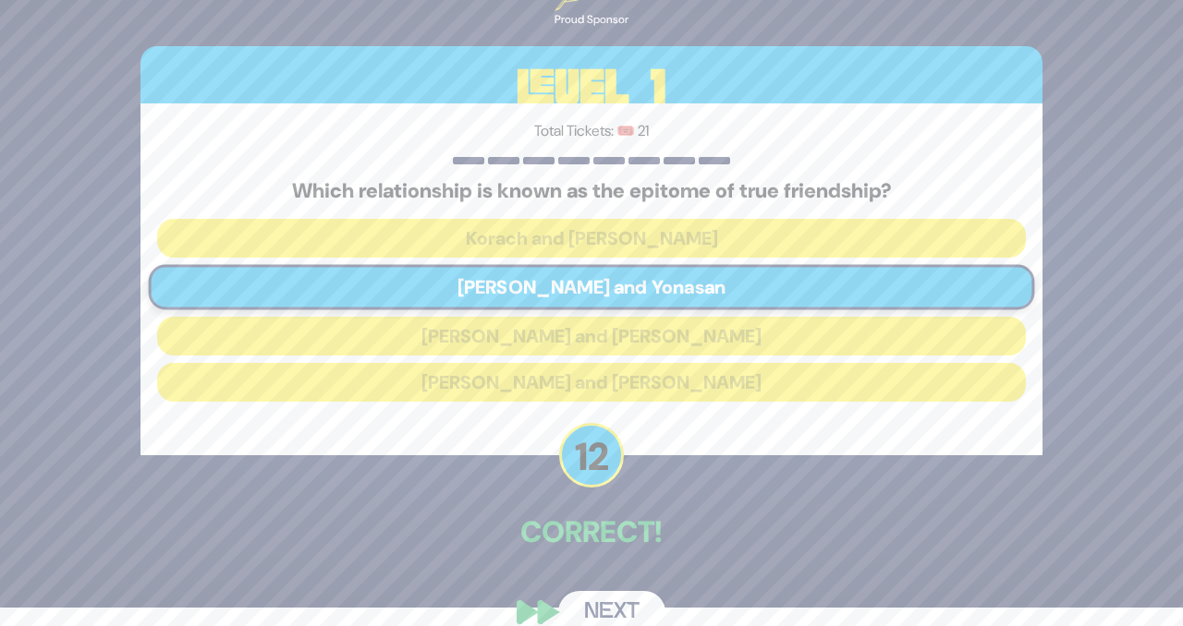
scroll to position [20, 0]
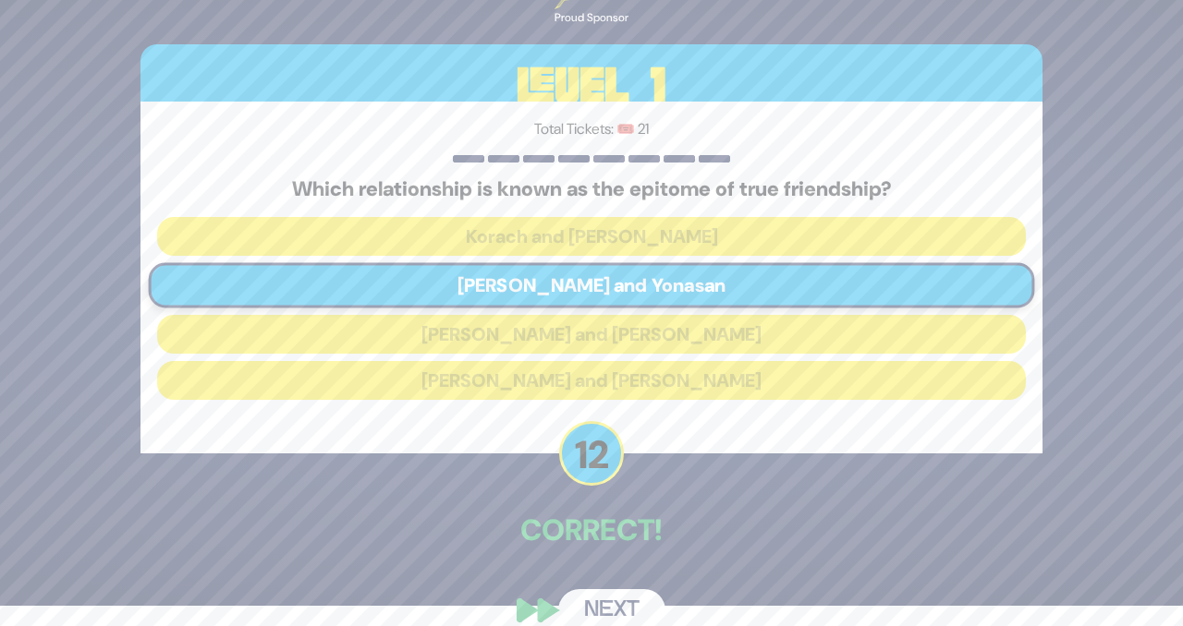
click at [613, 606] on button "Next" at bounding box center [611, 611] width 107 height 43
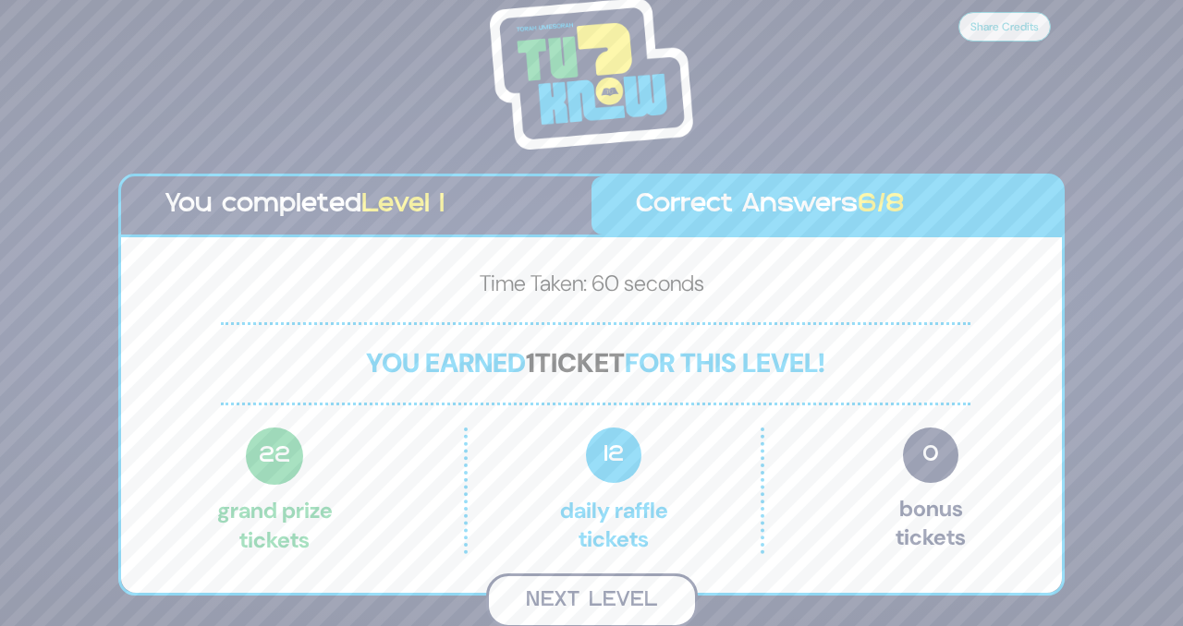
click at [567, 593] on button "Next Level" at bounding box center [592, 601] width 212 height 55
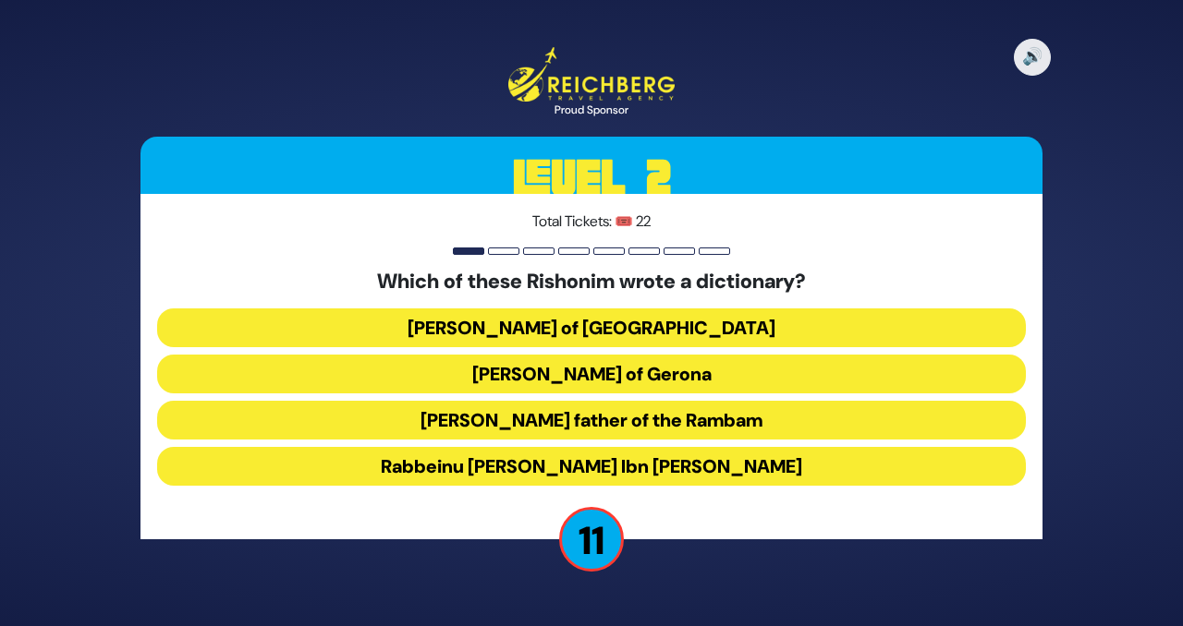
click at [602, 425] on button "Rabbeinu Maimon father of the Rambam" at bounding box center [591, 420] width 869 height 39
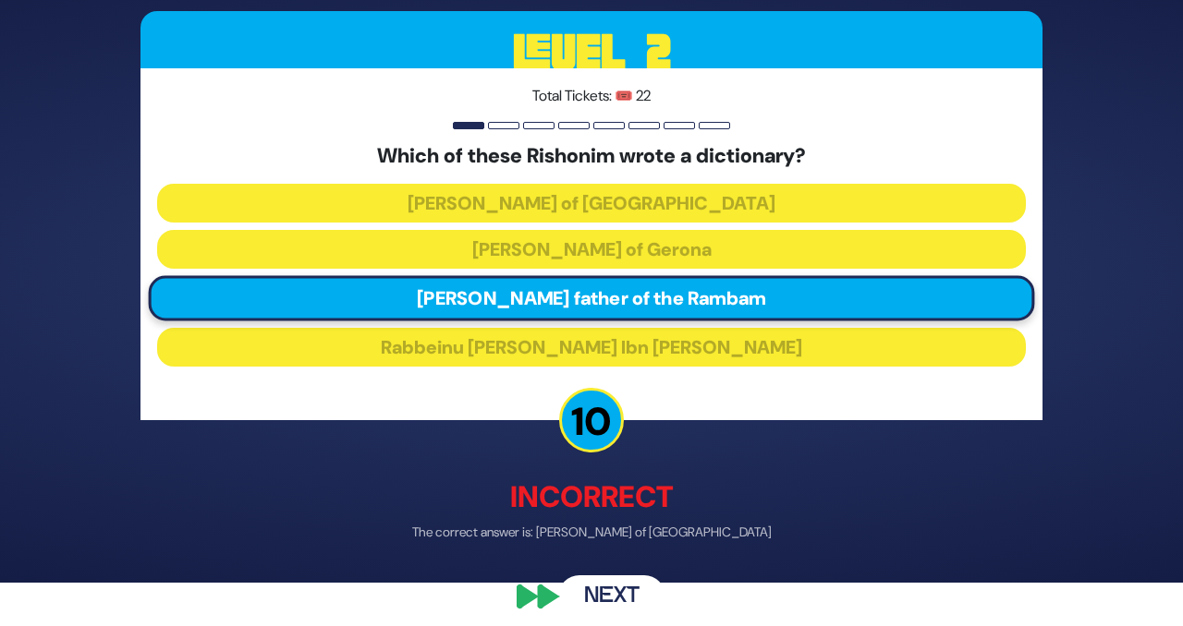
scroll to position [55, 0]
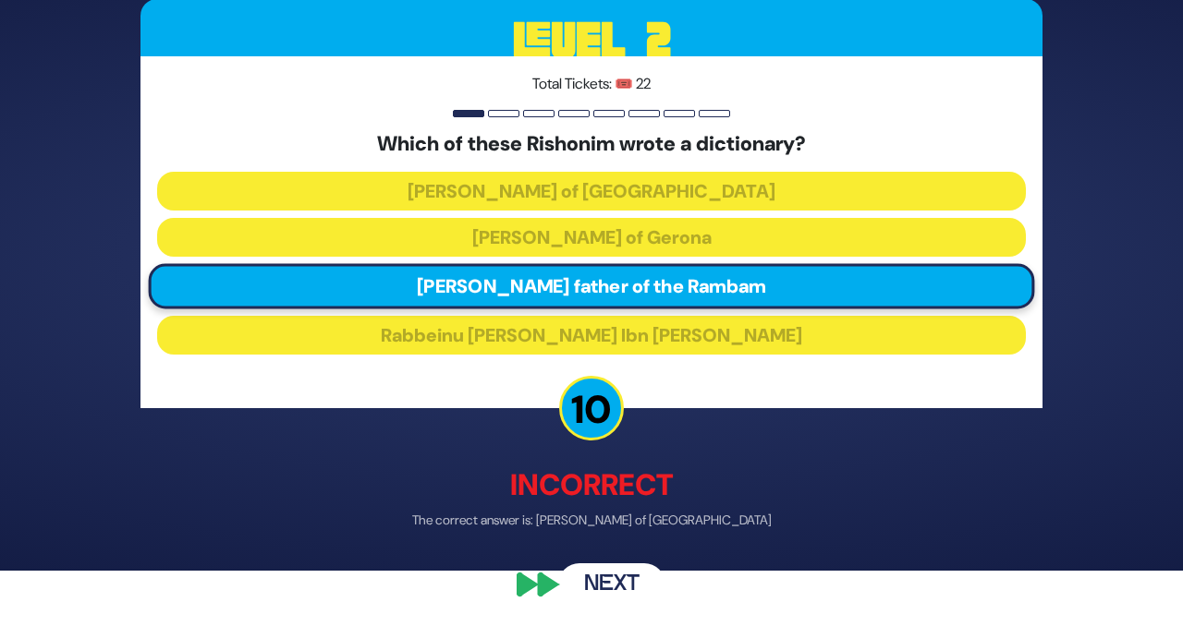
click at [611, 577] on button "Next" at bounding box center [611, 585] width 107 height 43
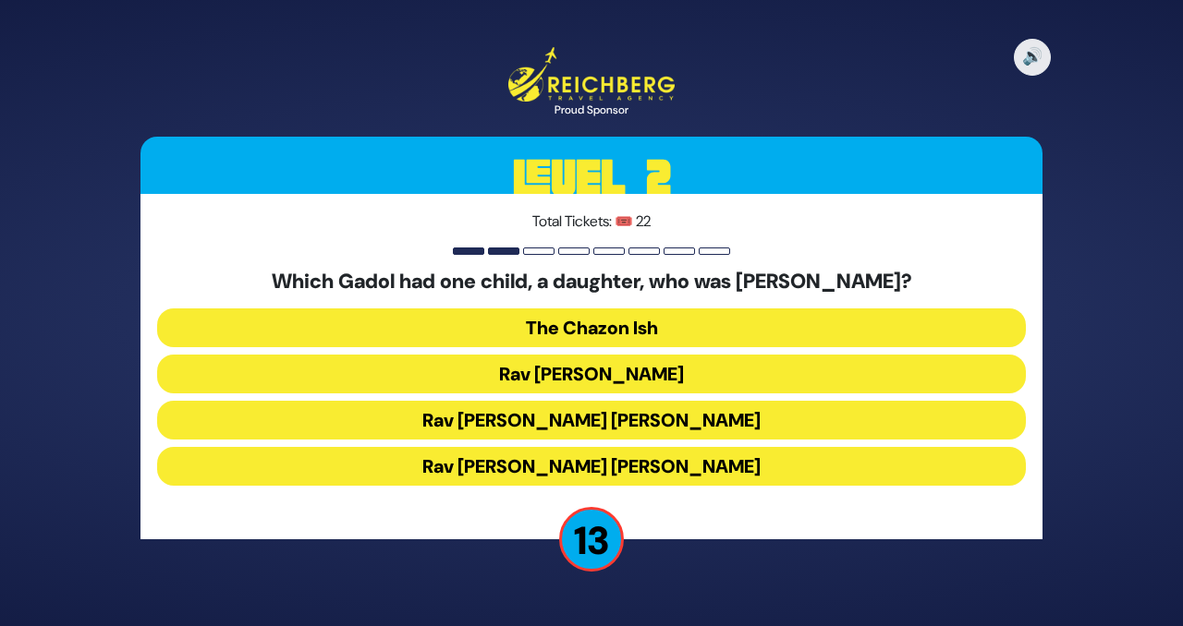
click at [675, 422] on button "Rav Chaim Ozer Grodzinski" at bounding box center [591, 420] width 869 height 39
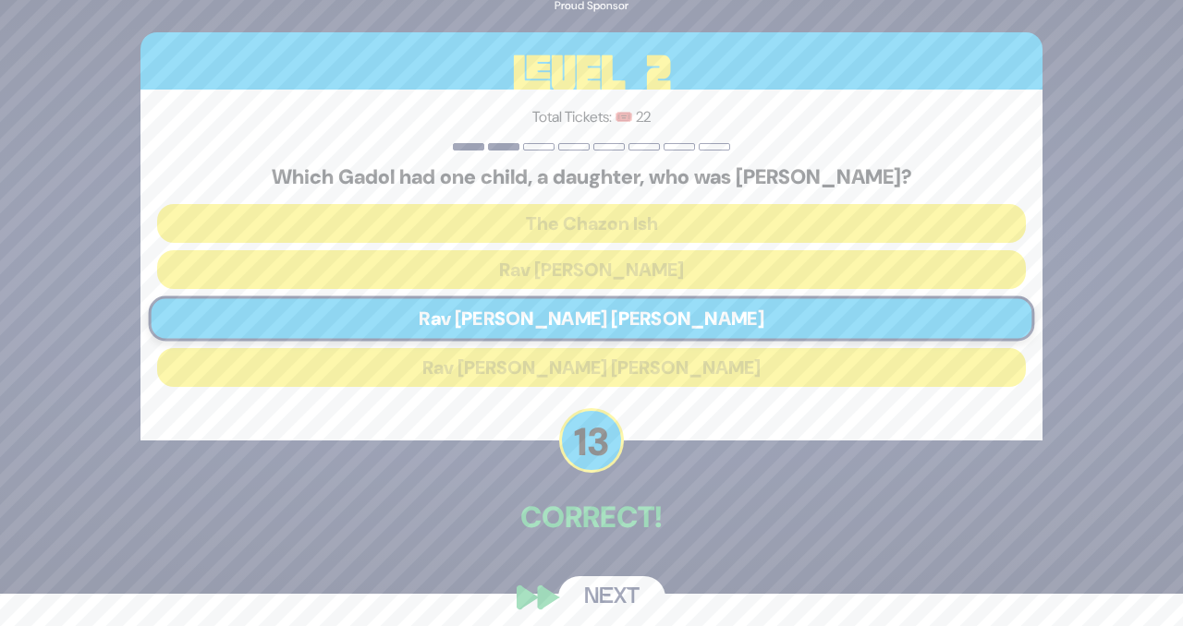
scroll to position [47, 0]
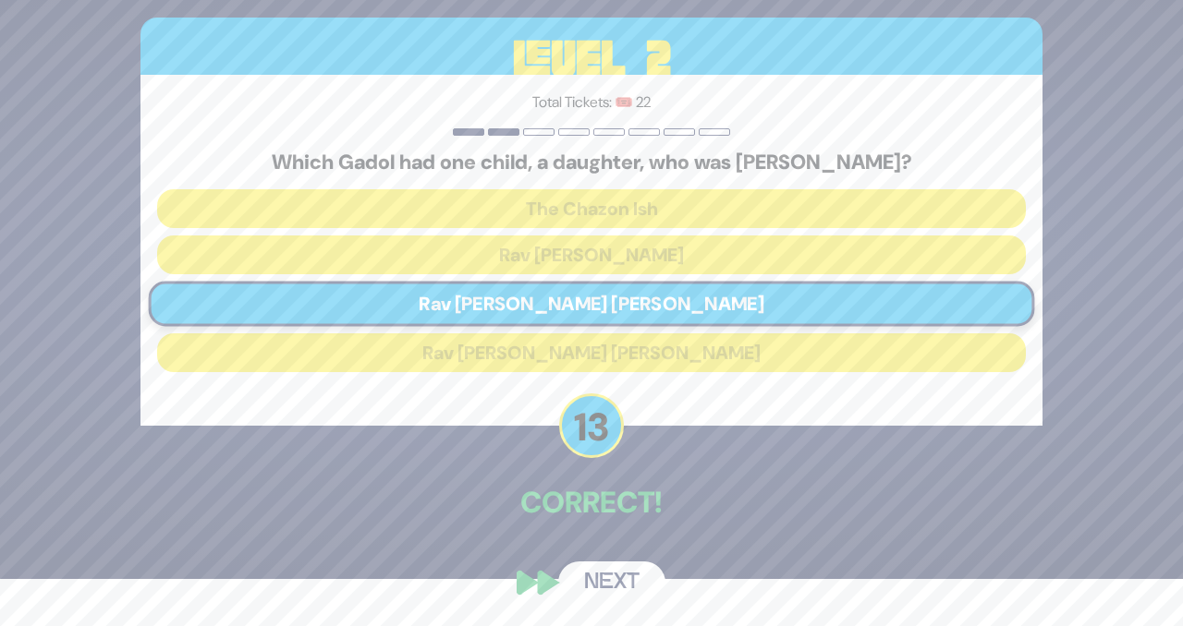
click at [603, 579] on button "Next" at bounding box center [611, 583] width 107 height 43
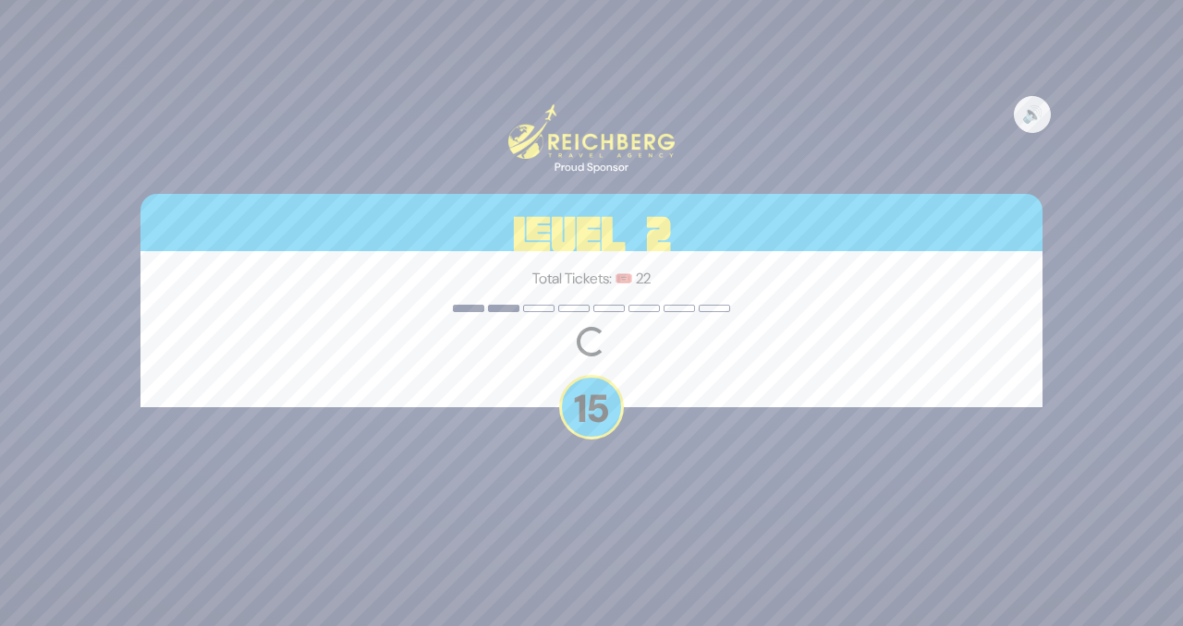
scroll to position [0, 0]
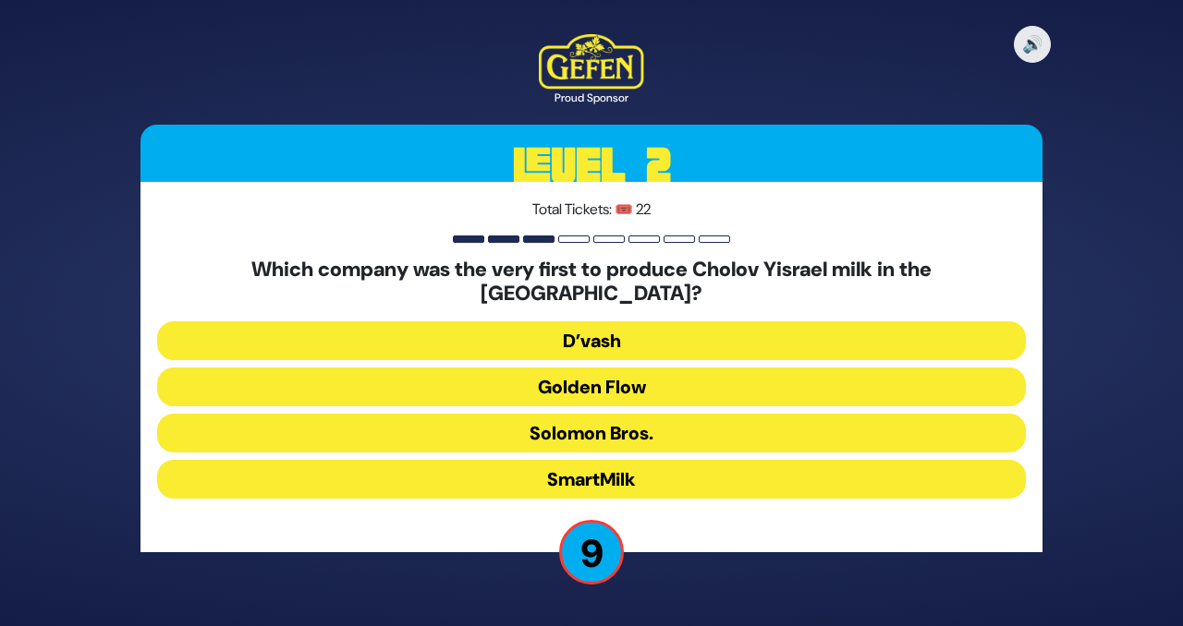
click at [640, 372] on button "Golden Flow" at bounding box center [591, 387] width 869 height 39
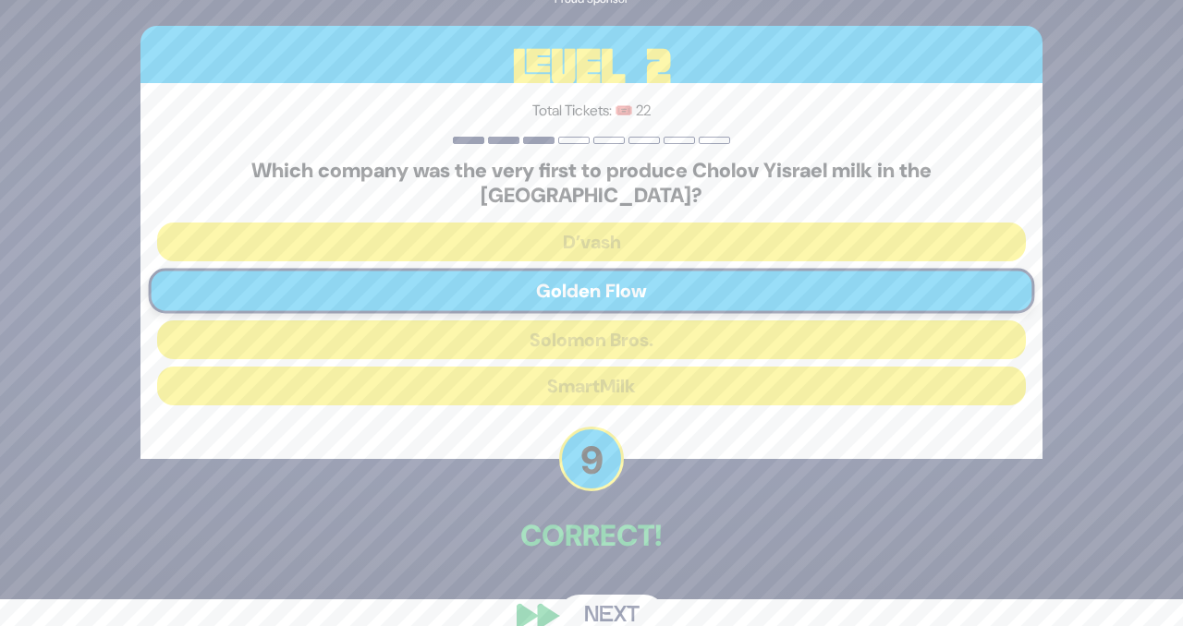
scroll to position [45, 0]
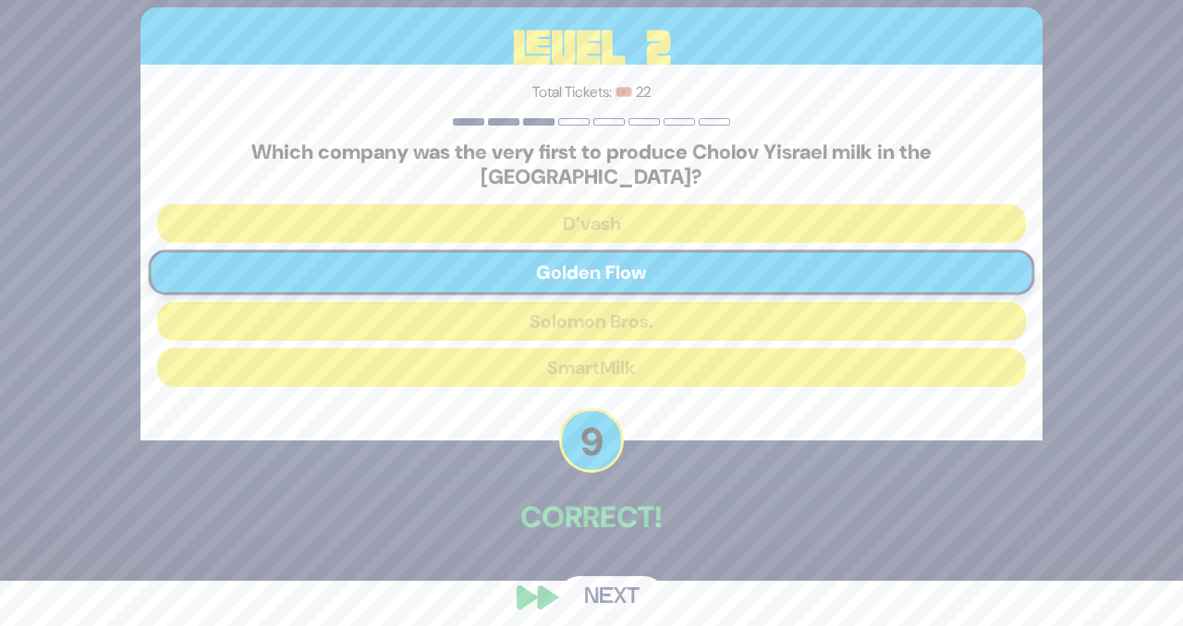
click at [612, 577] on button "Next" at bounding box center [611, 598] width 107 height 43
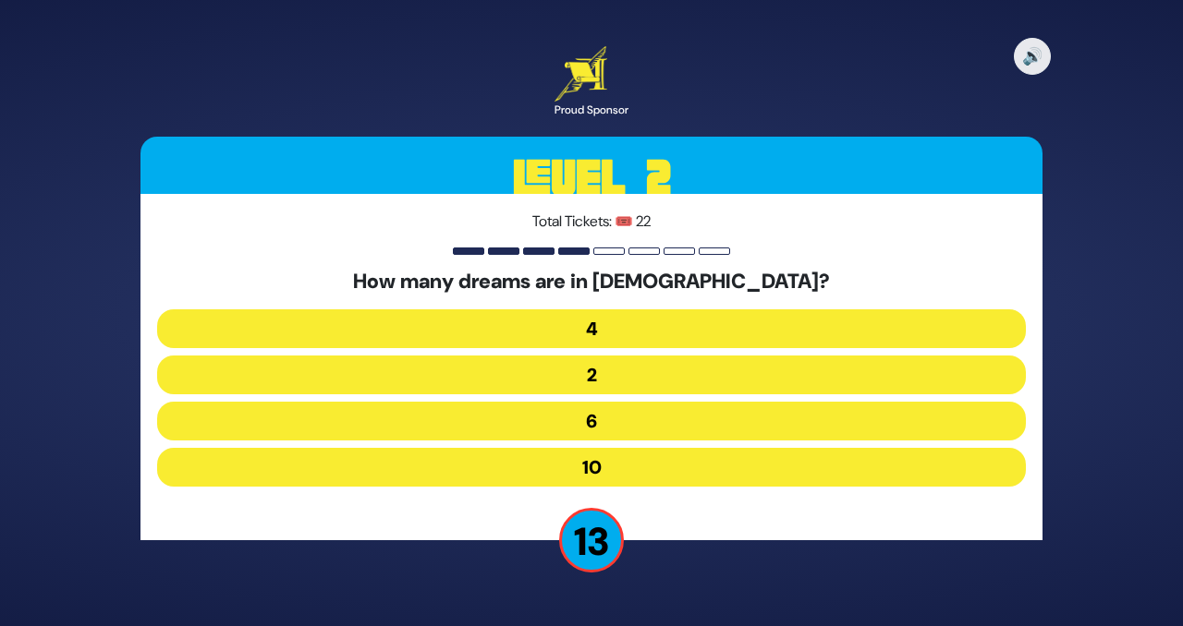
click at [614, 429] on button "6" at bounding box center [591, 421] width 869 height 39
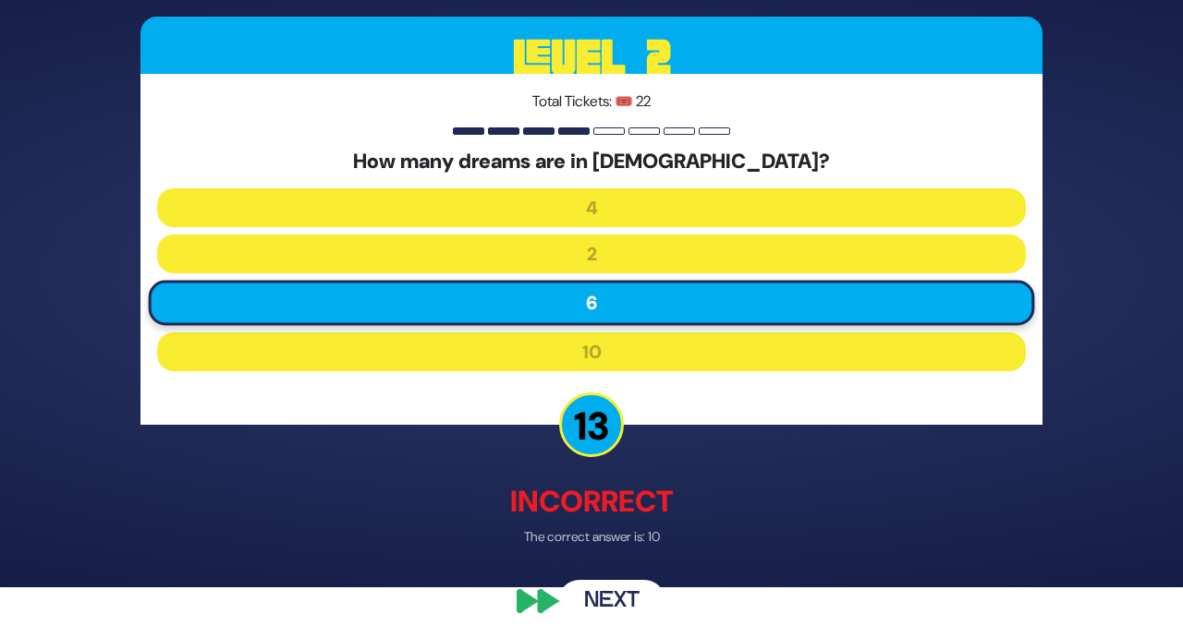
scroll to position [53, 0]
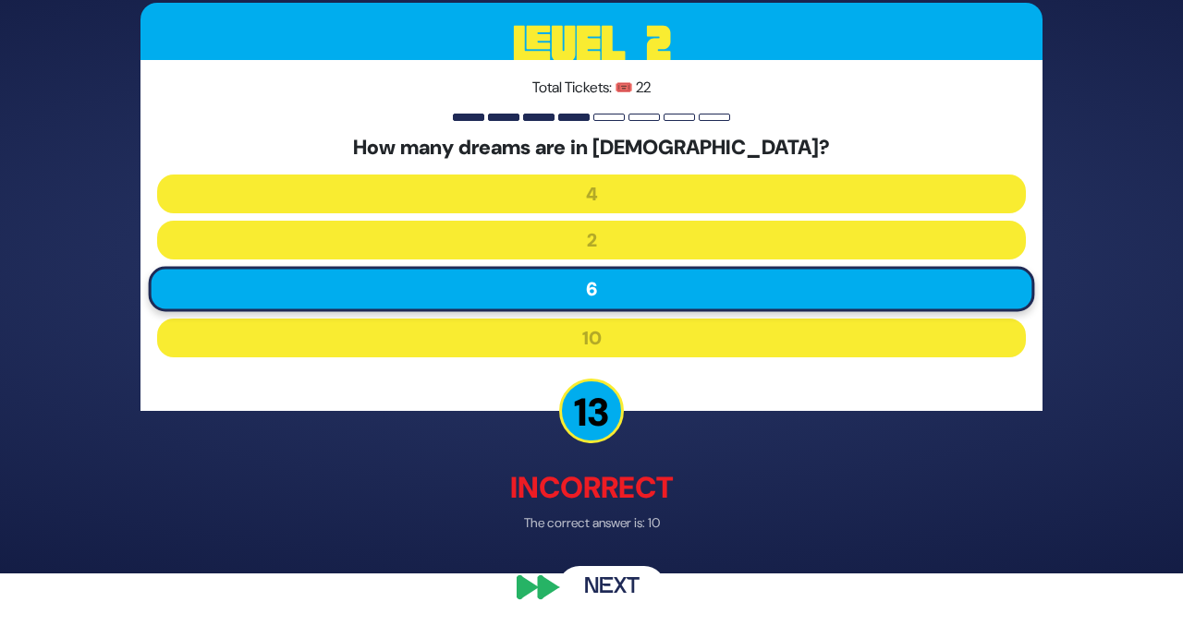
click at [602, 591] on button "Next" at bounding box center [611, 587] width 107 height 43
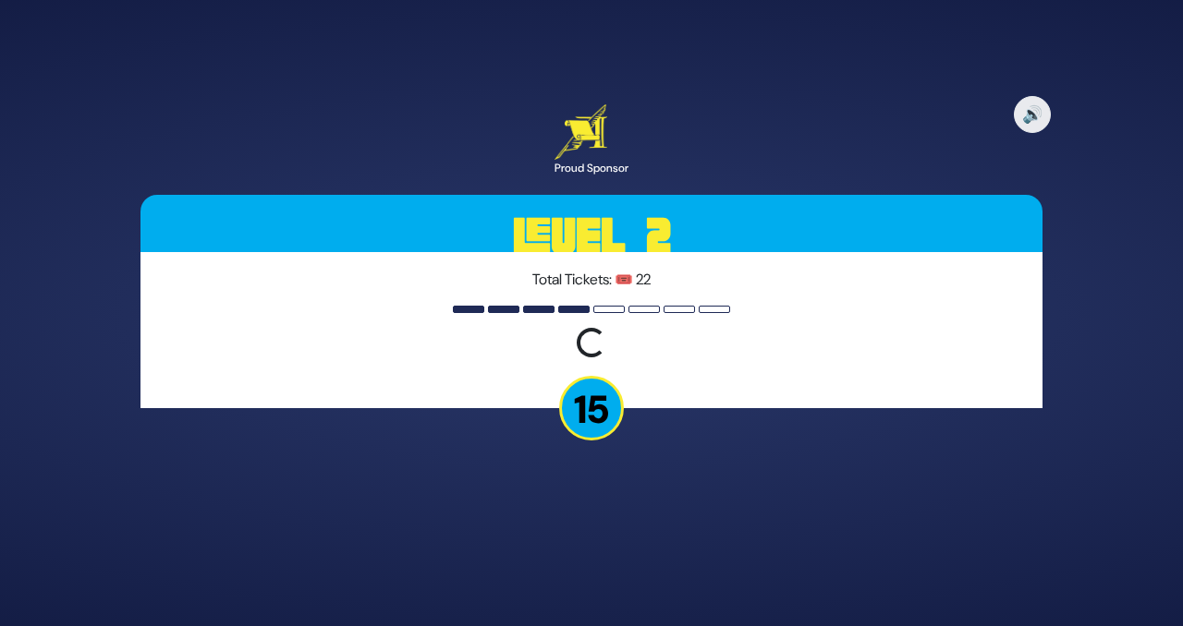
scroll to position [0, 0]
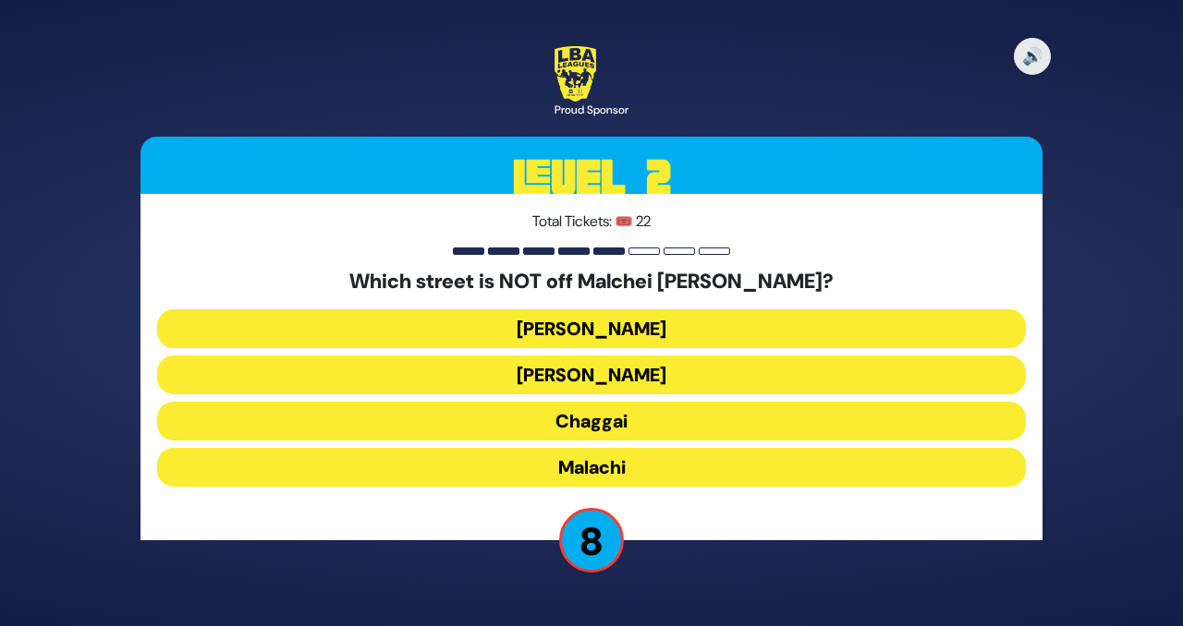
click at [605, 370] on button "Amos" at bounding box center [591, 375] width 869 height 39
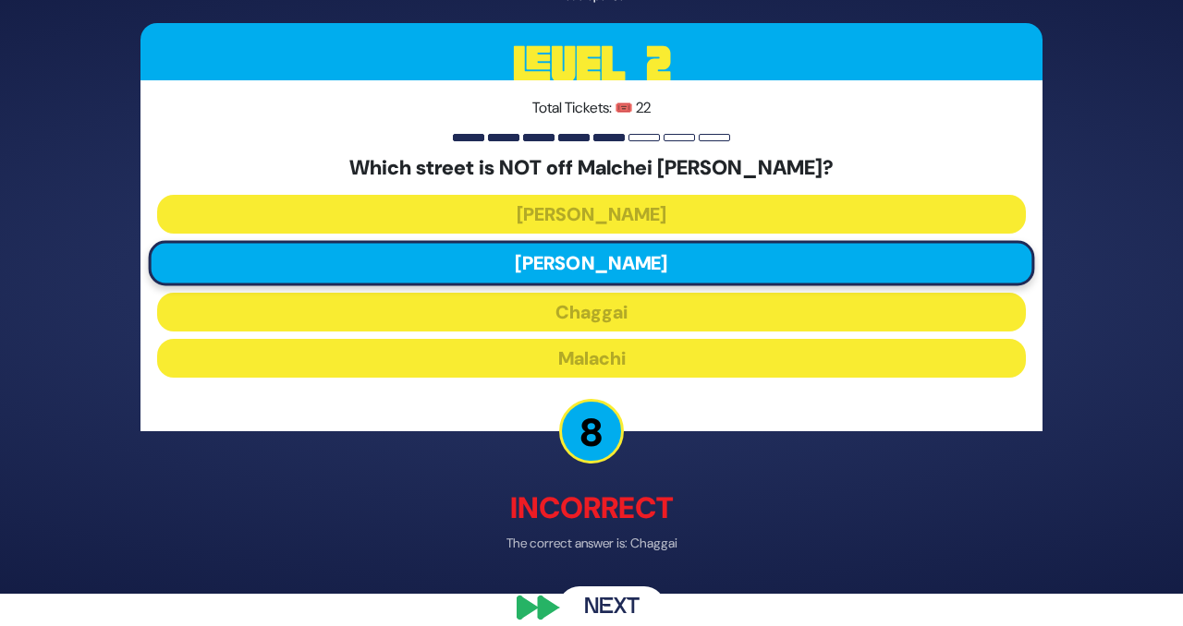
scroll to position [57, 0]
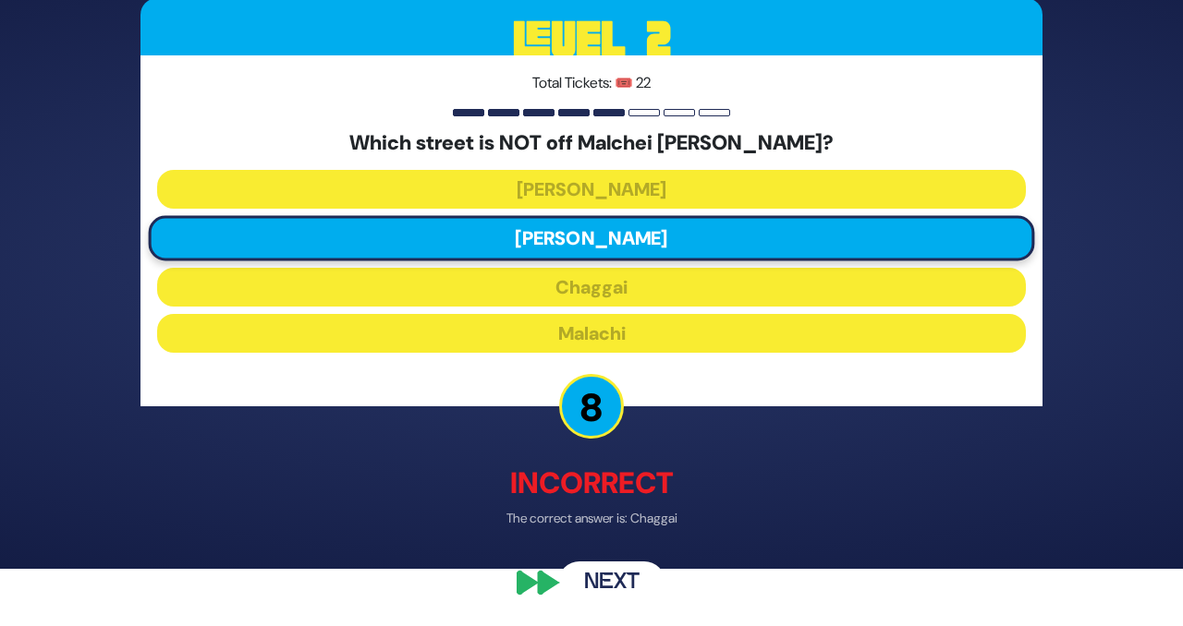
click at [602, 581] on button "Next" at bounding box center [611, 583] width 107 height 43
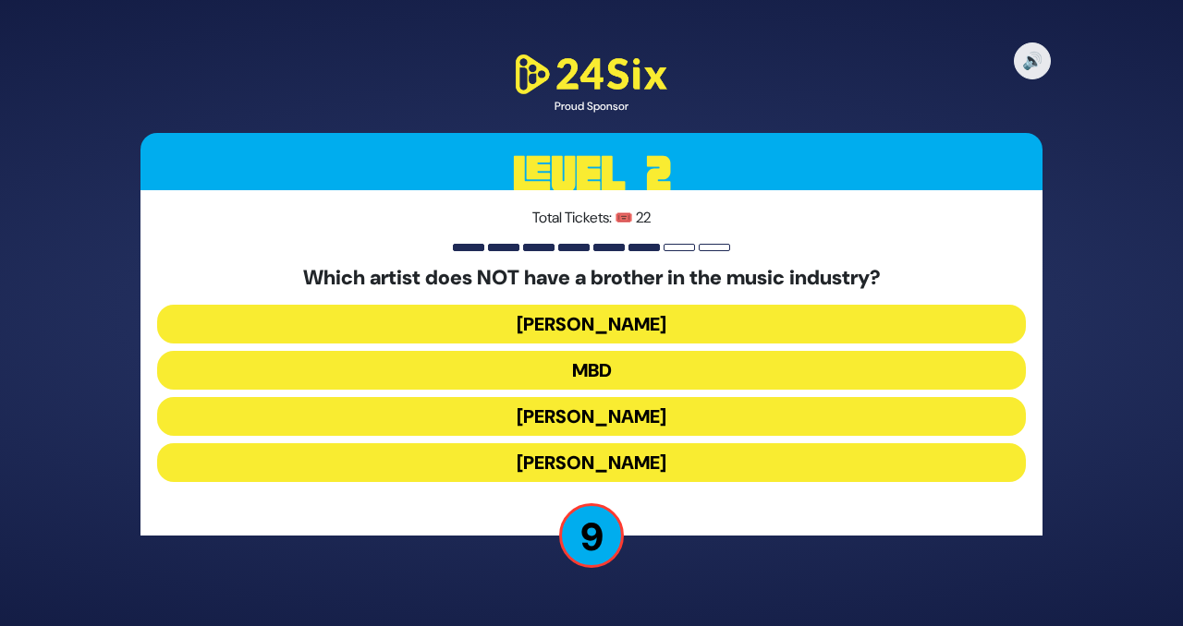
click at [630, 413] on button "Yaakov Shwekey" at bounding box center [591, 416] width 869 height 39
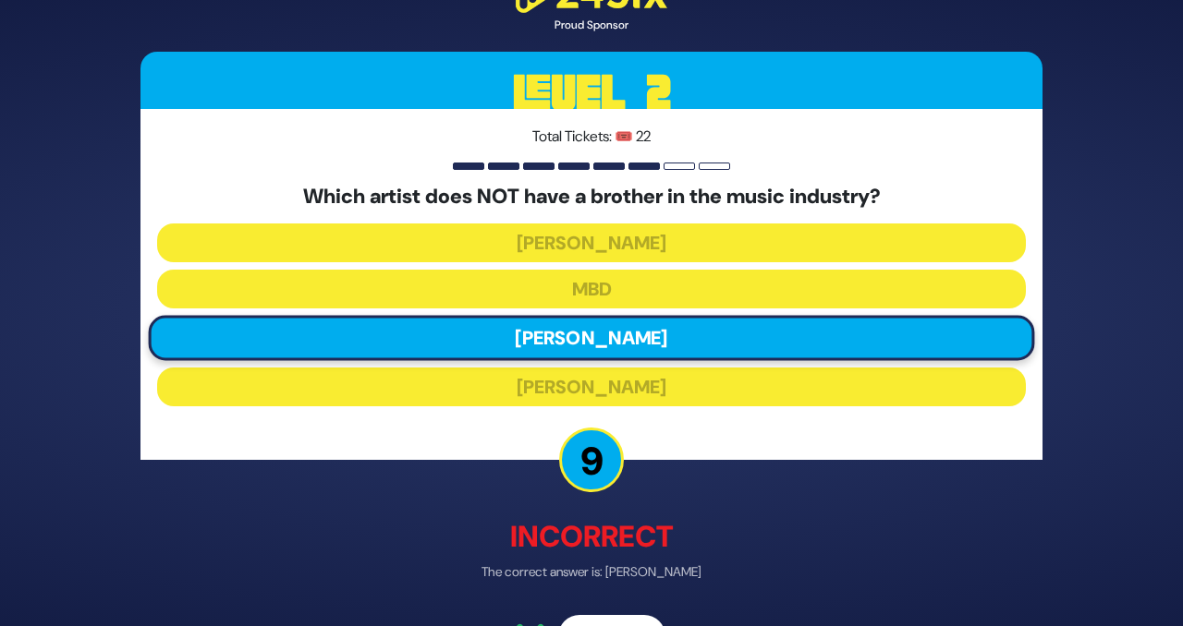
scroll to position [53, 0]
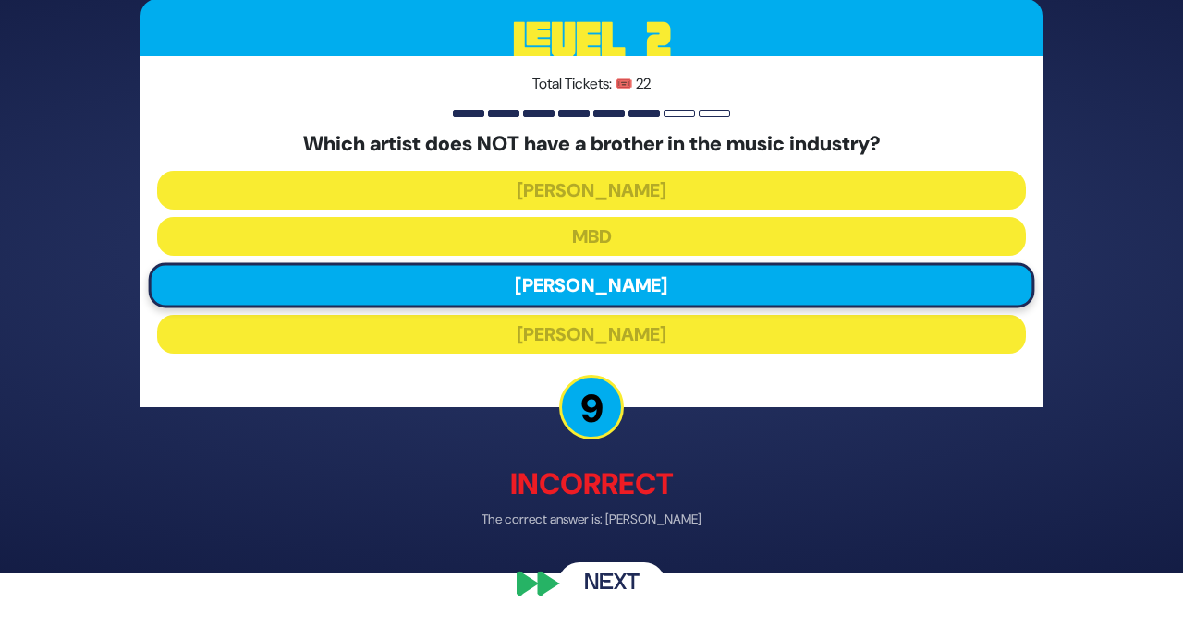
click at [614, 576] on button "Next" at bounding box center [611, 584] width 107 height 43
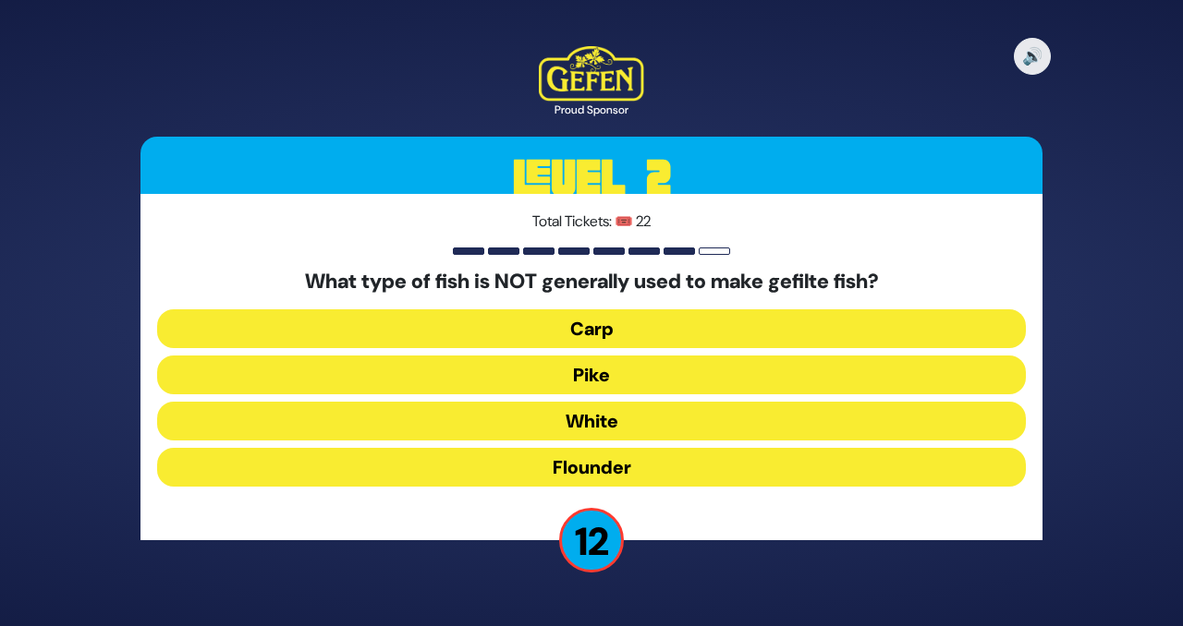
click at [634, 462] on button "Flounder" at bounding box center [591, 467] width 869 height 39
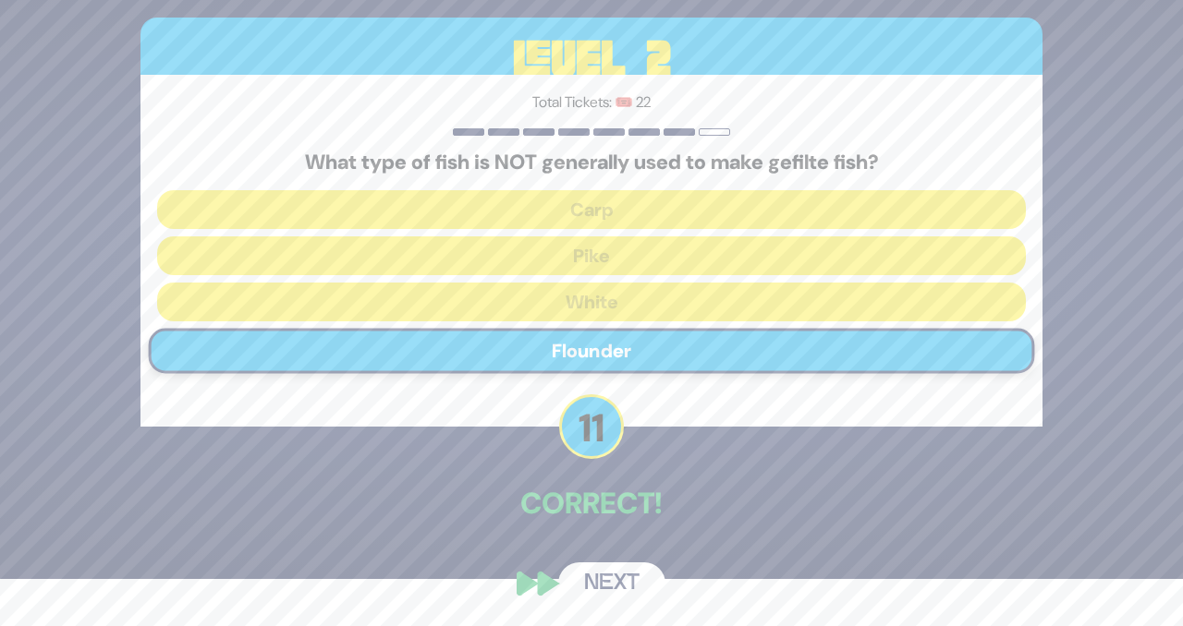
scroll to position [47, 0]
click at [608, 570] on button "Next" at bounding box center [611, 584] width 107 height 43
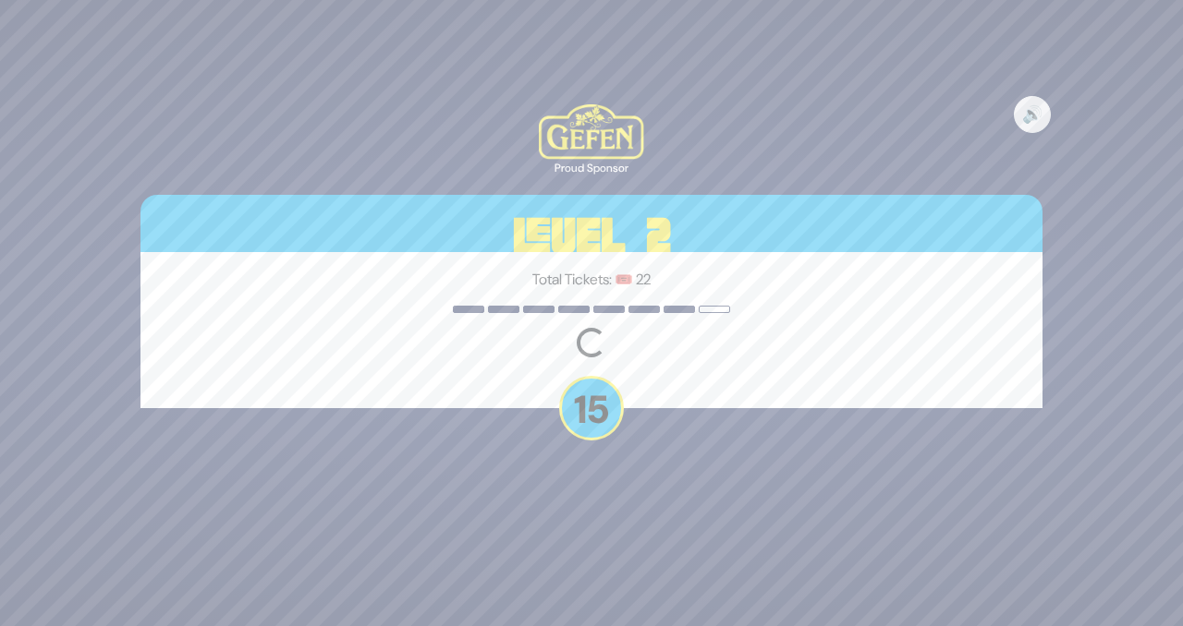
scroll to position [0, 0]
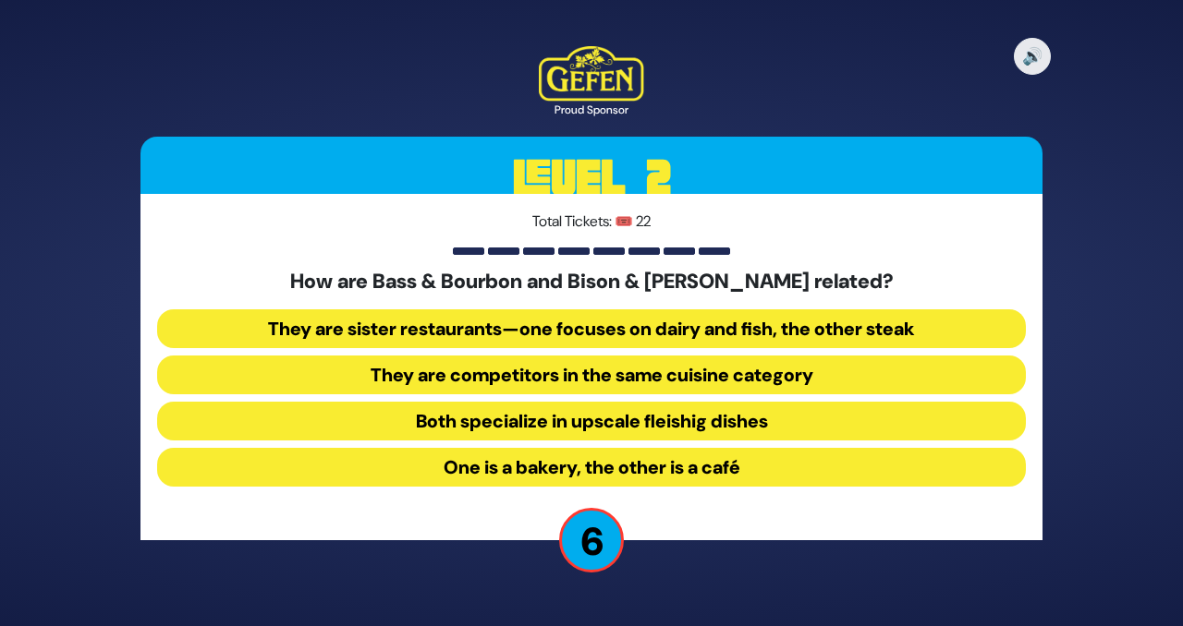
click at [651, 483] on button "One is a bakery, the other is a café" at bounding box center [591, 467] width 869 height 39
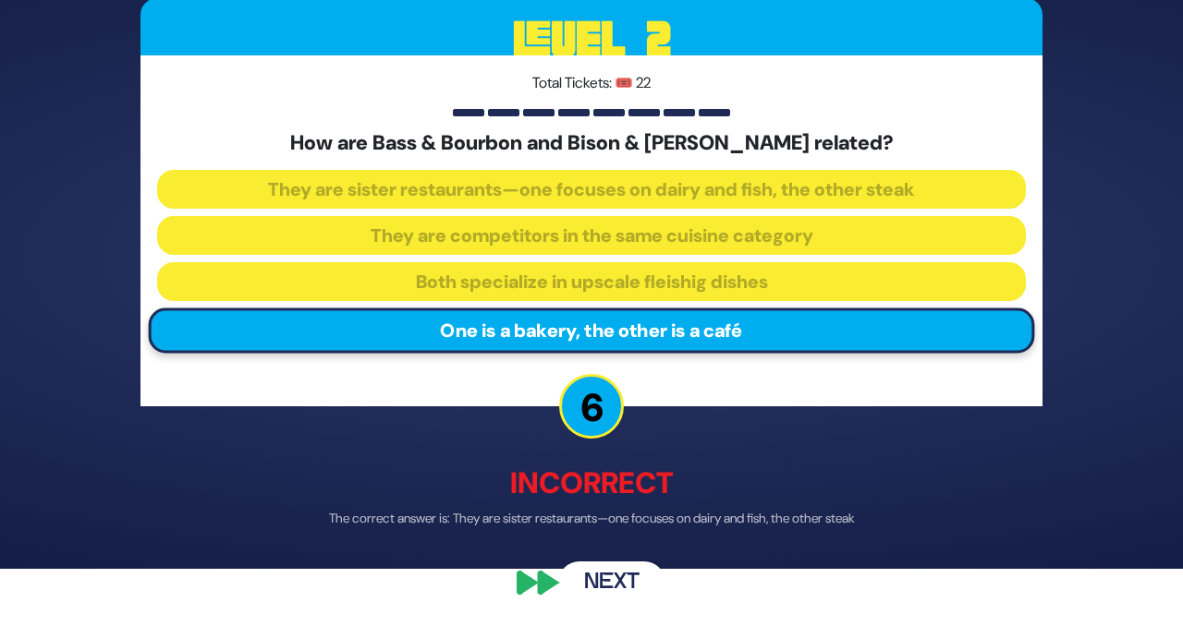
scroll to position [55, 0]
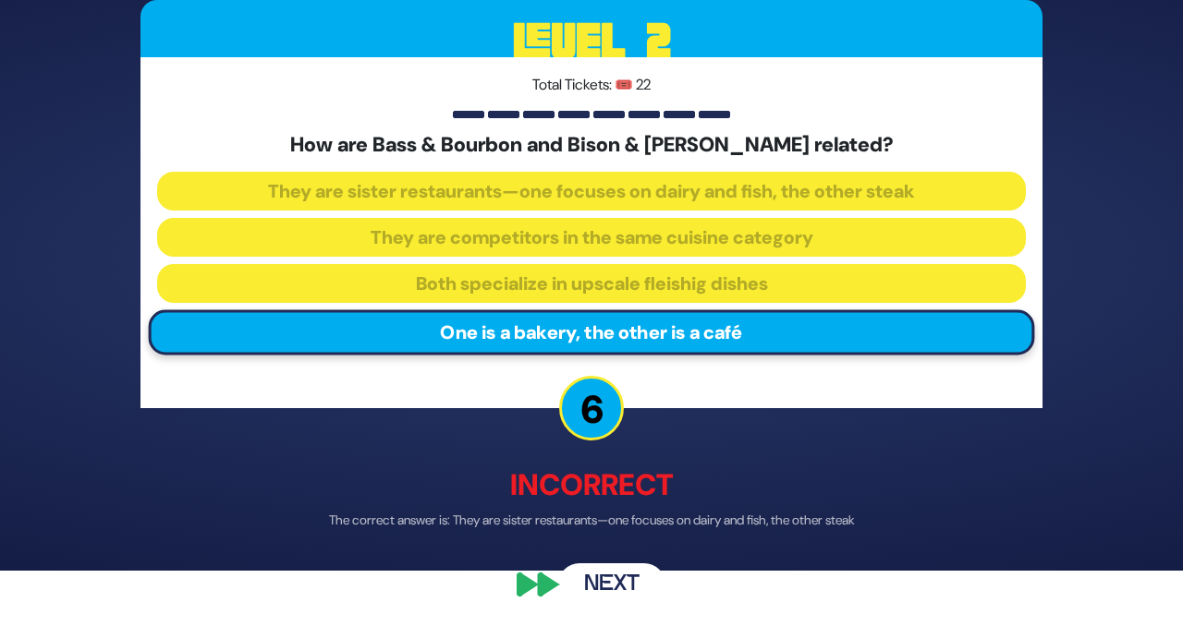
click at [642, 575] on button "Next" at bounding box center [611, 585] width 107 height 43
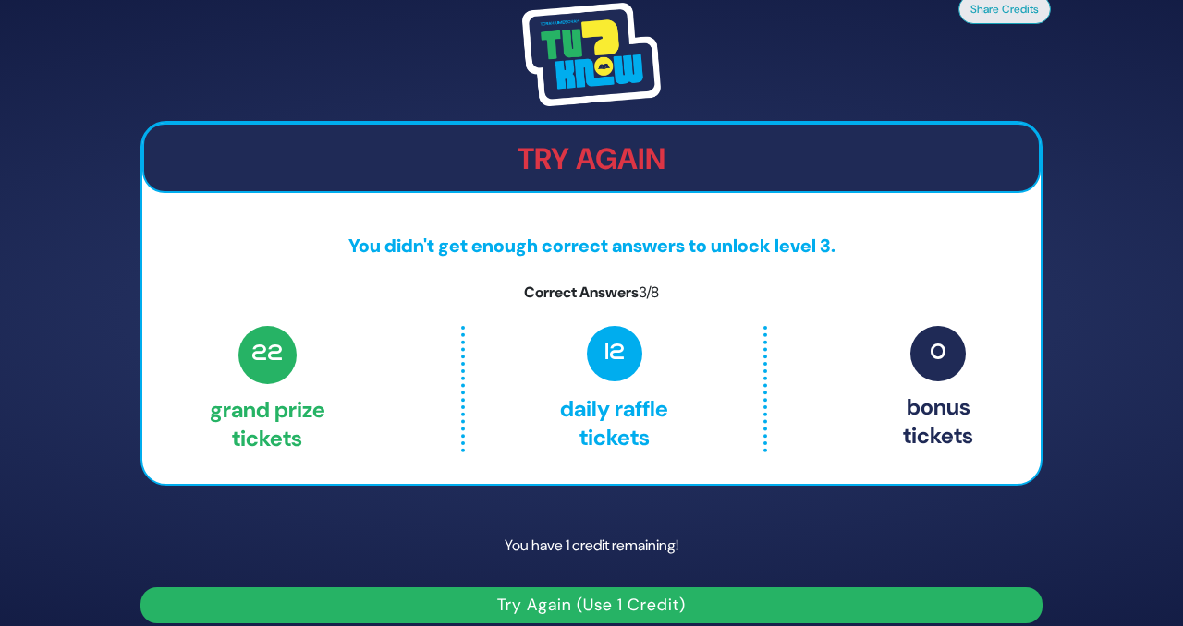
scroll to position [19, 0]
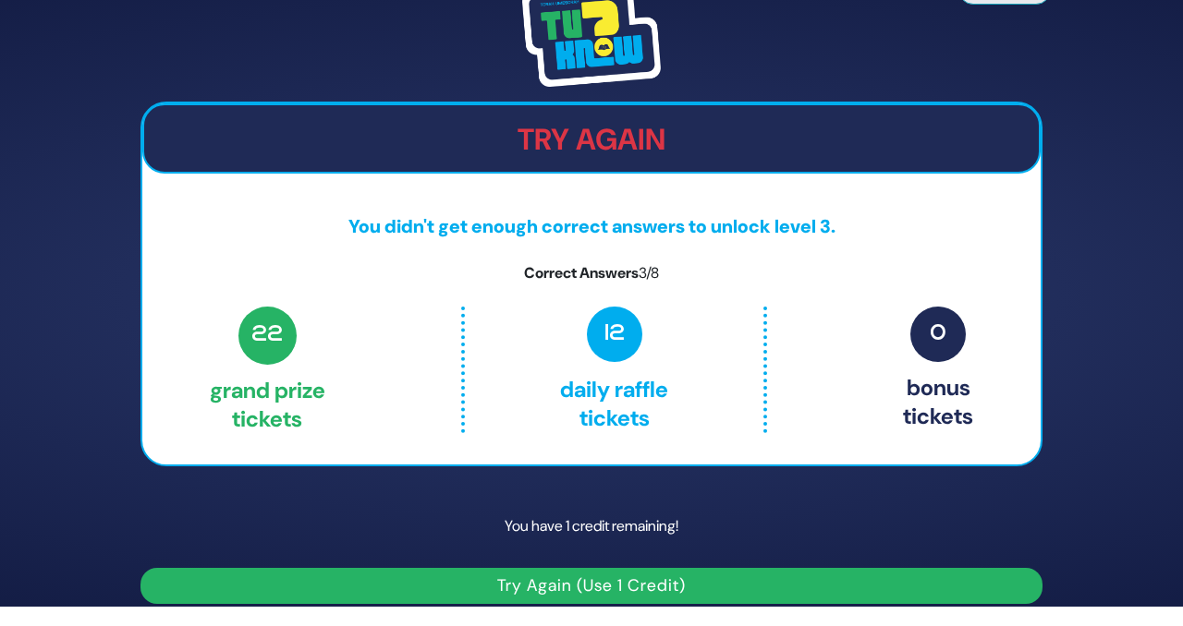
click at [634, 580] on button "Try Again (Use 1 Credit)" at bounding box center [591, 586] width 902 height 36
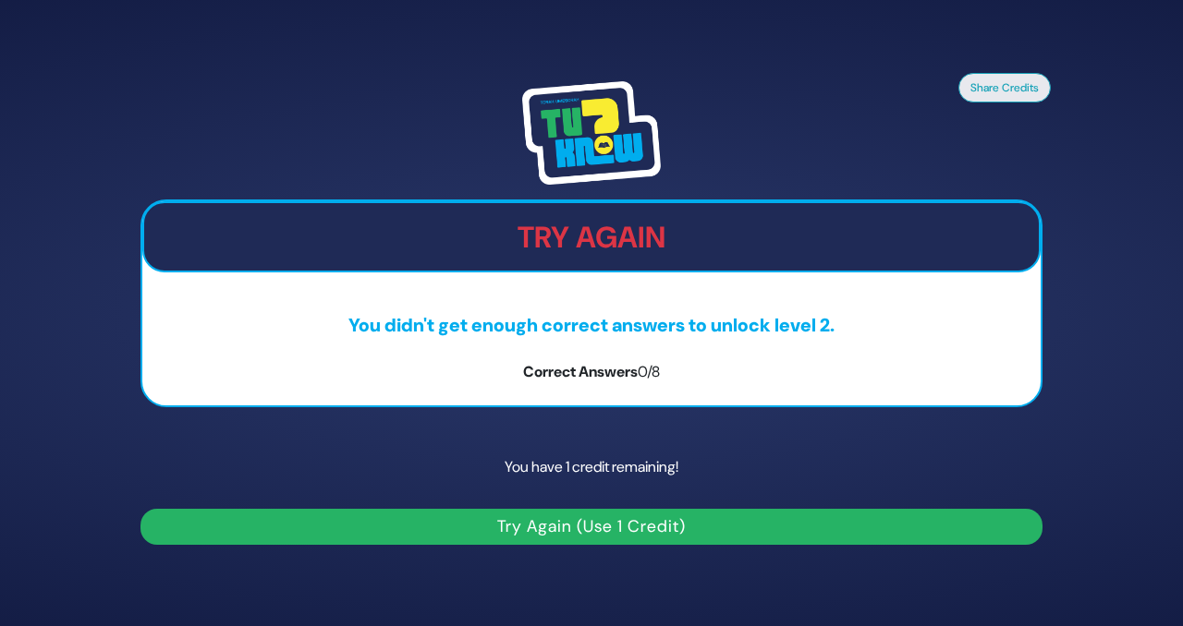
click at [630, 541] on button "Try Again (Use 1 Credit)" at bounding box center [591, 527] width 902 height 36
click at [398, 541] on button "Try Again (Use 1 Credit)" at bounding box center [591, 527] width 902 height 36
click at [398, 524] on button "Try Again (Use 1 Credit)" at bounding box center [591, 527] width 902 height 36
click at [981, 81] on button "Share Credits" at bounding box center [1004, 87] width 92 height 30
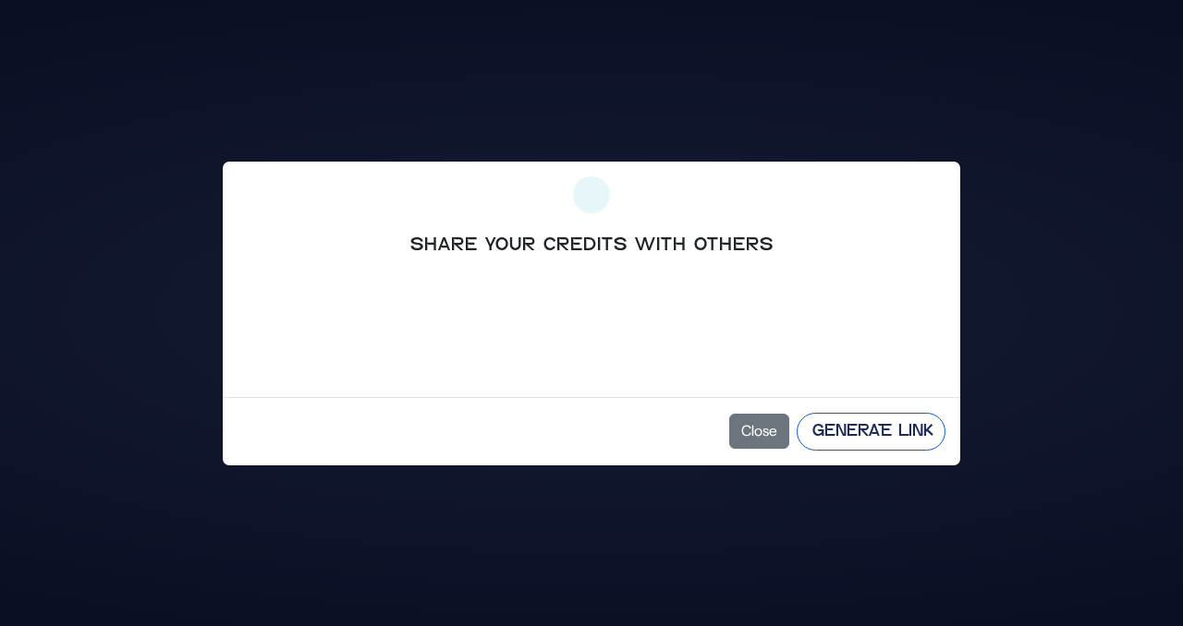
click at [845, 442] on button "Generate Link" at bounding box center [870, 432] width 149 height 38
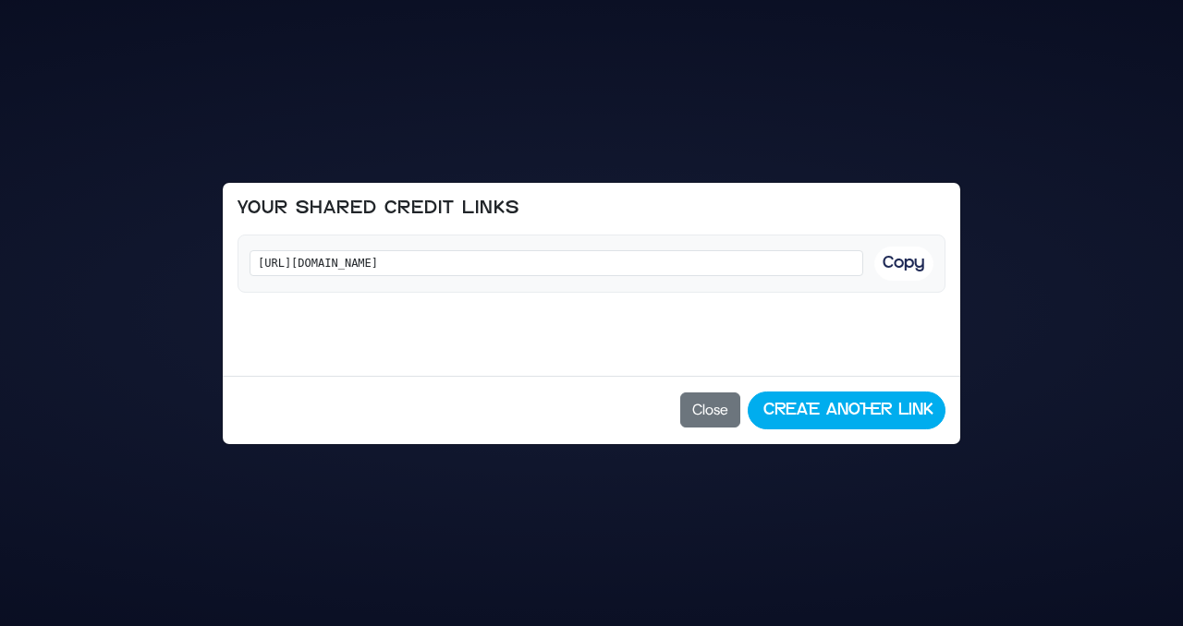
click at [877, 252] on div "[URL][DOMAIN_NAME] Copy" at bounding box center [591, 264] width 708 height 58
click at [913, 259] on button "Copy" at bounding box center [903, 264] width 59 height 34
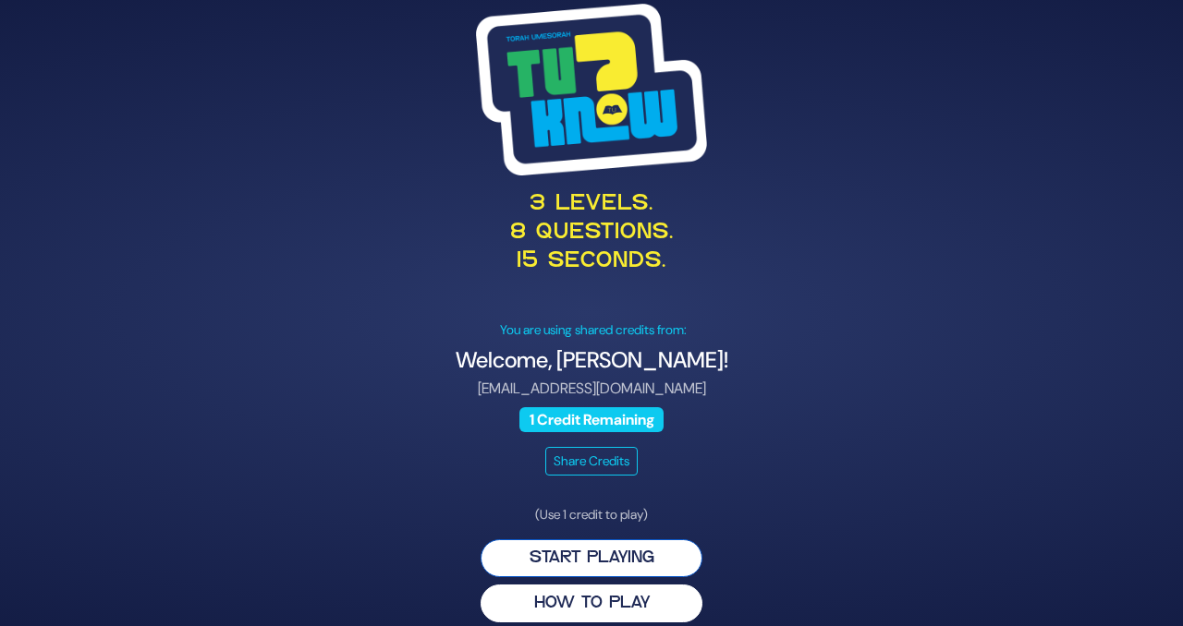
click at [560, 564] on button "Start Playing" at bounding box center [591, 559] width 222 height 38
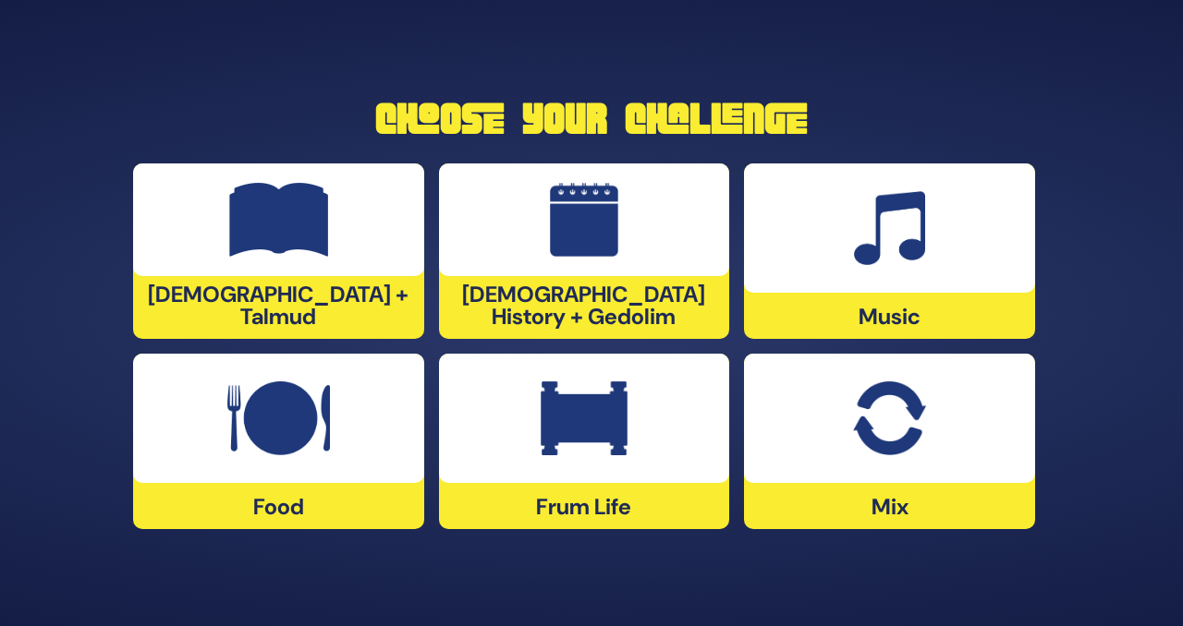
click at [867, 459] on div at bounding box center [889, 418] width 291 height 129
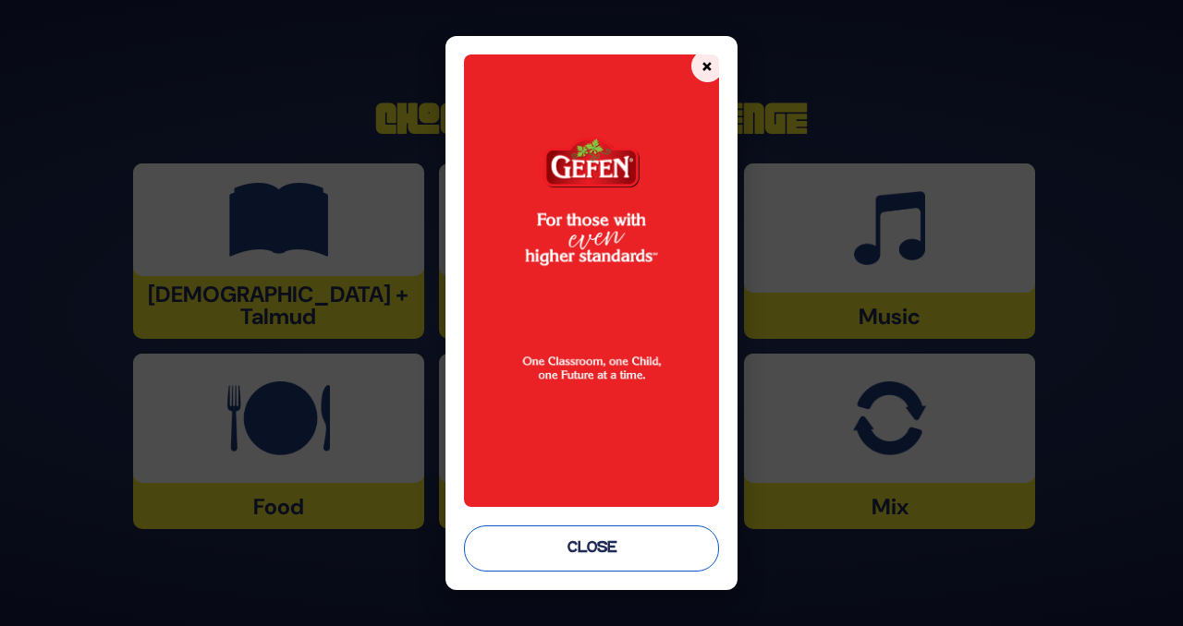
click at [633, 552] on button "Close" at bounding box center [591, 549] width 255 height 46
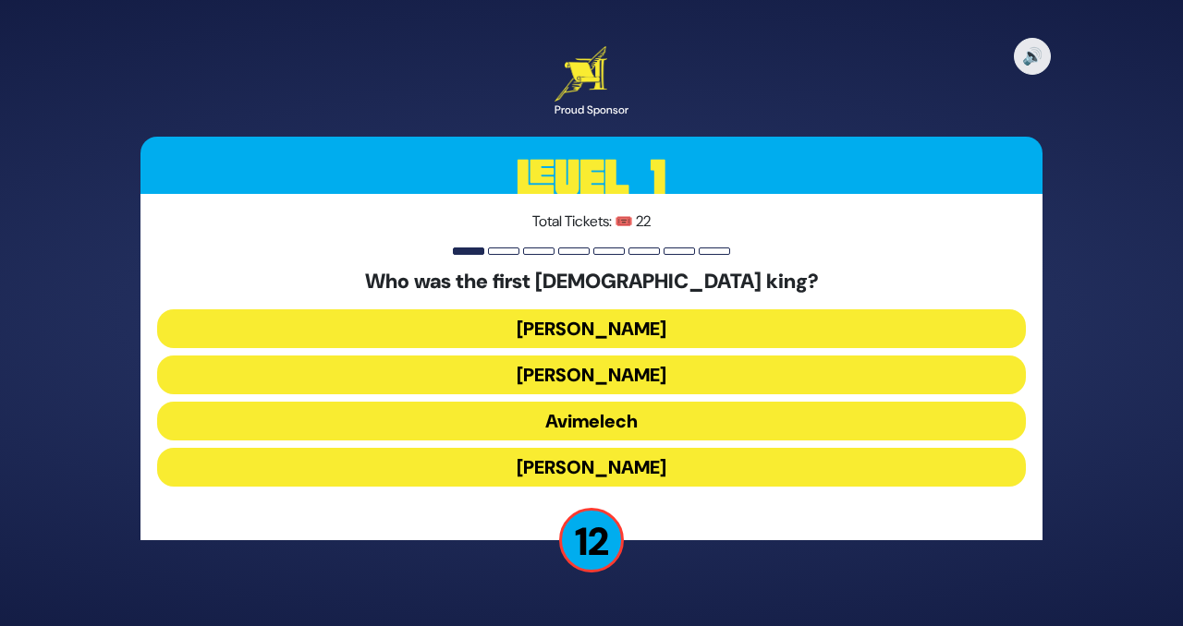
click at [520, 469] on button "[PERSON_NAME]" at bounding box center [591, 467] width 869 height 39
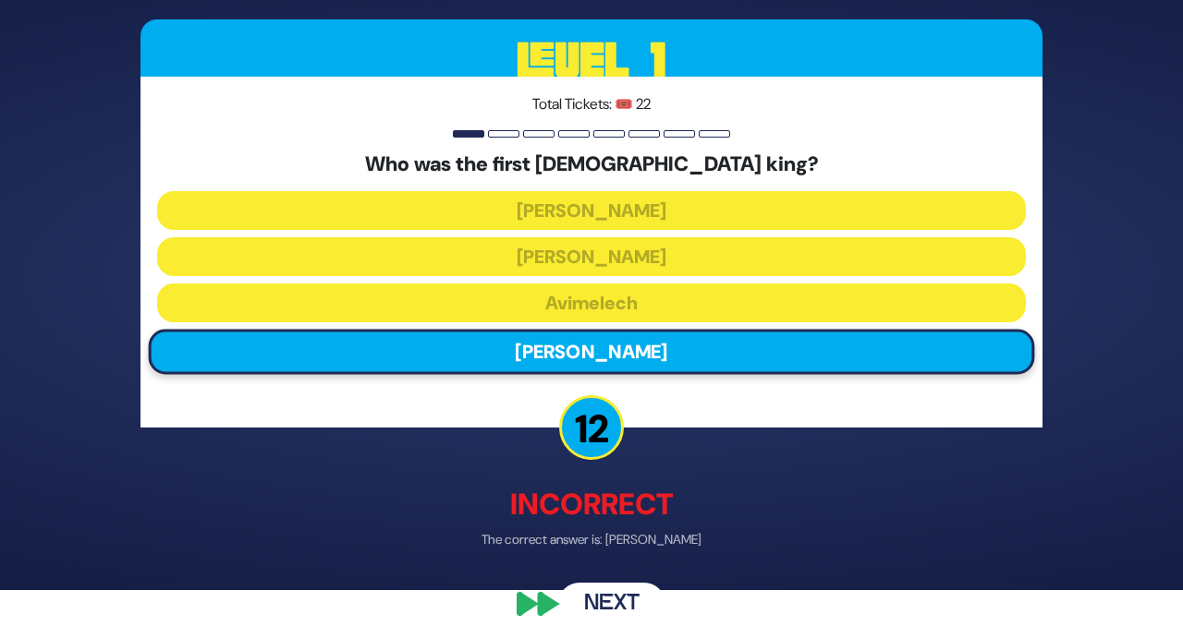
scroll to position [45, 0]
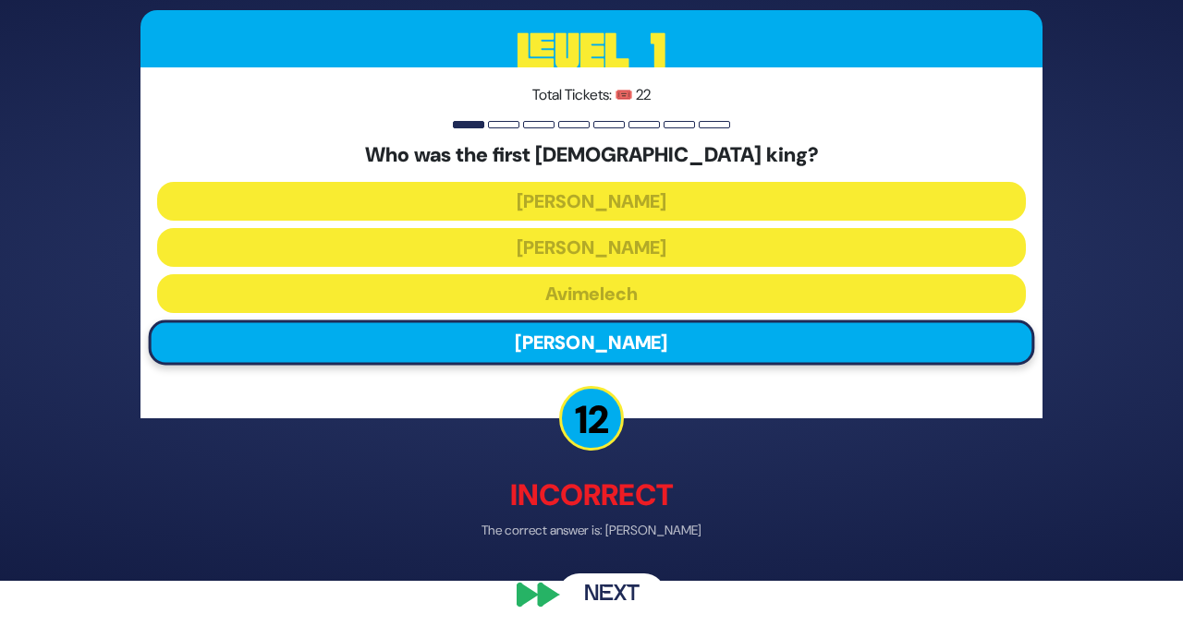
click at [604, 591] on button "Next" at bounding box center [611, 595] width 107 height 43
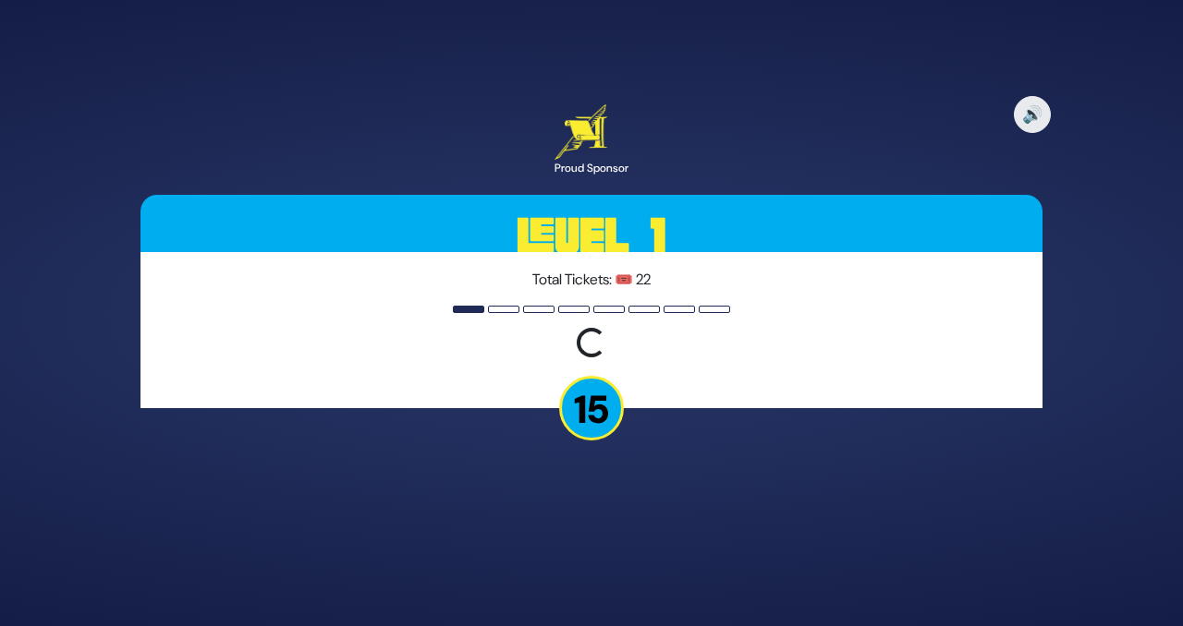
scroll to position [0, 0]
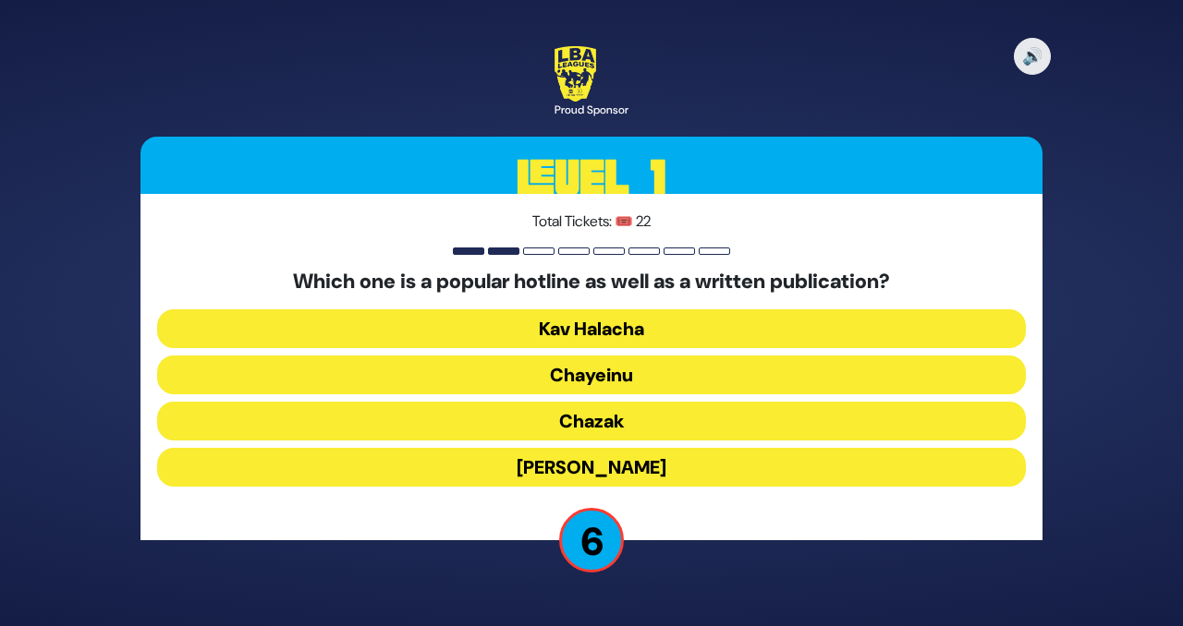
click at [603, 419] on button "Chazak" at bounding box center [591, 421] width 869 height 39
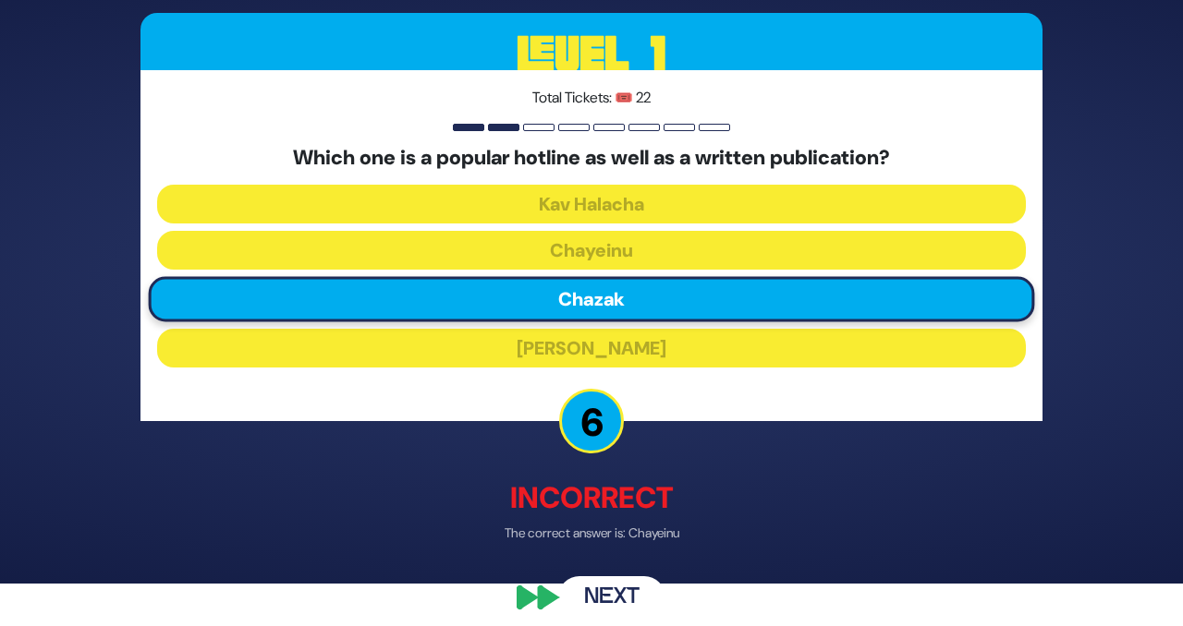
scroll to position [44, 0]
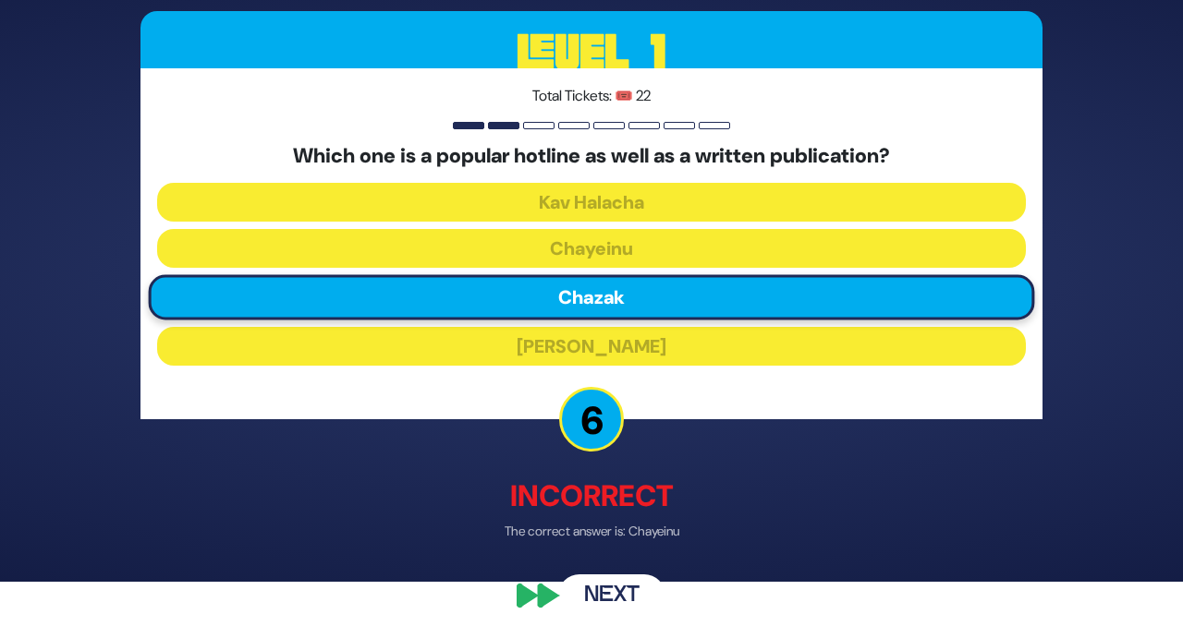
click at [595, 608] on button "Next" at bounding box center [611, 596] width 107 height 43
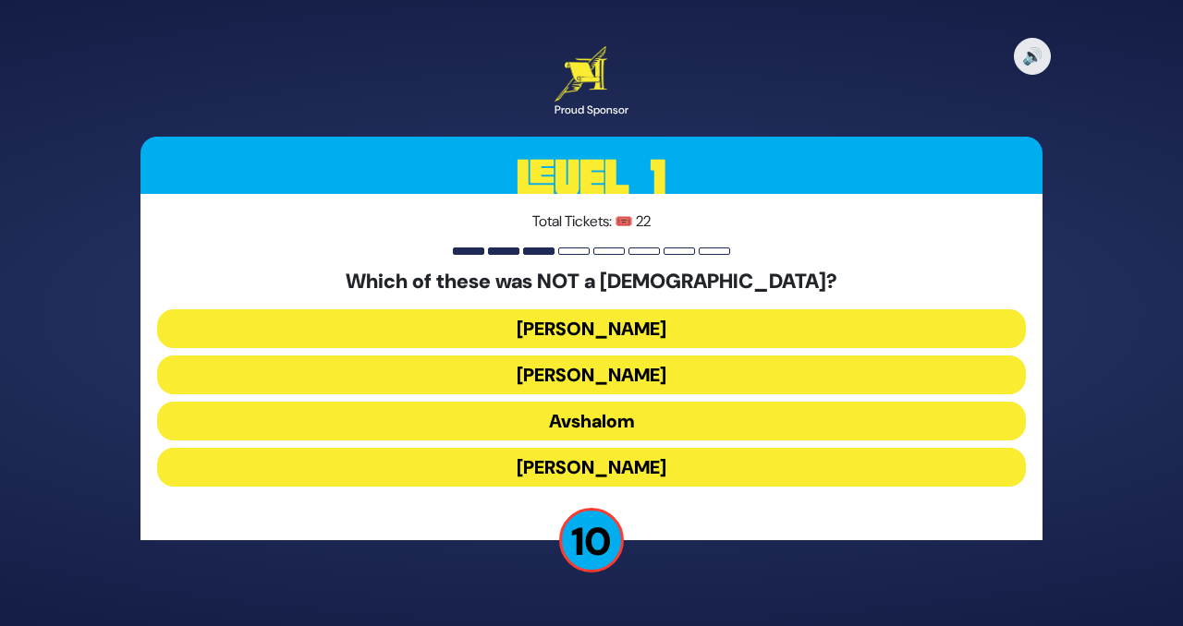
click at [633, 331] on button "[PERSON_NAME]" at bounding box center [591, 329] width 869 height 39
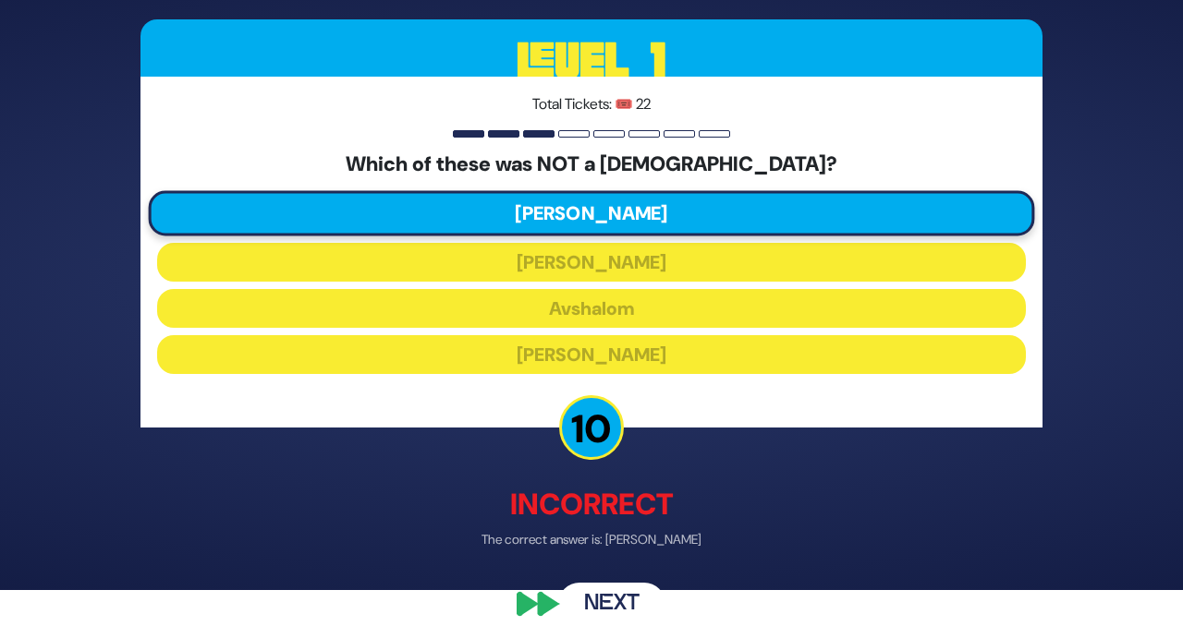
scroll to position [38, 0]
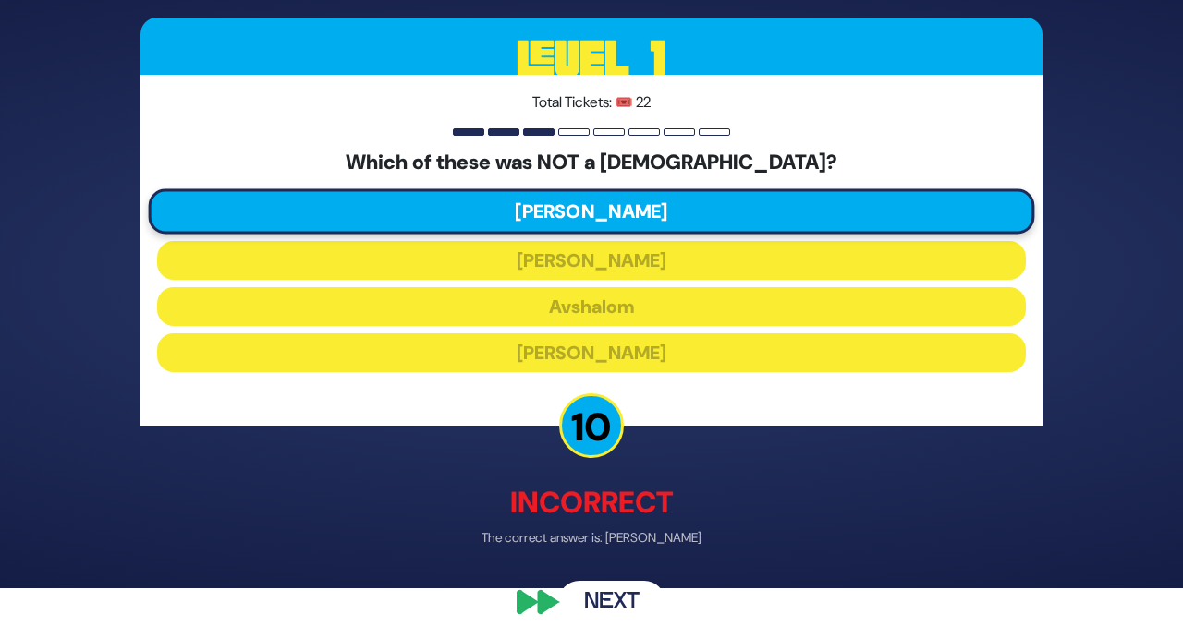
click at [599, 606] on button "Next" at bounding box center [611, 602] width 107 height 43
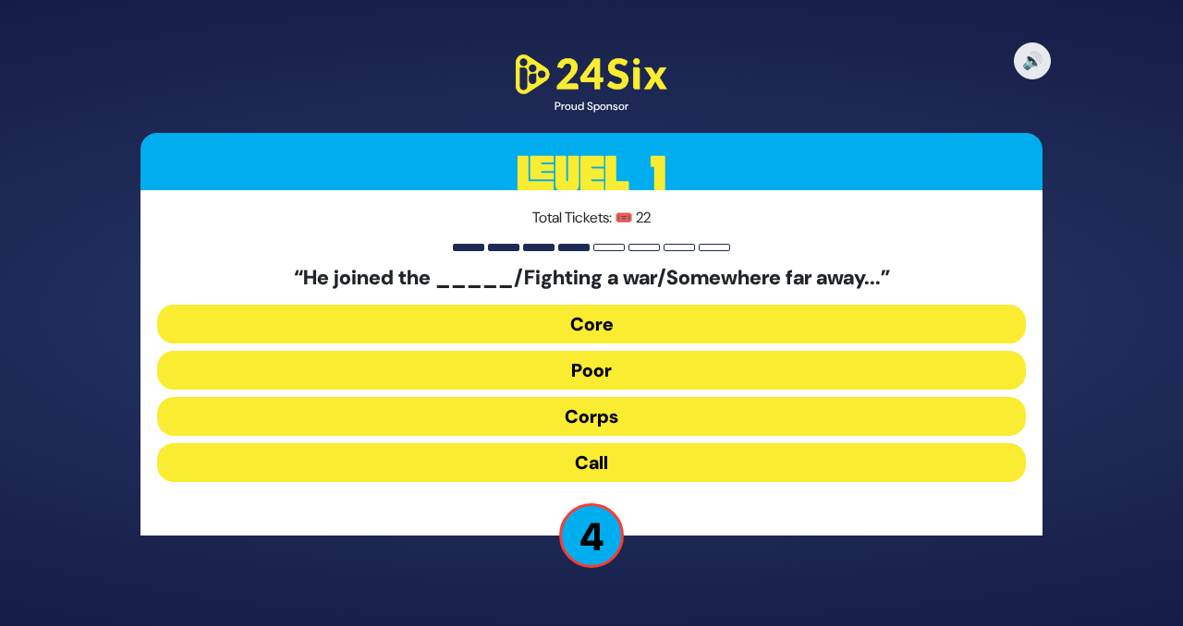
click at [618, 319] on button "Core" at bounding box center [591, 324] width 869 height 39
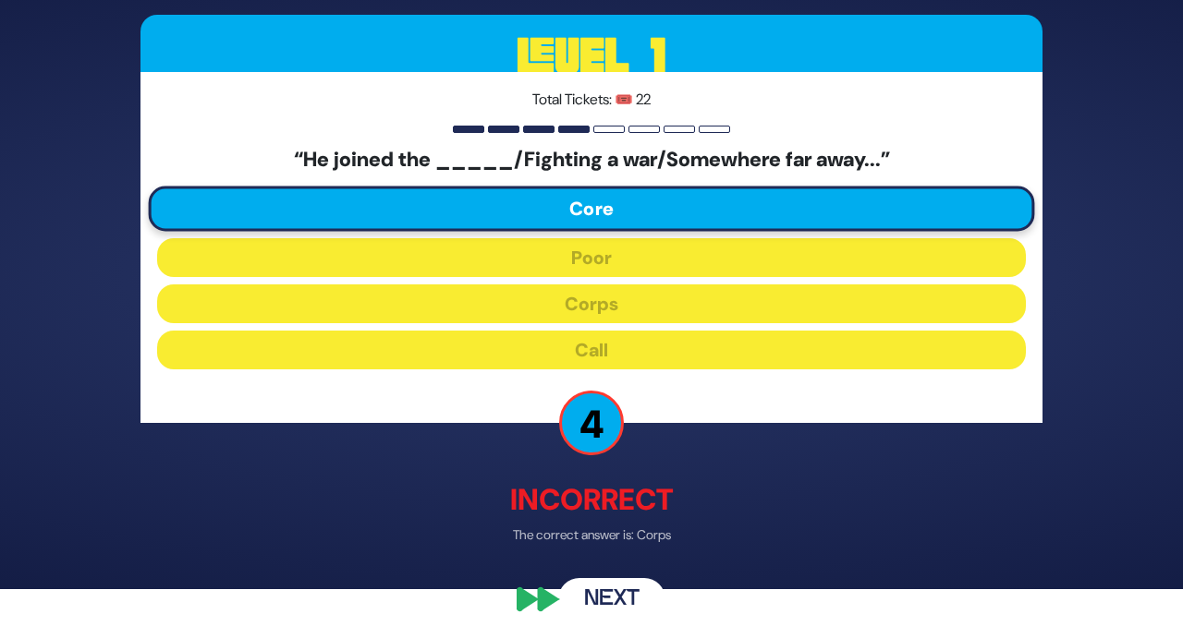
scroll to position [53, 0]
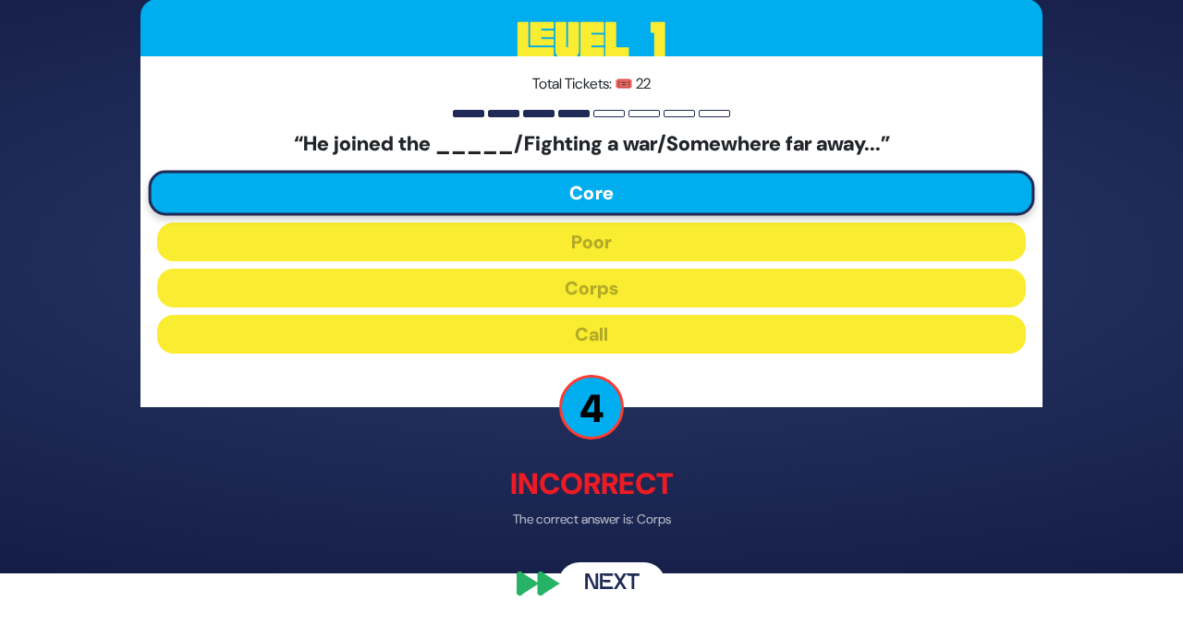
click at [623, 571] on button "Next" at bounding box center [611, 584] width 107 height 43
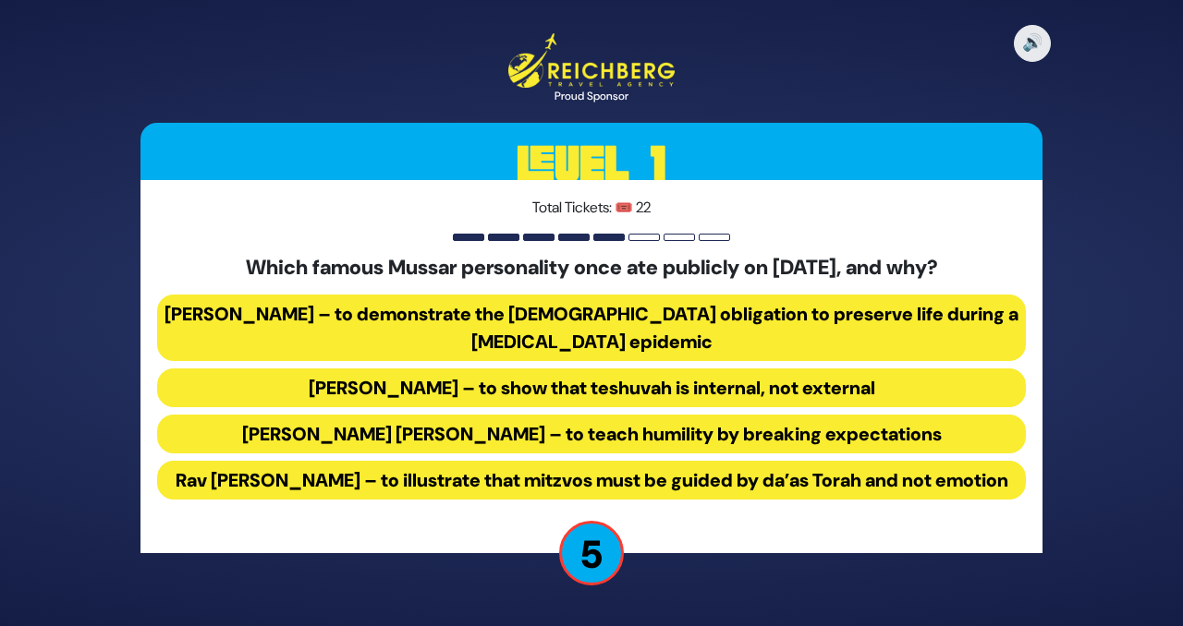
click at [696, 304] on button "[PERSON_NAME] – to demonstrate the [DEMOGRAPHIC_DATA] obligation to preserve li…" at bounding box center [591, 328] width 869 height 67
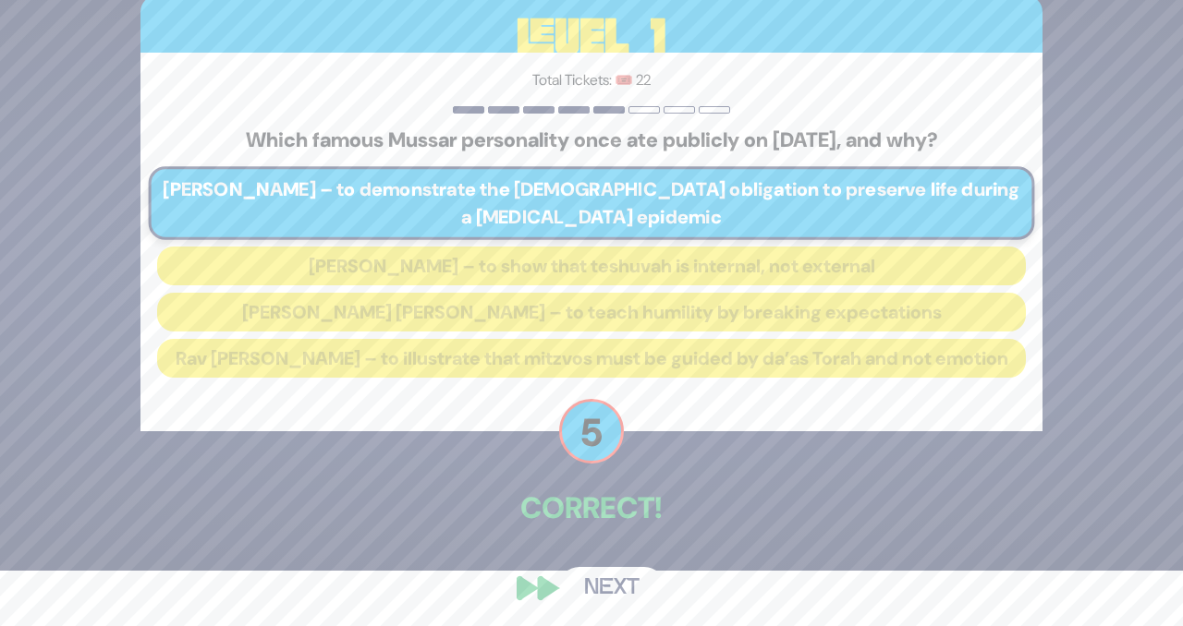
scroll to position [75, 0]
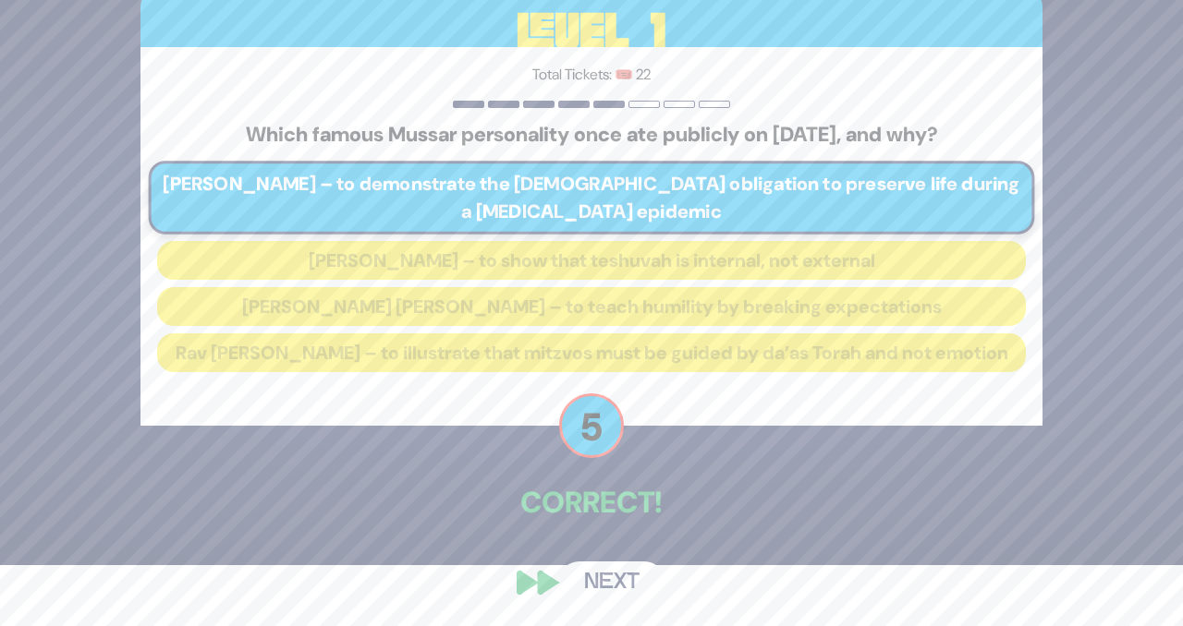
click at [622, 582] on button "Next" at bounding box center [611, 583] width 107 height 43
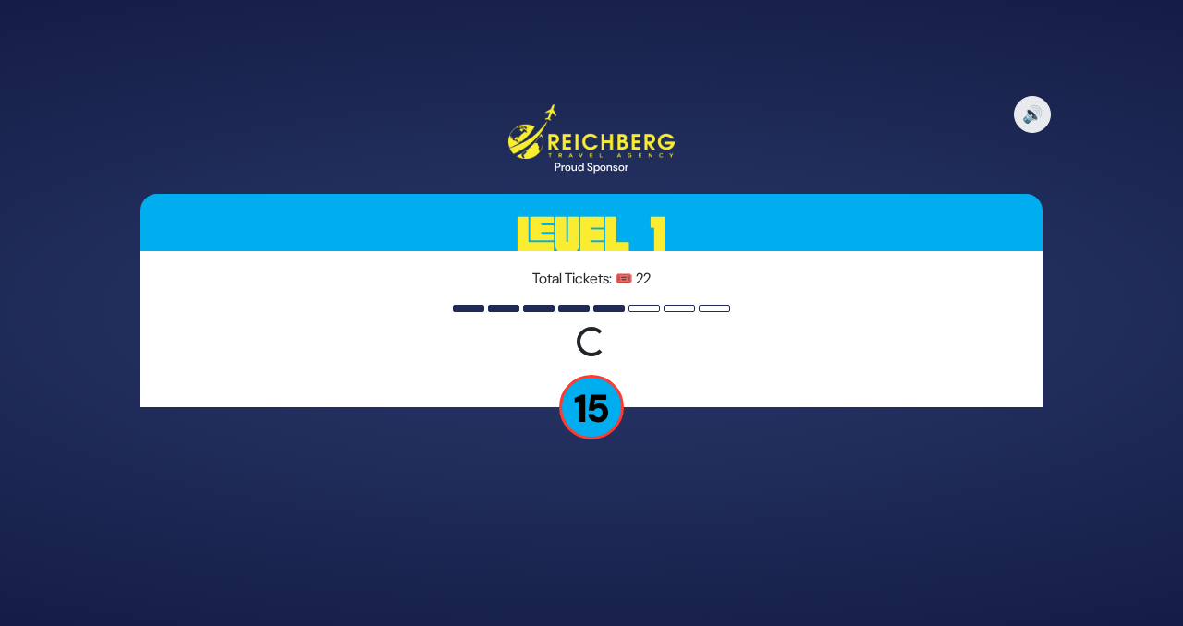
scroll to position [0, 0]
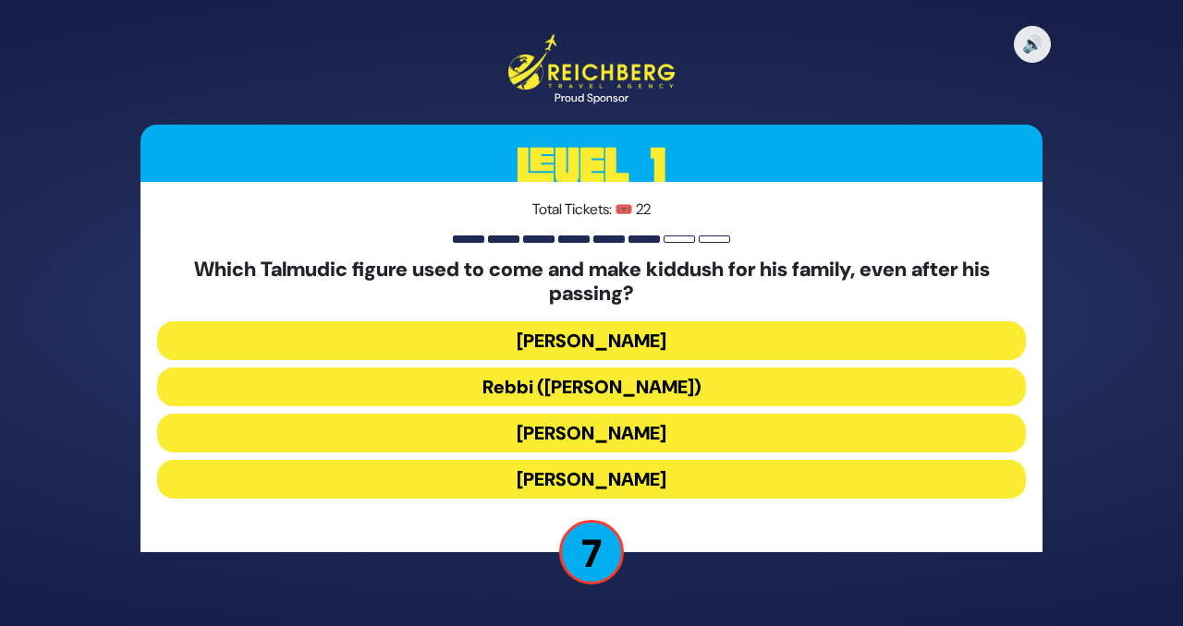
drag, startPoint x: 699, startPoint y: 480, endPoint x: 775, endPoint y: 267, distance: 225.6
click at [775, 268] on div "Which Talmudic figure used to come and make kiddush for his family, even after …" at bounding box center [591, 382] width 869 height 249
click at [705, 388] on button "Rebbi ([PERSON_NAME])" at bounding box center [591, 387] width 869 height 39
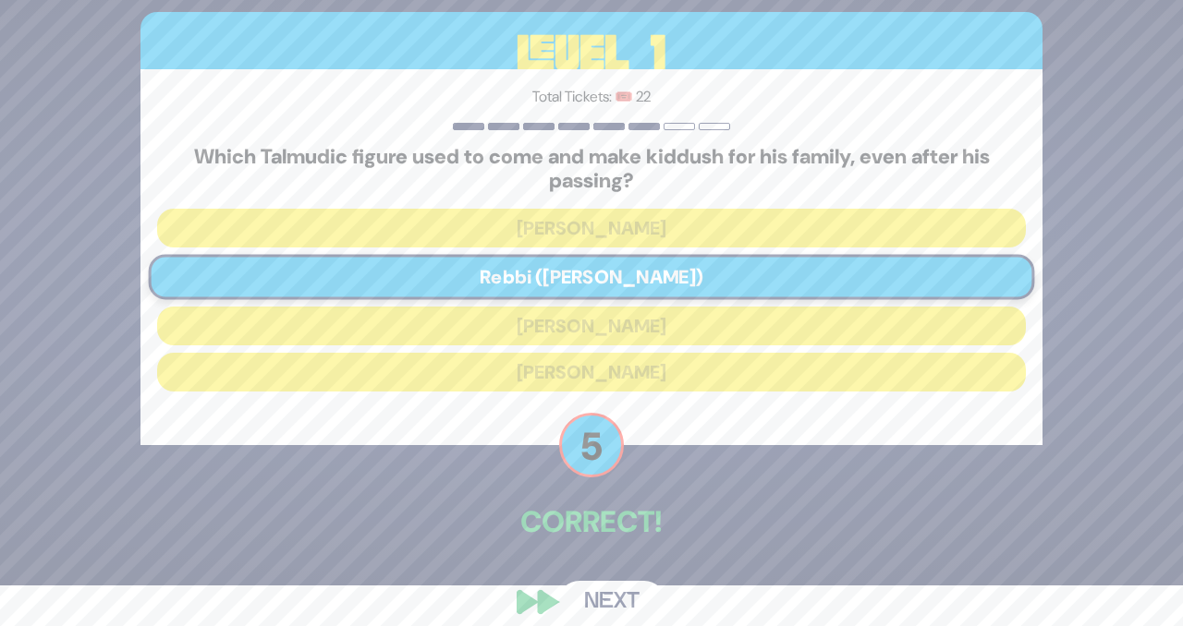
scroll to position [59, 0]
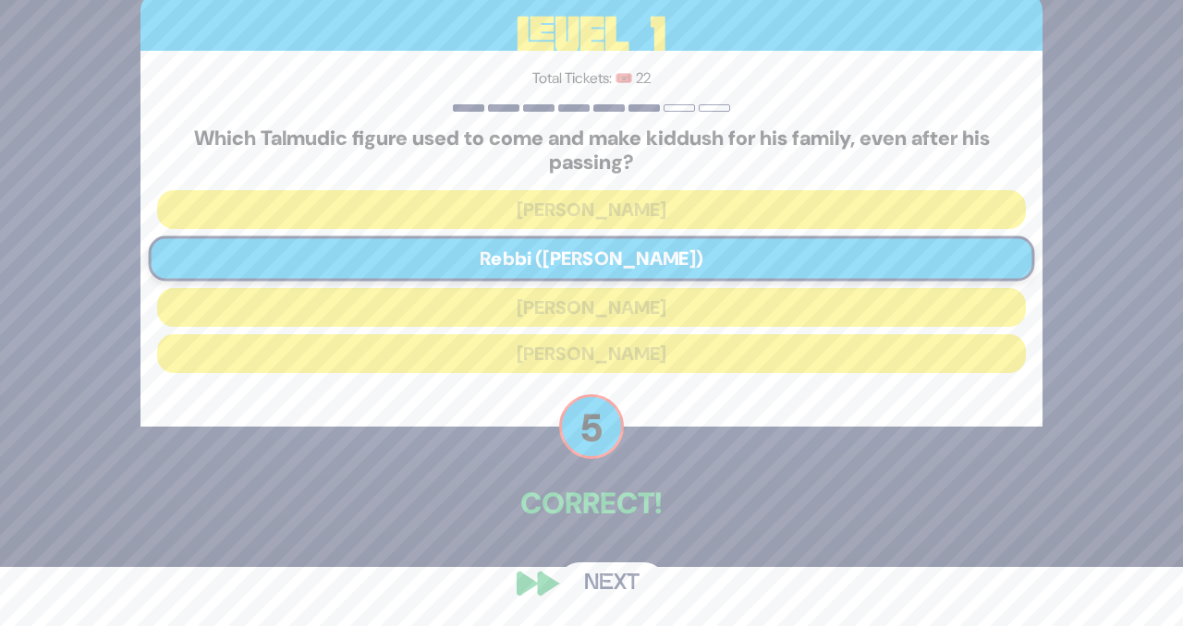
click at [638, 578] on button "Next" at bounding box center [611, 584] width 107 height 43
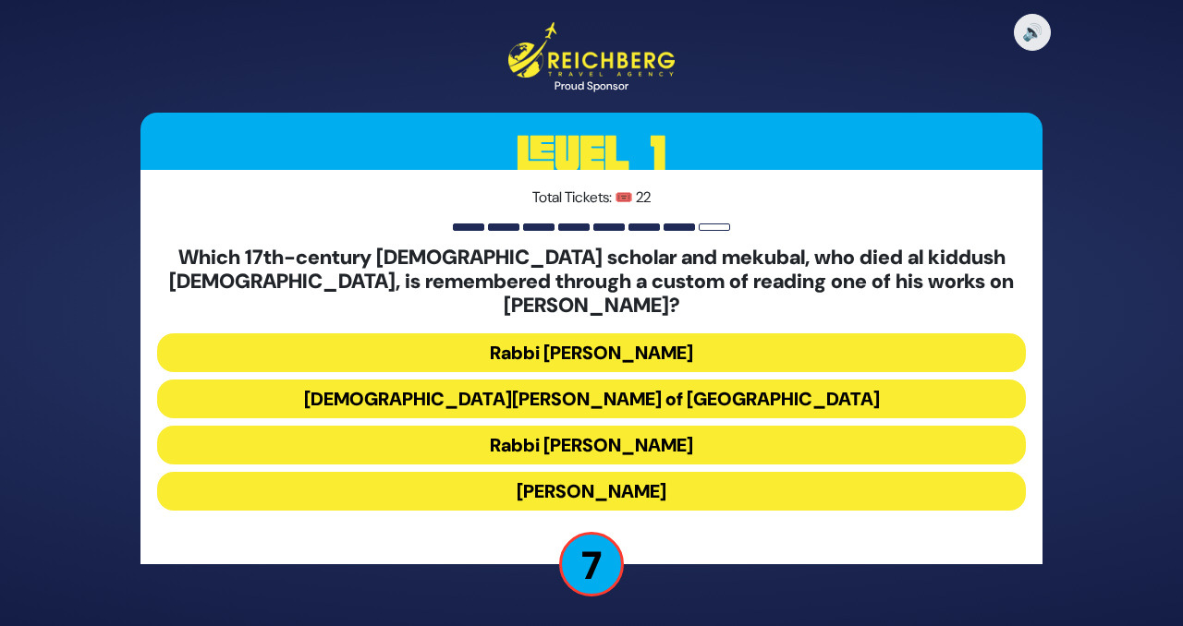
click at [660, 340] on button "Rabbi [PERSON_NAME]" at bounding box center [591, 353] width 869 height 39
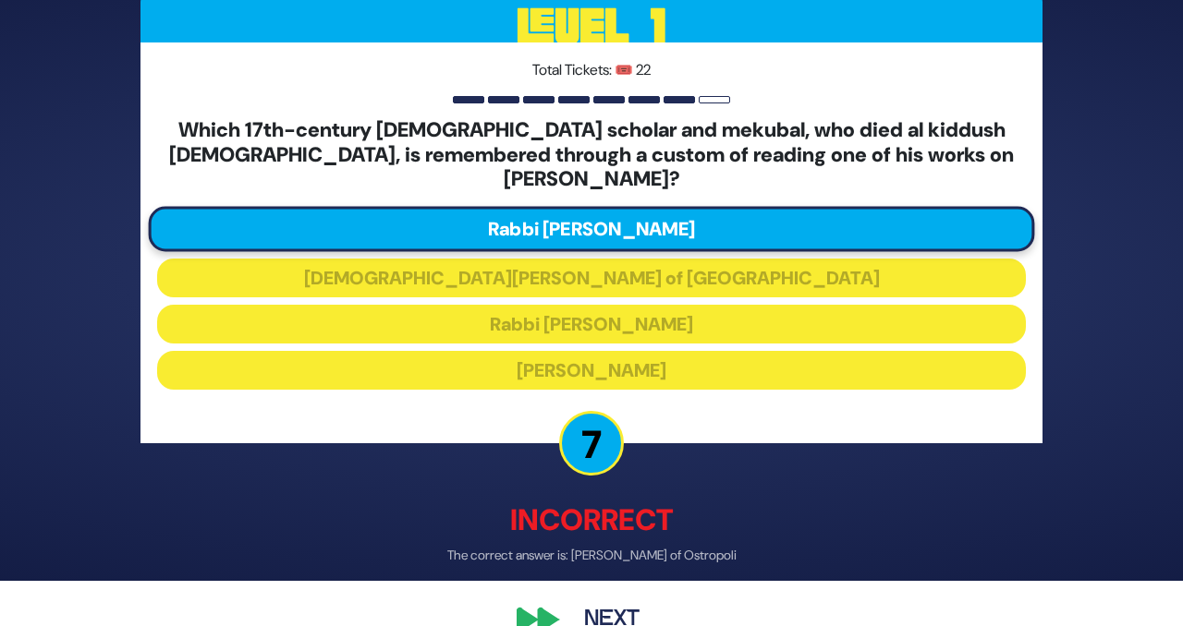
scroll to position [51, 0]
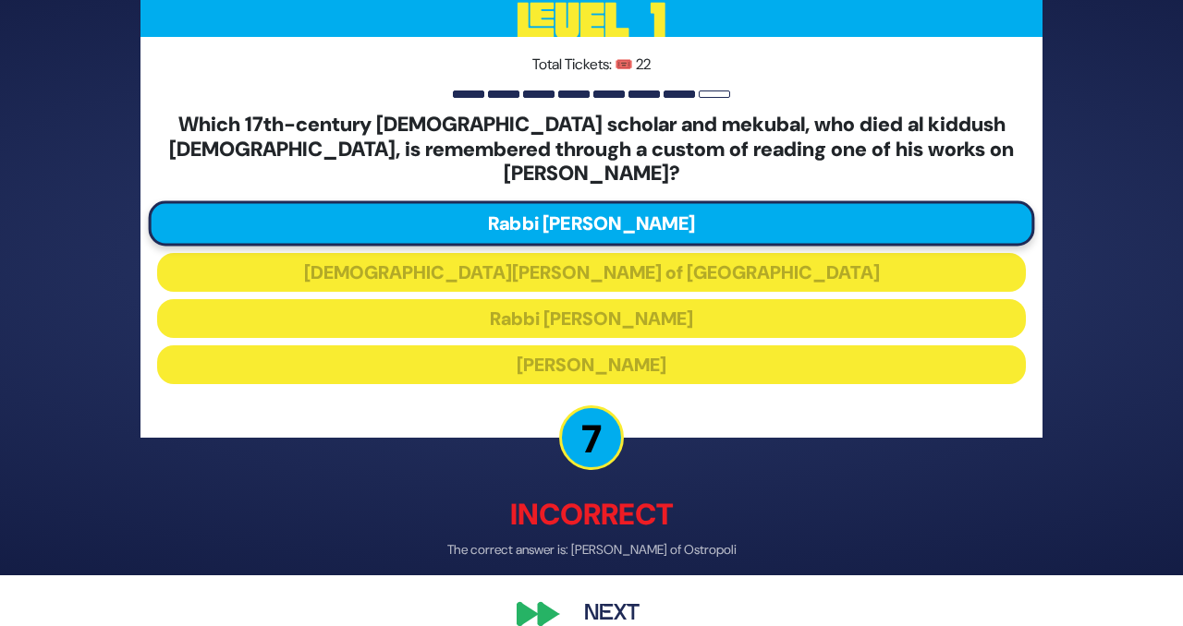
click at [605, 596] on button "Next" at bounding box center [611, 613] width 107 height 43
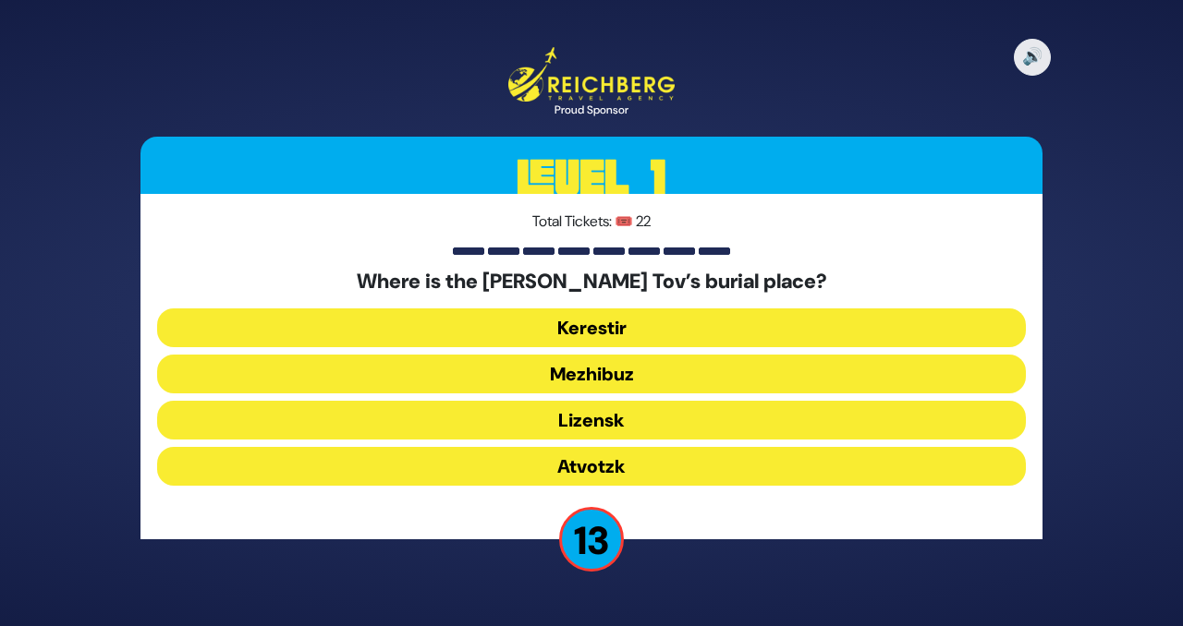
click at [555, 374] on button "Mezhibuz" at bounding box center [591, 374] width 869 height 39
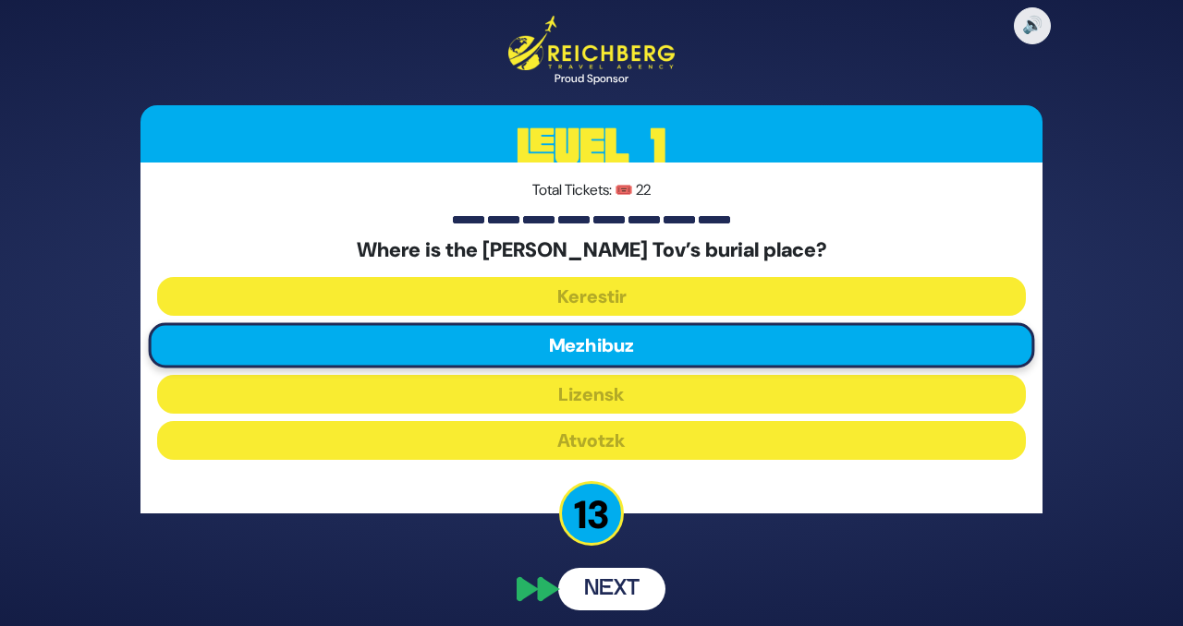
click at [629, 585] on div "🔊 Proud Sponsor Level 1 Total Tickets: 🎟️ 22 Where is the [PERSON_NAME] Tov’s b…" at bounding box center [591, 314] width 946 height 640
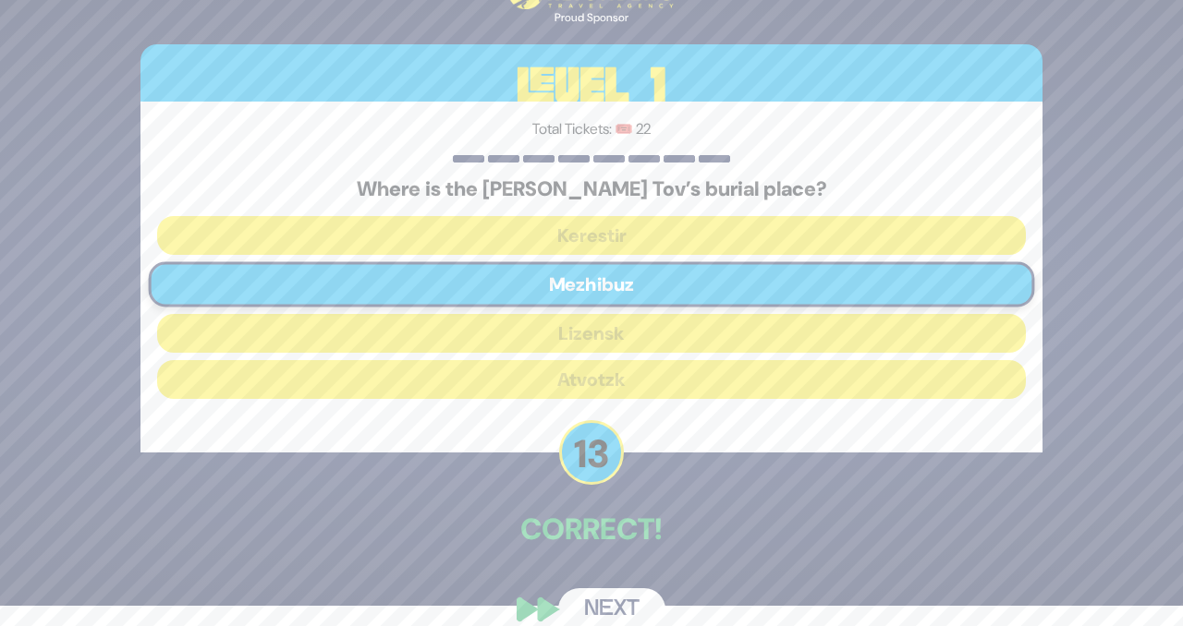
scroll to position [47, 0]
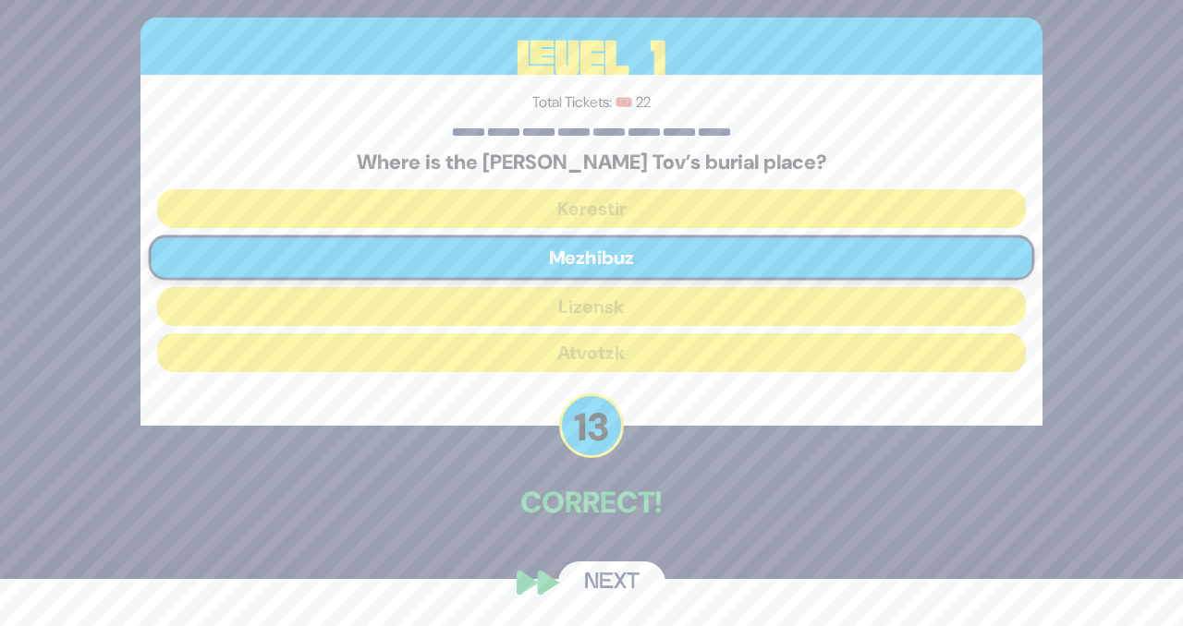
click at [622, 593] on button "Next" at bounding box center [611, 583] width 107 height 43
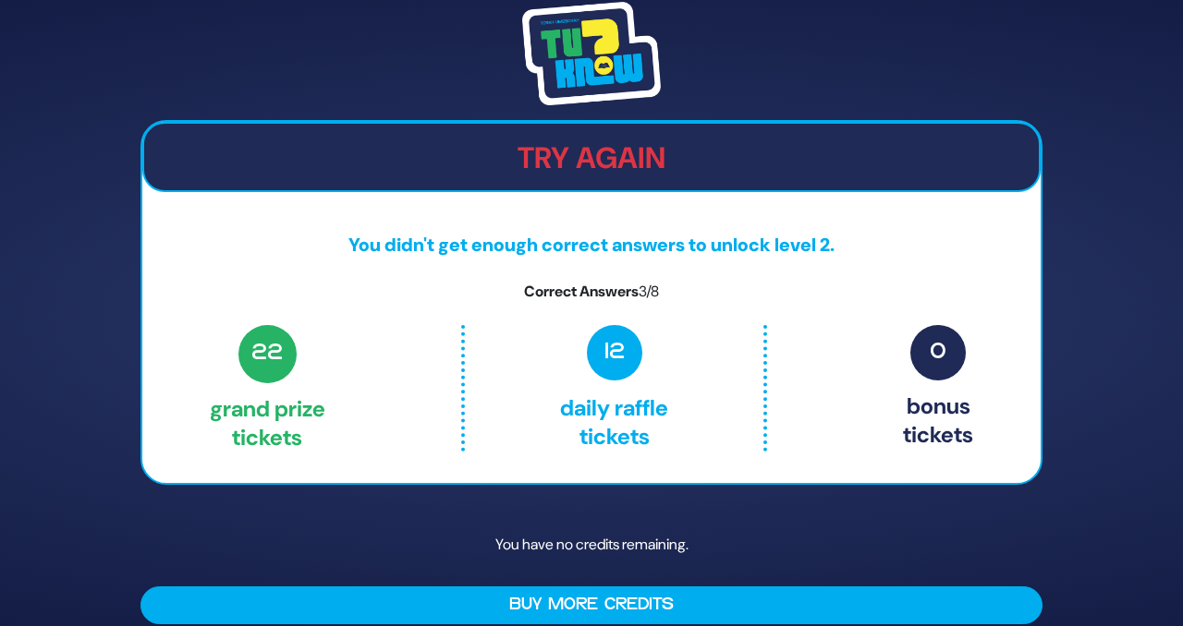
scroll to position [20, 0]
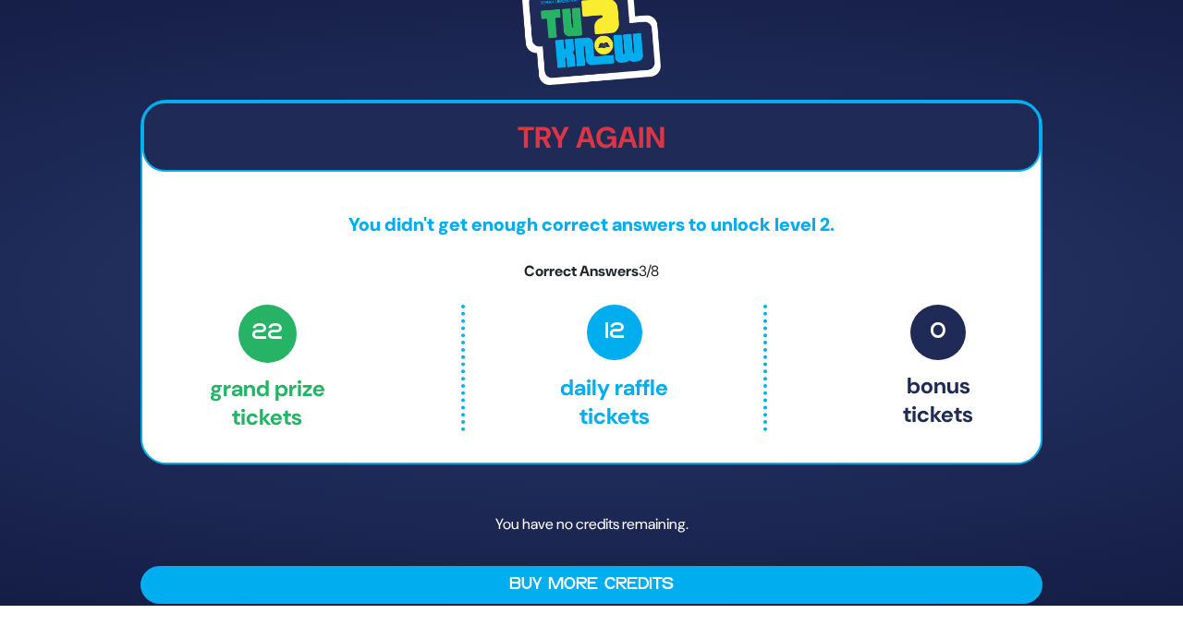
click at [810, 476] on div "Try Again You didn't get enough correct answers to unlock level 2. Correct Answ…" at bounding box center [591, 292] width 946 height 667
